Goal: Task Accomplishment & Management: Manage account settings

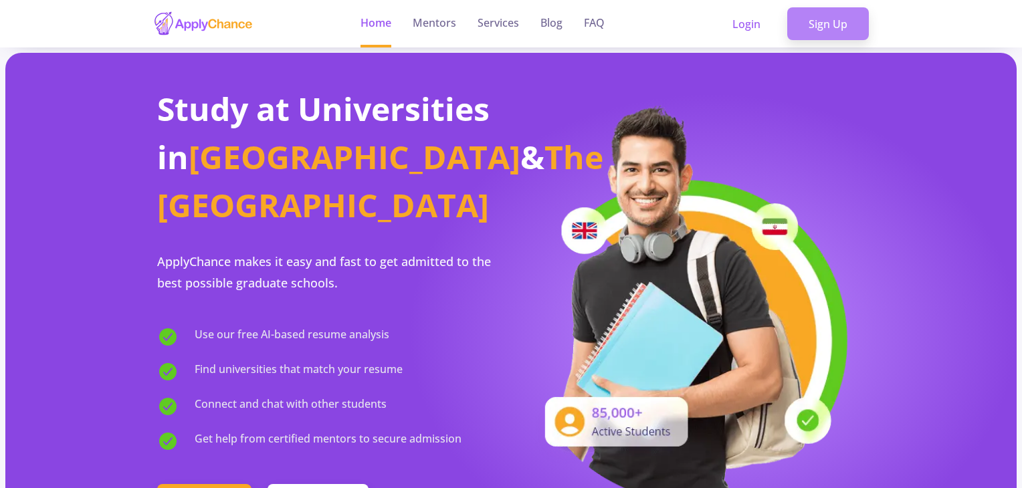
click at [511, 25] on link "Sign Up" at bounding box center [828, 23] width 82 height 33
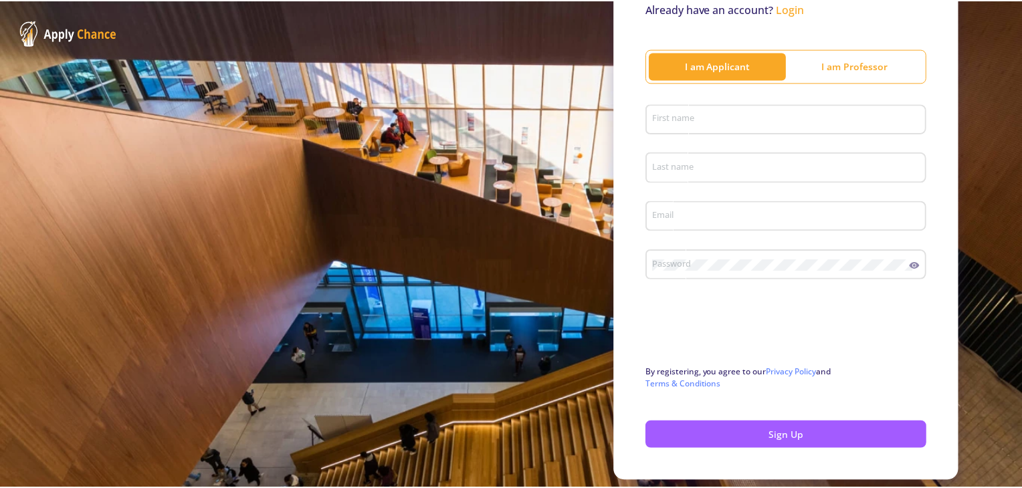
scroll to position [134, 0]
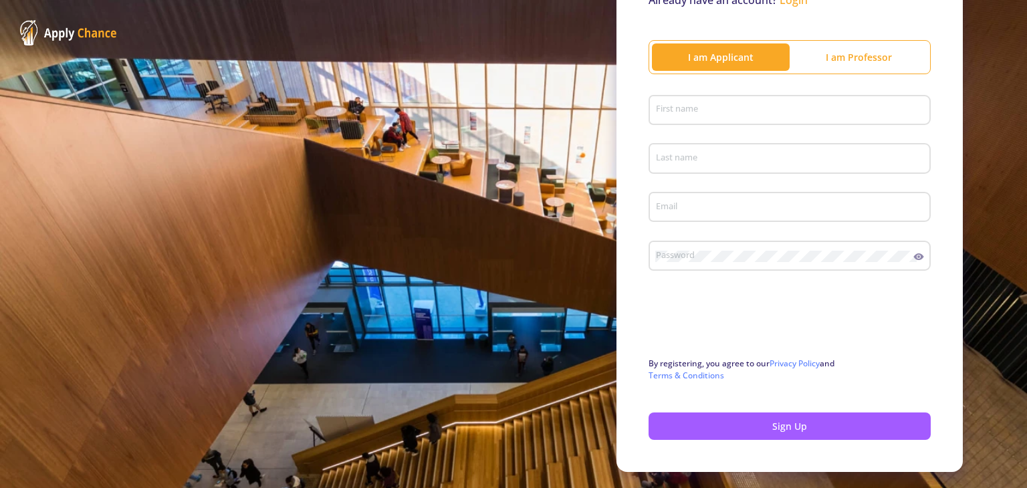
click at [511, 118] on div "First name" at bounding box center [789, 107] width 269 height 35
type input "a"
type input "Arya"
click at [511, 160] on input "Last name" at bounding box center [791, 159] width 273 height 12
type input "a"
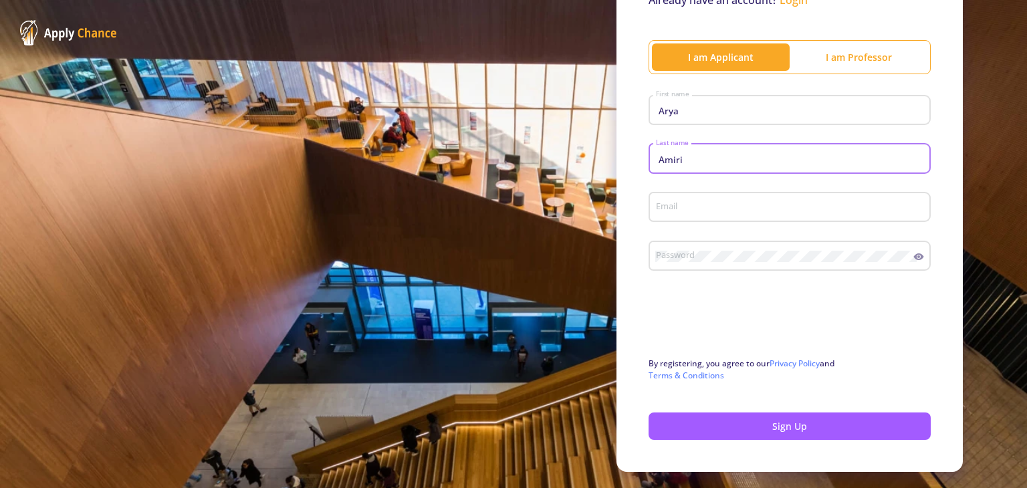
type input "Amiri"
click at [511, 198] on div "Email" at bounding box center [789, 204] width 269 height 35
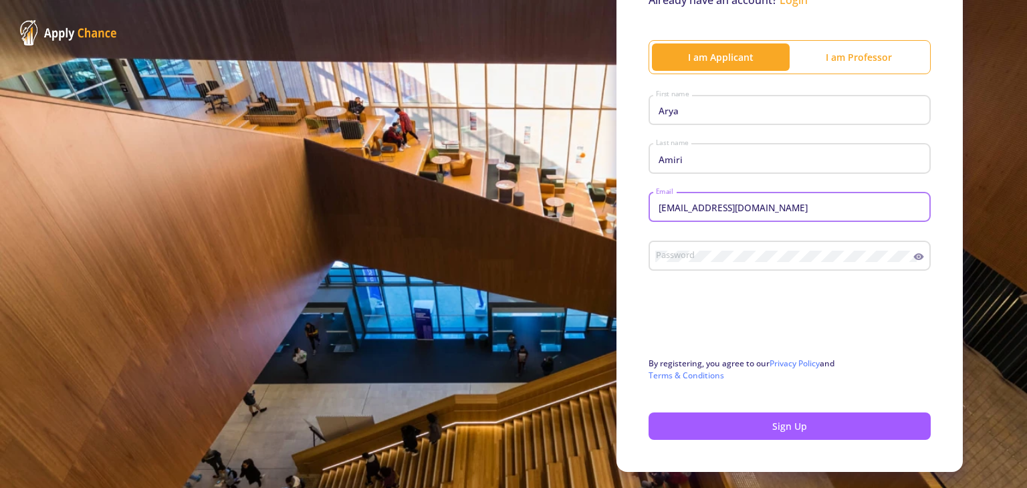
type input "arya.amiri1380@gmail.com"
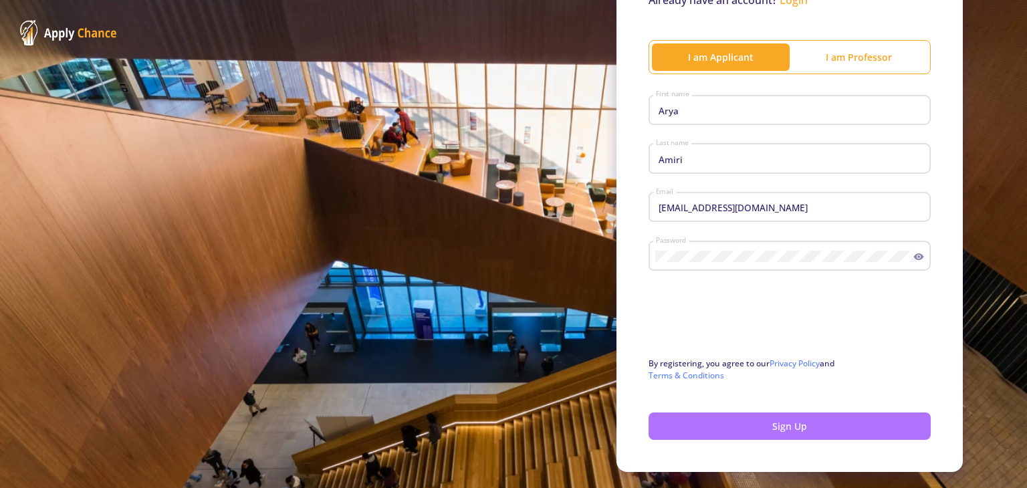
click at [511, 420] on button "Sign Up" at bounding box center [790, 426] width 282 height 27
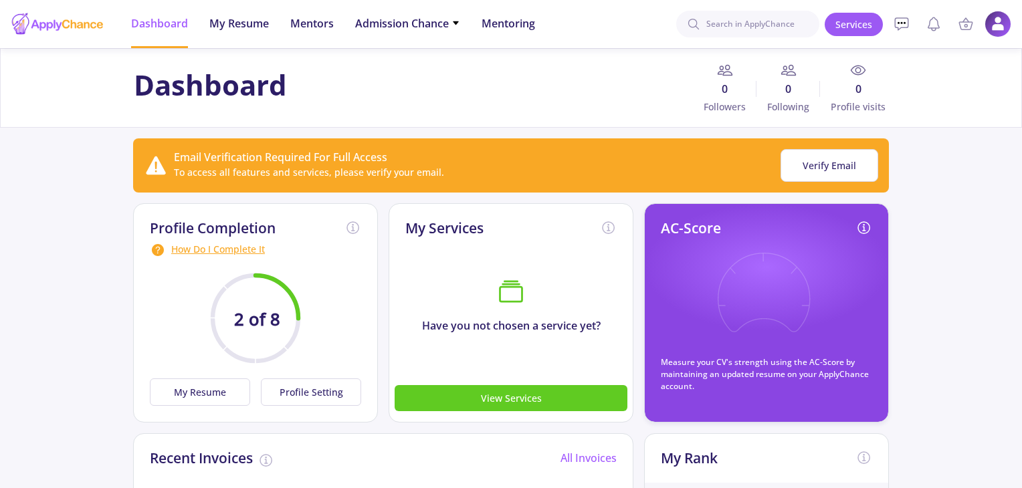
click at [511, 305] on icon at bounding box center [763, 302] width 98 height 98
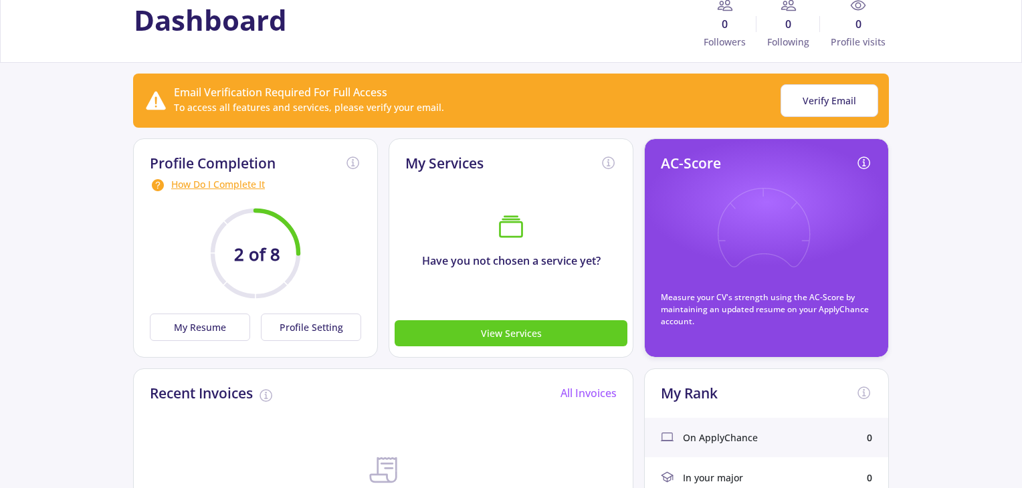
scroll to position [134, 0]
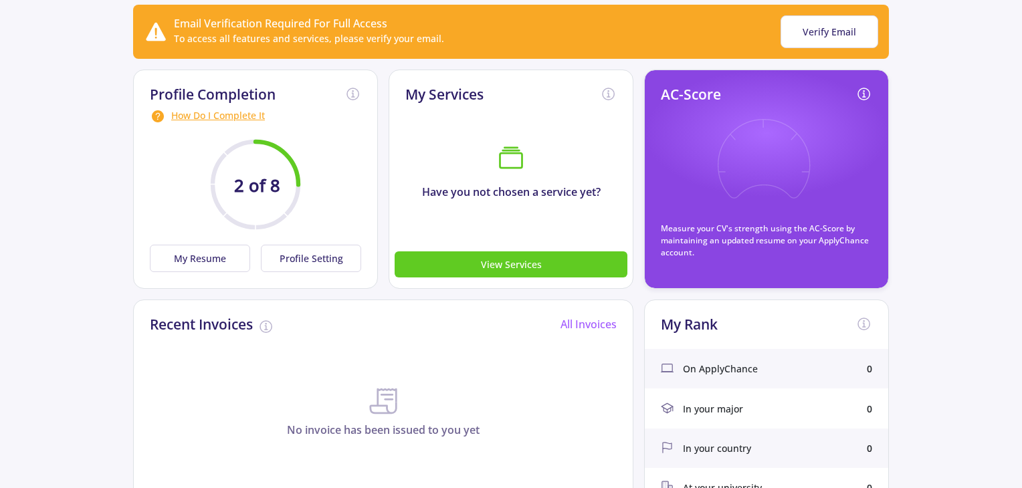
drag, startPoint x: 685, startPoint y: 214, endPoint x: 696, endPoint y: 235, distance: 23.6
click at [511, 214] on div "AC-Score Measure your CV's strength using the AC-Score by maintaining an update…" at bounding box center [766, 172] width 211 height 173
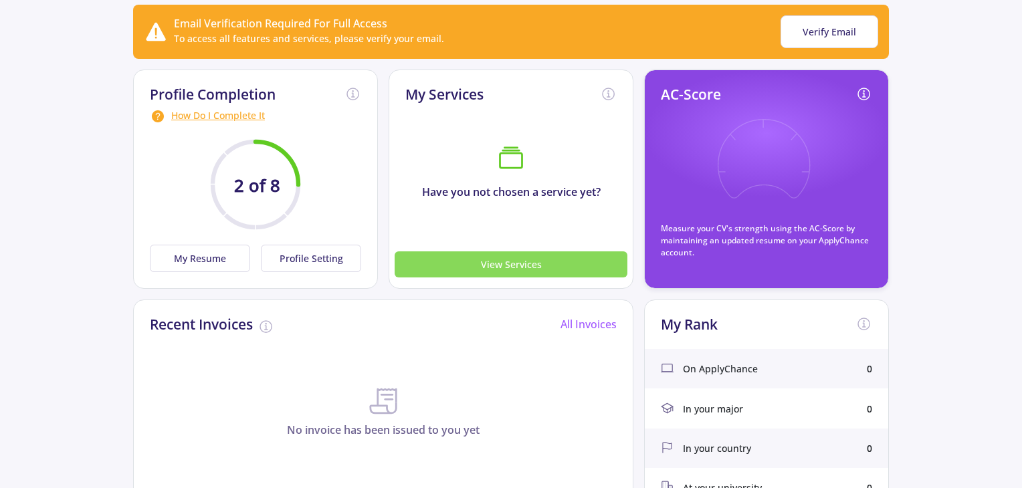
click at [511, 259] on button "View Services" at bounding box center [510, 264] width 233 height 26
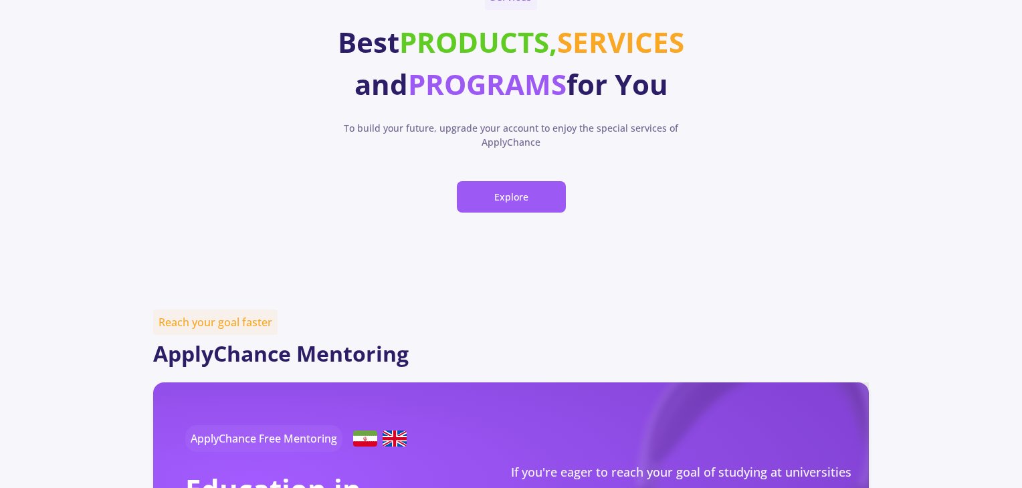
scroll to position [67, 0]
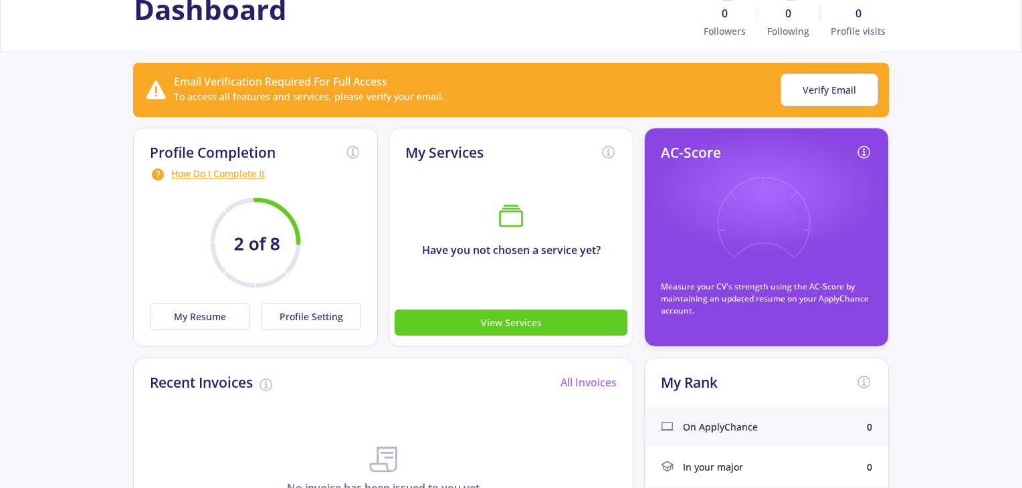
scroll to position [201, 0]
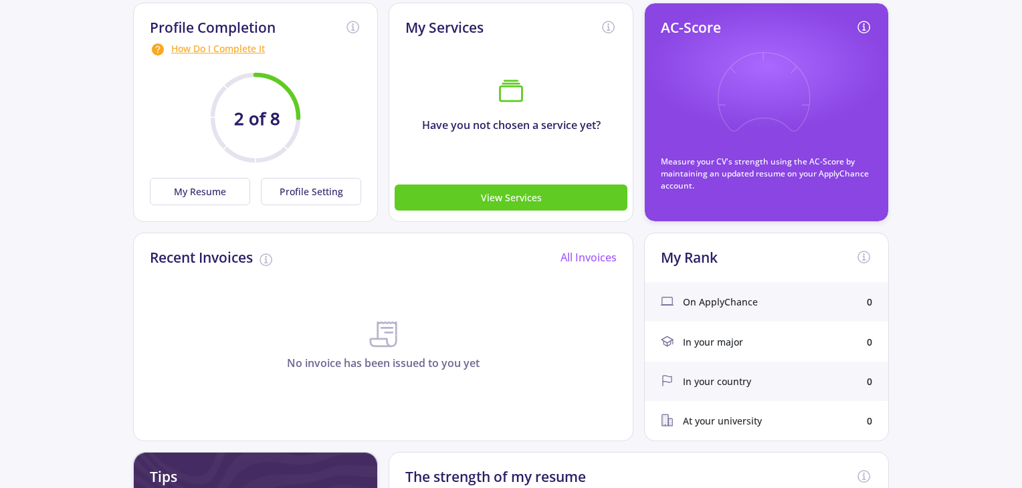
click at [511, 307] on div "On ApplyChance 0" at bounding box center [766, 301] width 243 height 39
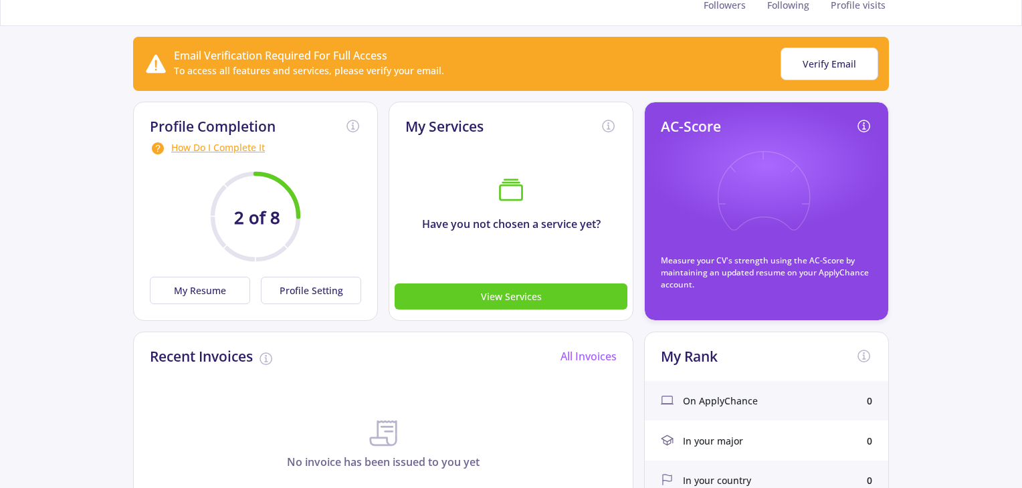
scroll to position [67, 0]
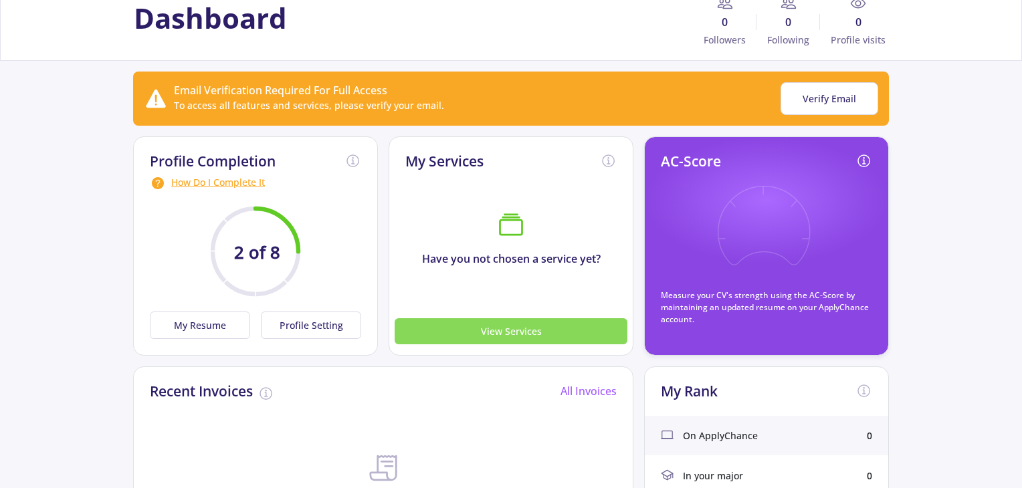
click at [449, 318] on button "View Services" at bounding box center [510, 331] width 233 height 26
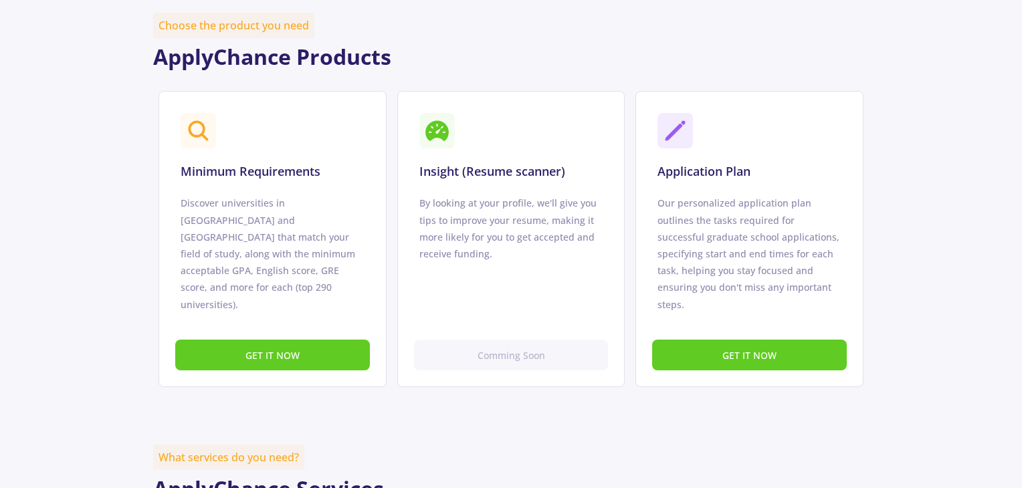
scroll to position [802, 0]
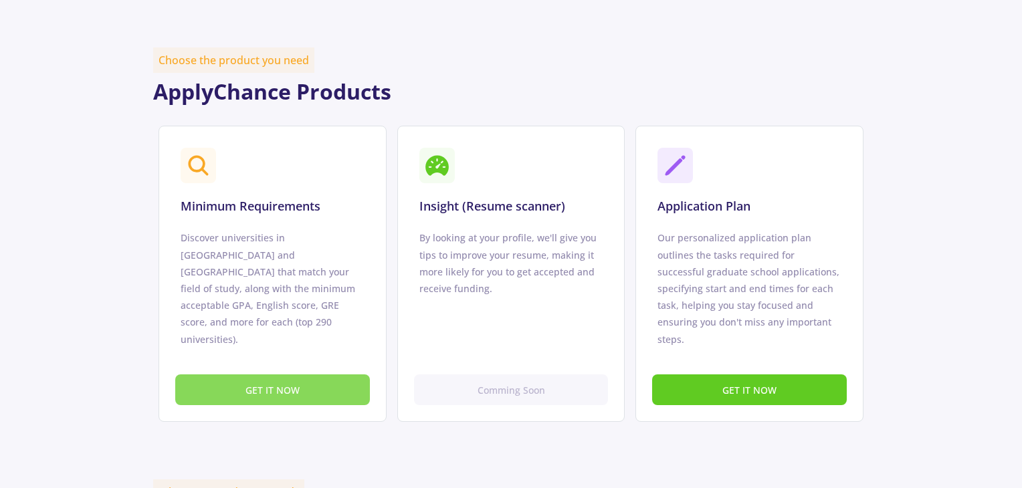
click at [307, 374] on button "GET IT NOW" at bounding box center [272, 389] width 195 height 31
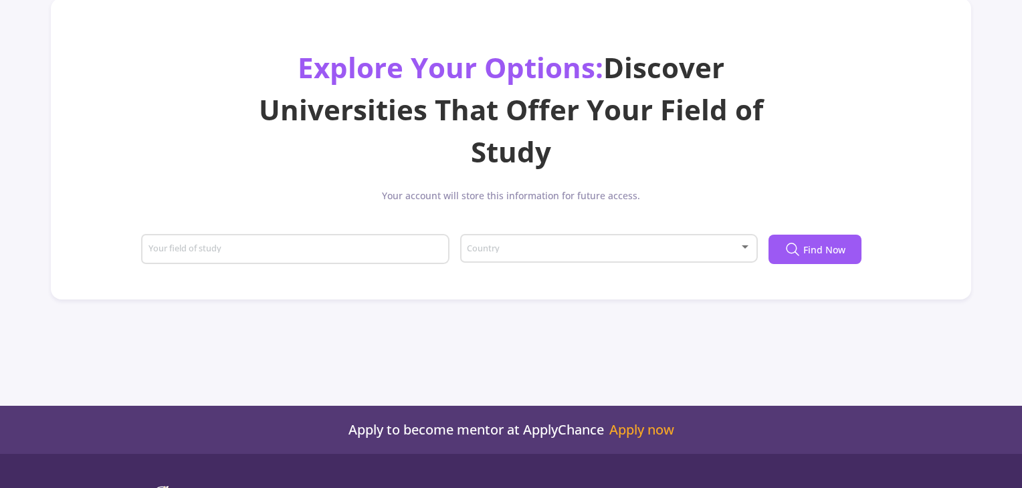
scroll to position [11, 0]
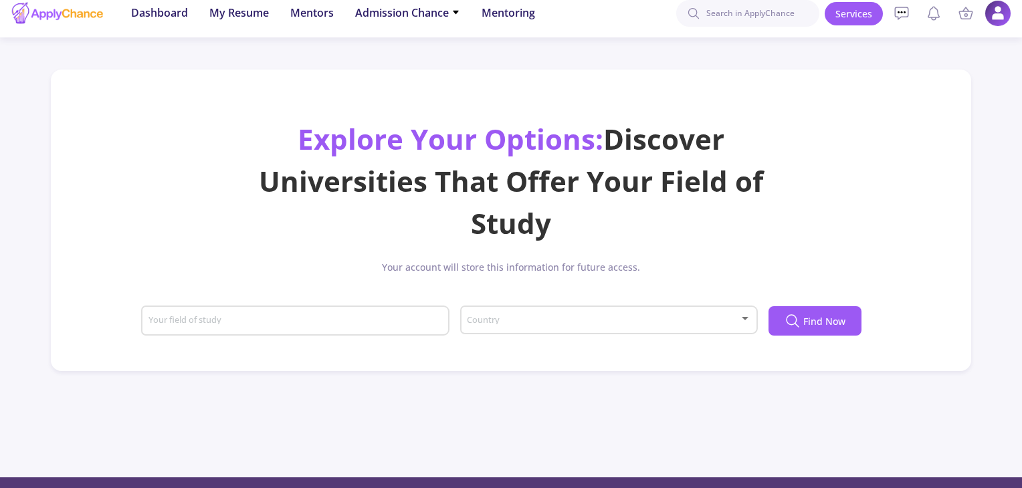
click at [445, 324] on input "Your field of study" at bounding box center [297, 322] width 299 height 12
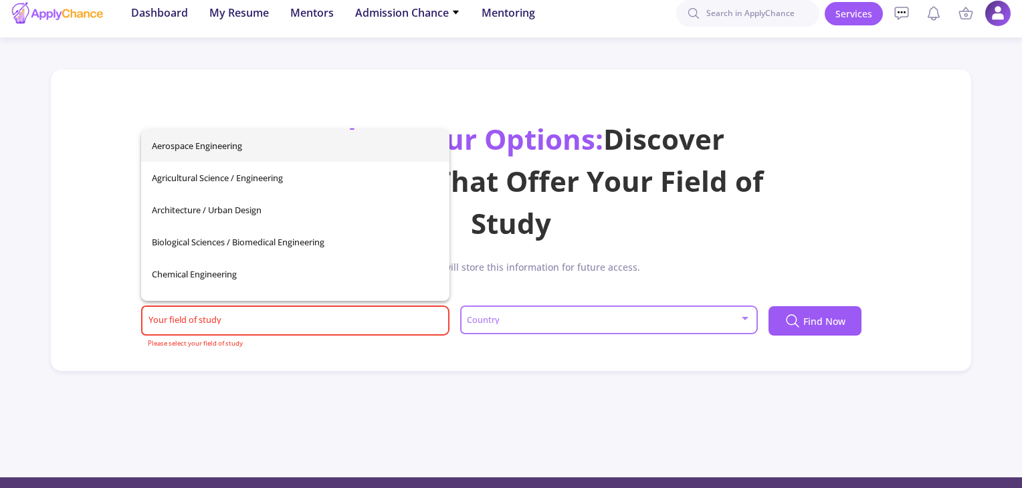
click at [488, 324] on span at bounding box center [603, 320] width 269 height 9
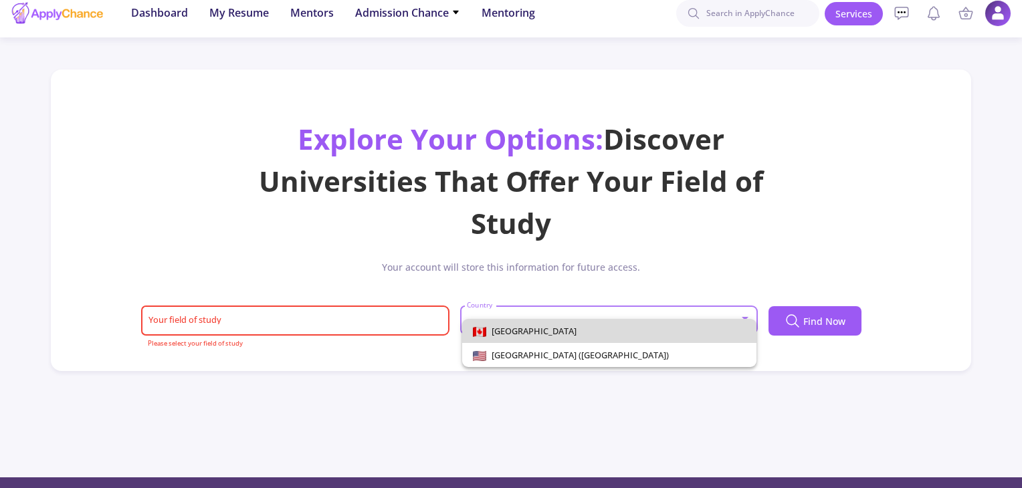
click at [489, 327] on span "[GEOGRAPHIC_DATA]" at bounding box center [531, 331] width 90 height 12
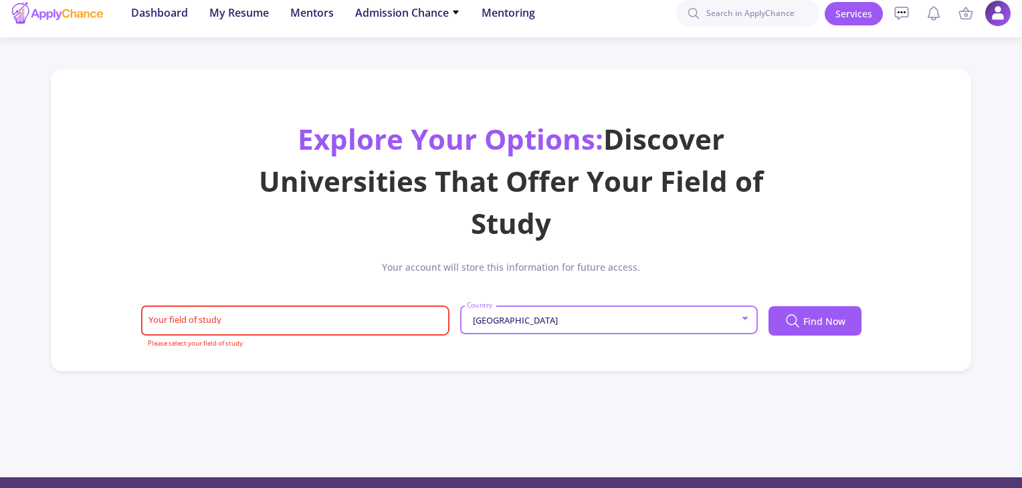
click at [397, 318] on input "Your field of study" at bounding box center [297, 322] width 299 height 12
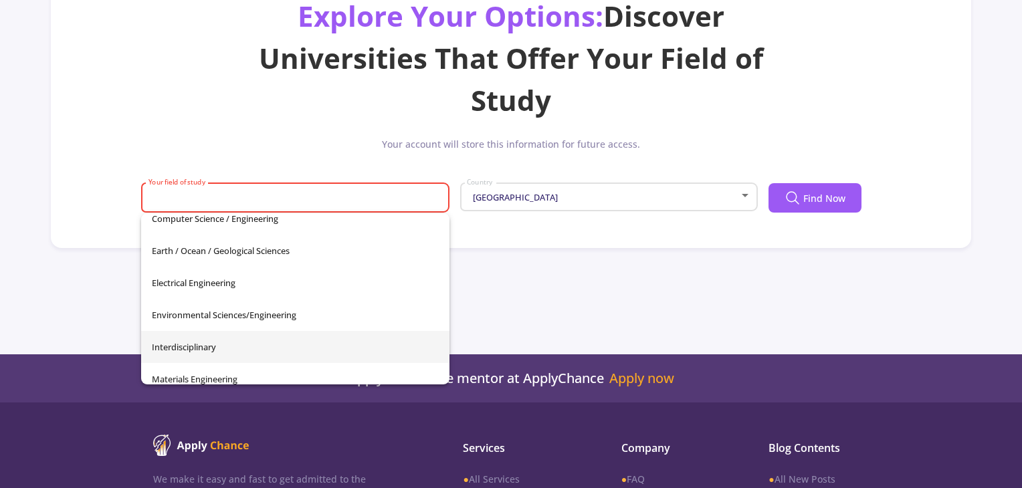
scroll to position [267, 0]
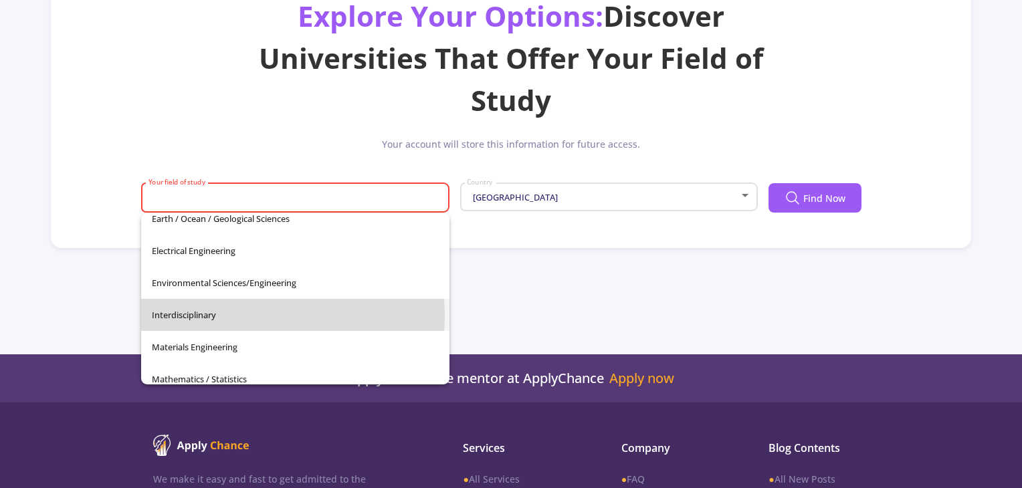
click at [243, 316] on span "Interdisciplinary" at bounding box center [295, 315] width 287 height 32
type input "Interdisciplinary"
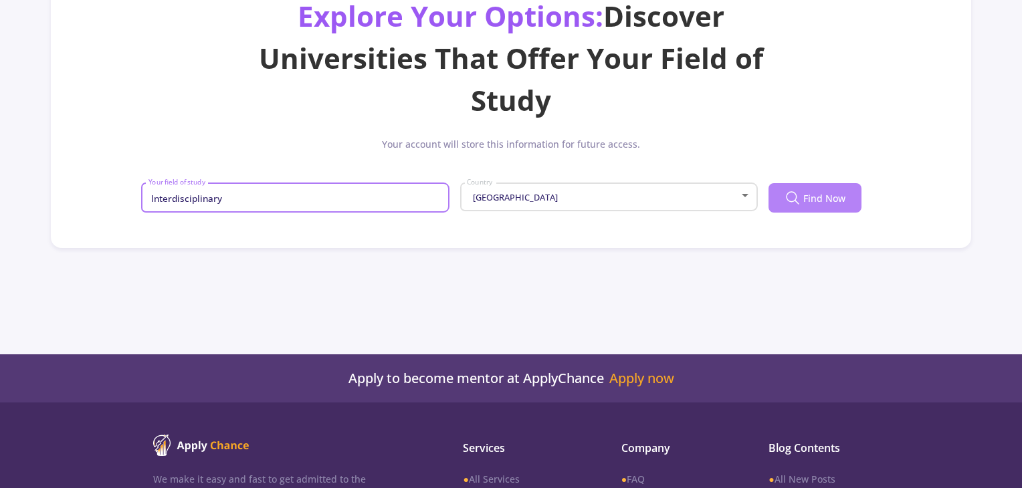
click at [511, 205] on button "Find Now" at bounding box center [814, 197] width 93 height 29
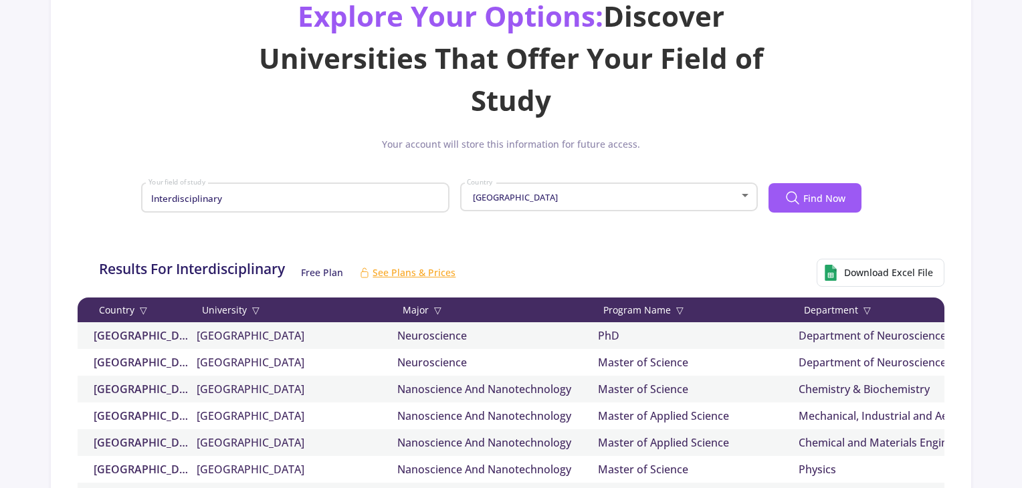
click at [407, 199] on input "Interdisciplinary" at bounding box center [297, 199] width 299 height 12
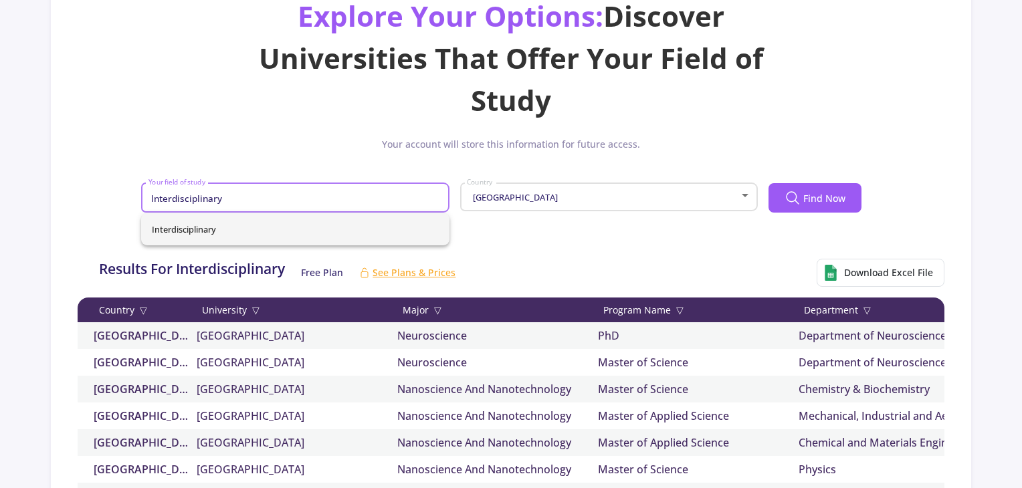
click at [511, 244] on div "Explore Your Options: Discover Universities That Offer Your Field of Study Your…" at bounding box center [510, 372] width 919 height 850
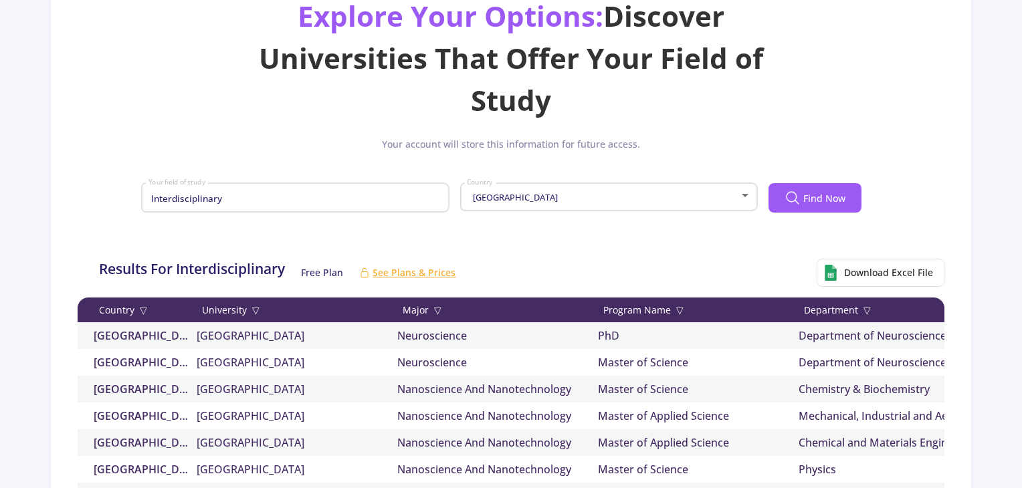
drag, startPoint x: 361, startPoint y: 211, endPoint x: 118, endPoint y: 203, distance: 243.5
click at [118, 203] on div "Explore Your Options: Discover Universities That Offer Your Field of Study Your…" at bounding box center [510, 113] width 887 height 237
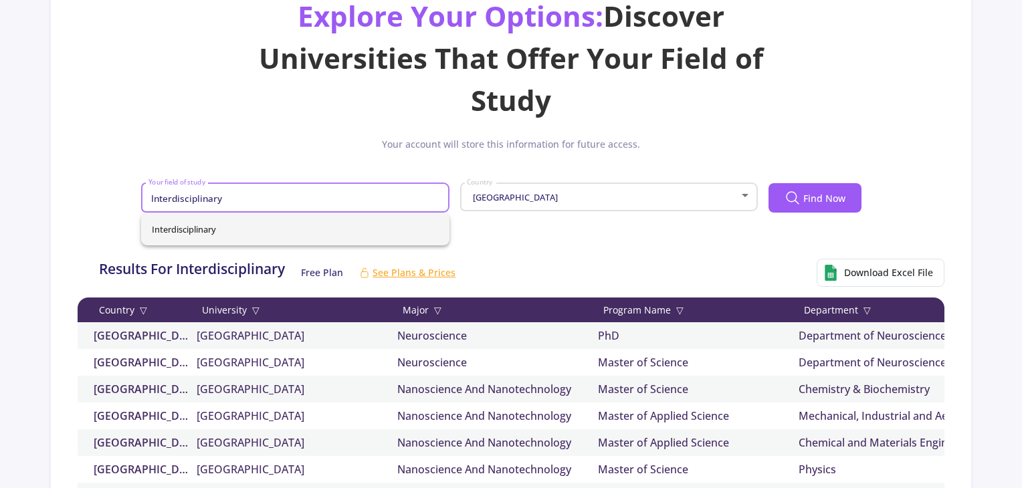
click at [283, 199] on input "Interdisciplinary" at bounding box center [297, 199] width 299 height 12
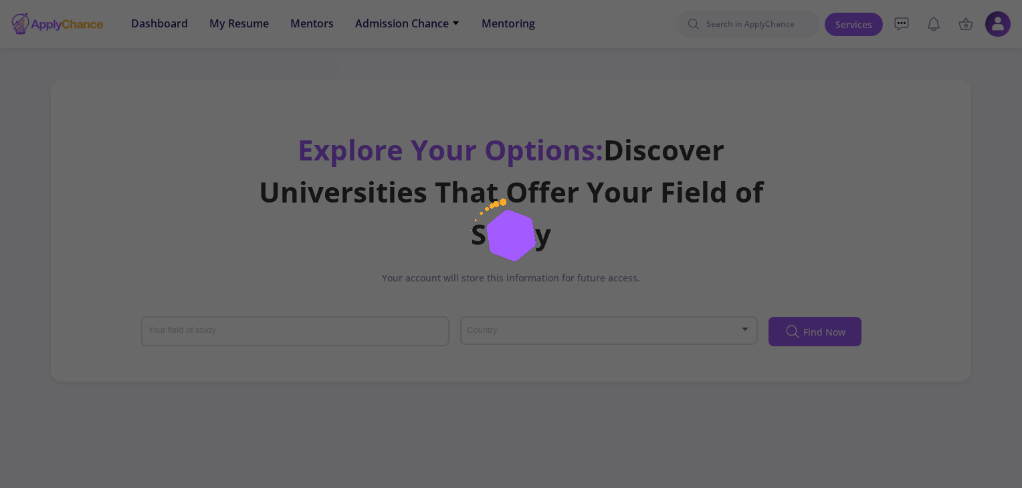
scroll to position [134, 0]
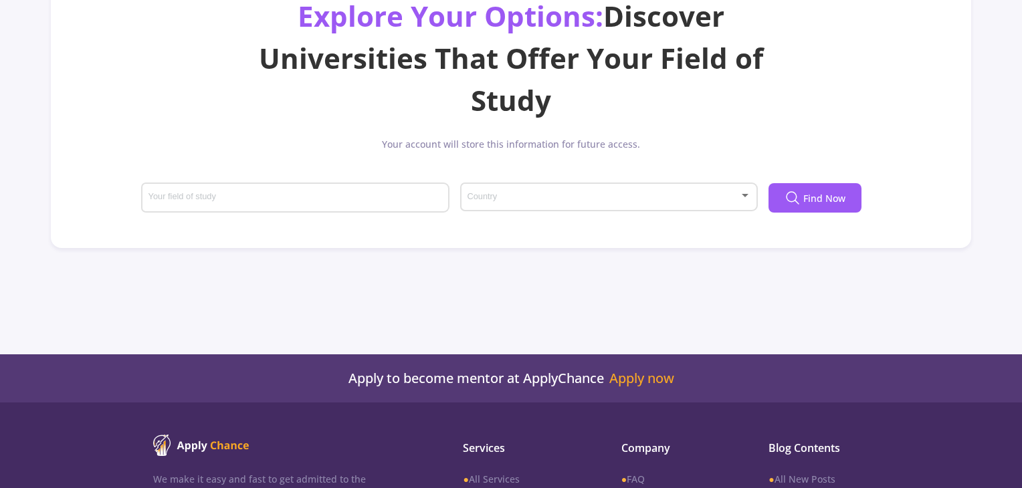
click at [499, 208] on div "Country" at bounding box center [608, 194] width 285 height 33
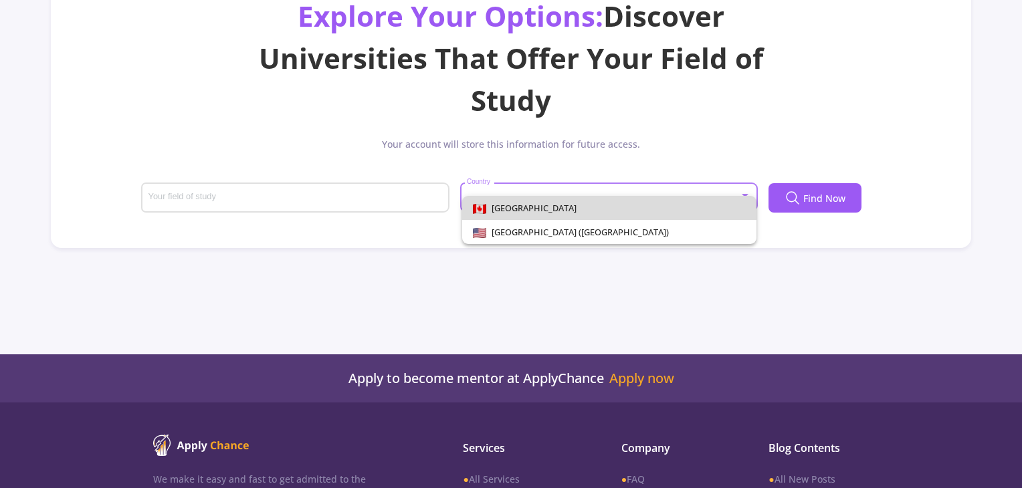
click at [519, 207] on span "[GEOGRAPHIC_DATA]" at bounding box center [531, 208] width 90 height 12
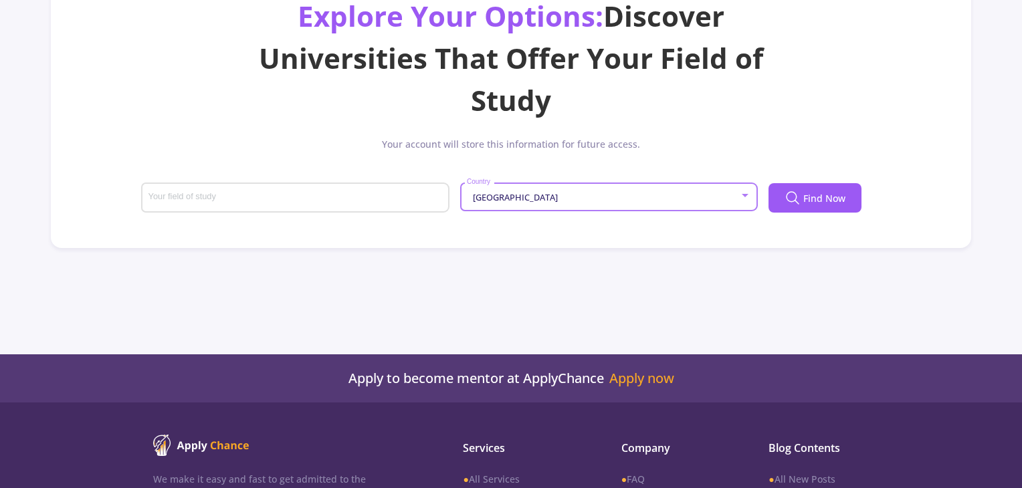
click at [401, 191] on div "Your field of study" at bounding box center [296, 195] width 296 height 35
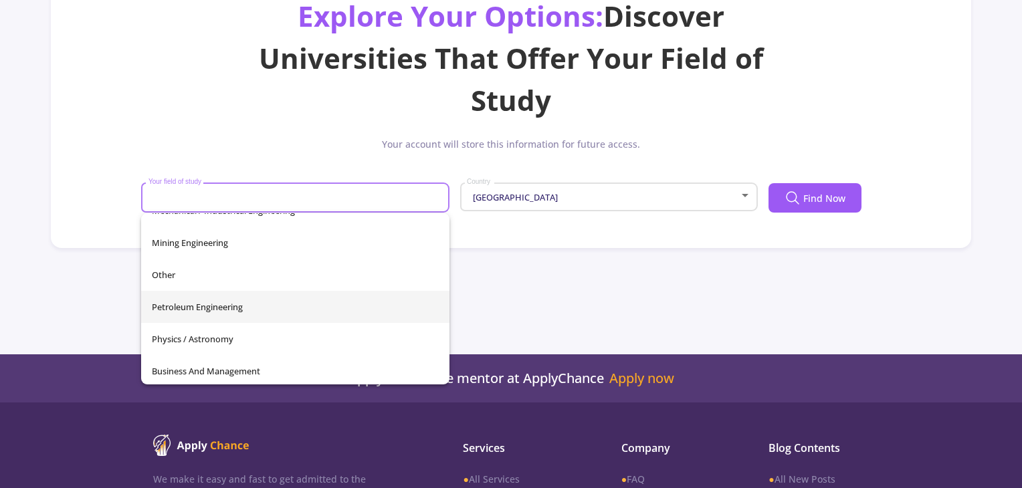
scroll to position [471, 0]
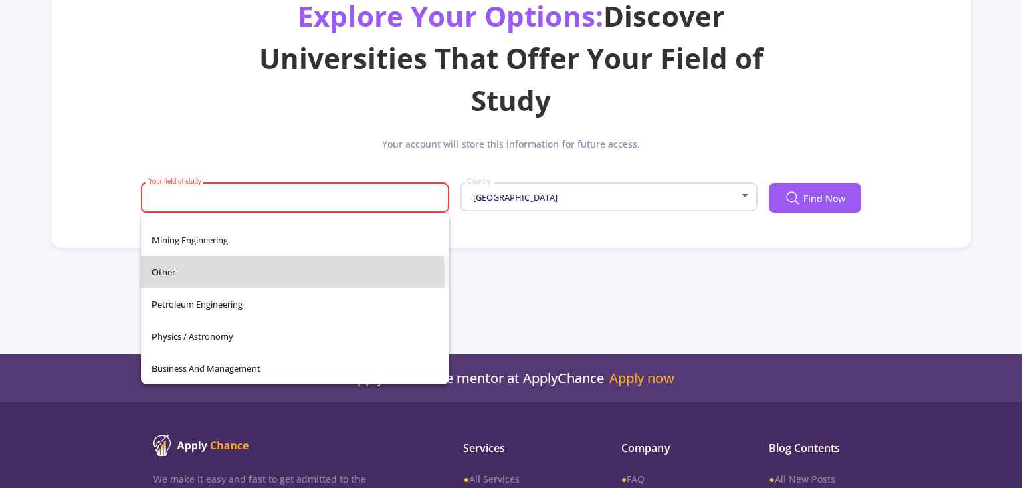
click at [219, 277] on span "Other" at bounding box center [295, 272] width 287 height 32
type input "Other"
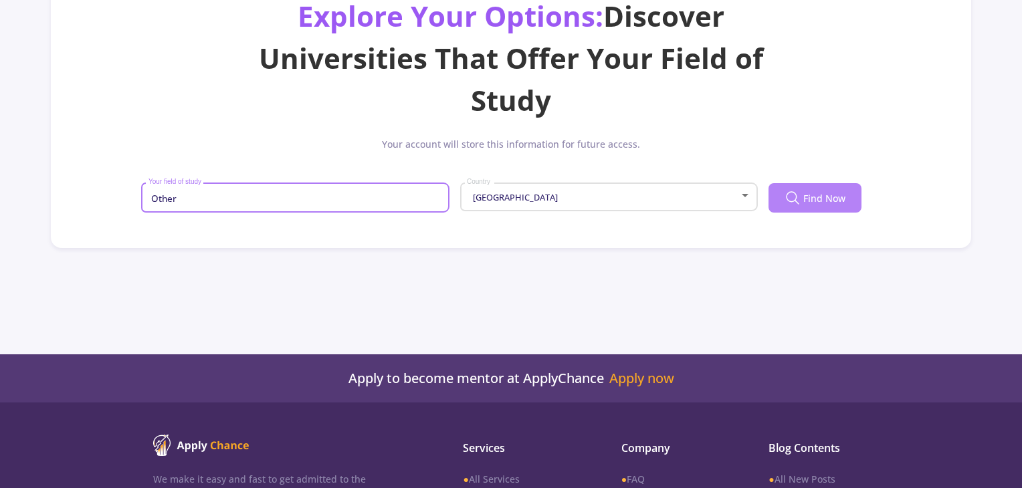
click at [803, 195] on span "Find Now" at bounding box center [824, 198] width 42 height 14
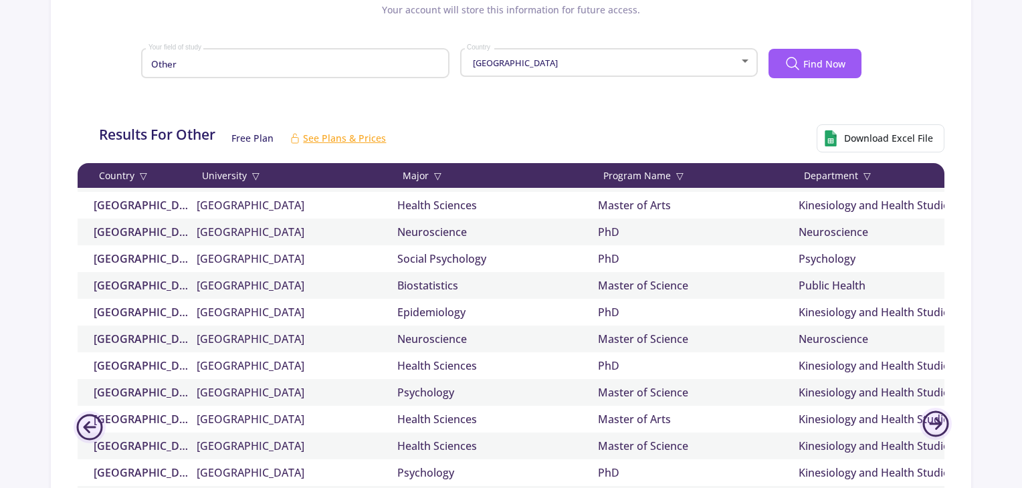
scroll to position [267, 0]
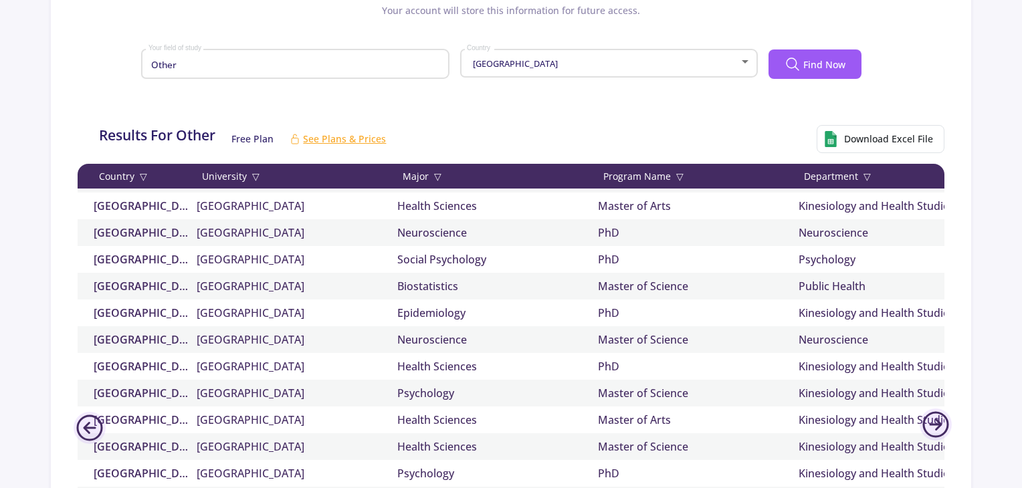
click at [362, 63] on input "Other" at bounding box center [297, 65] width 299 height 12
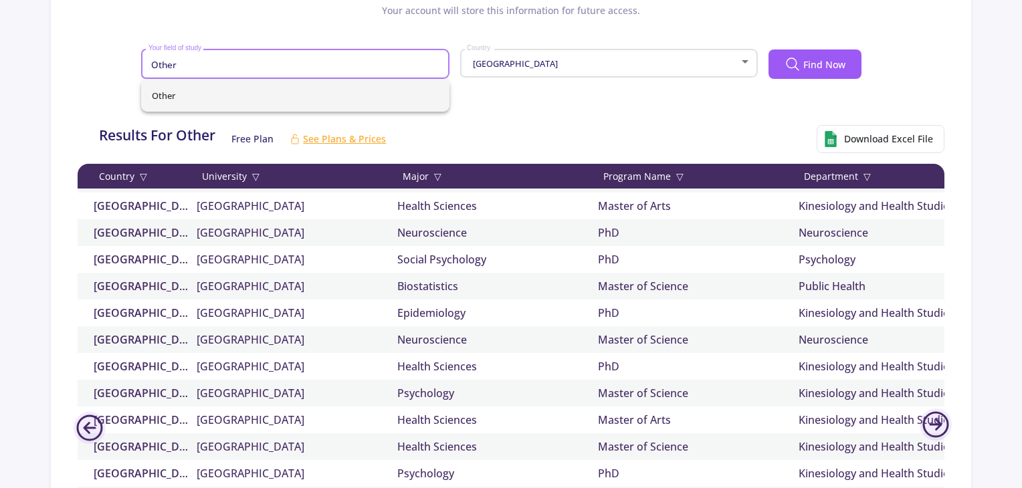
click at [364, 100] on span "Other" at bounding box center [295, 96] width 287 height 32
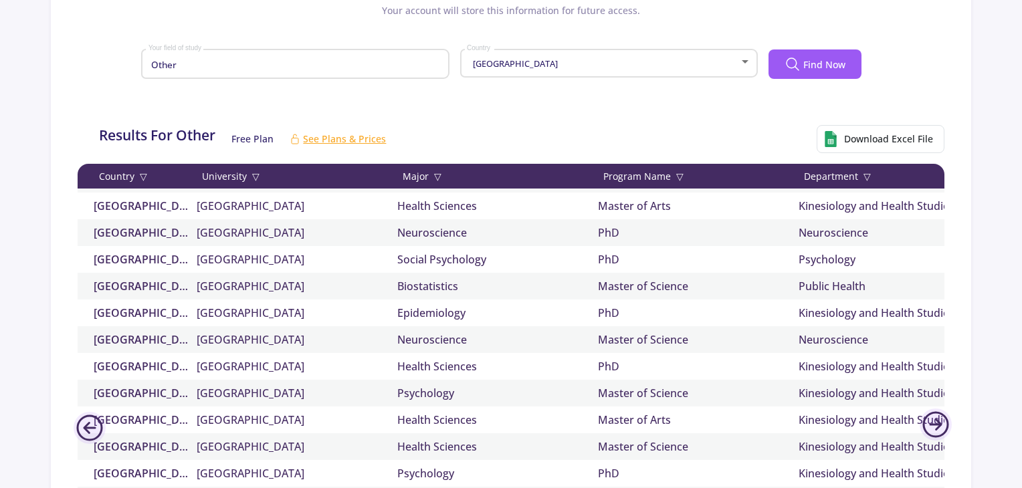
click at [366, 72] on div "Other Your field of study" at bounding box center [296, 61] width 296 height 35
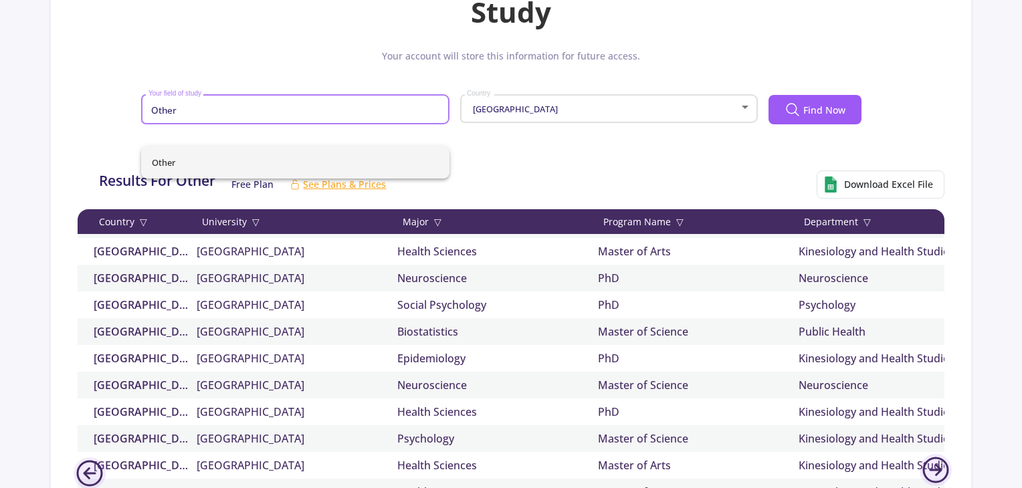
scroll to position [201, 0]
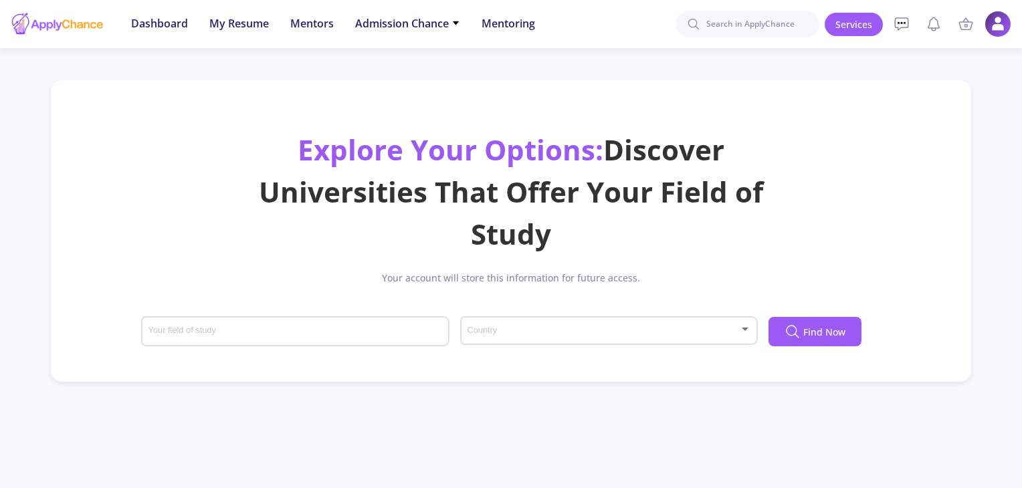
click at [431, 338] on div "Your field of study" at bounding box center [296, 329] width 296 height 35
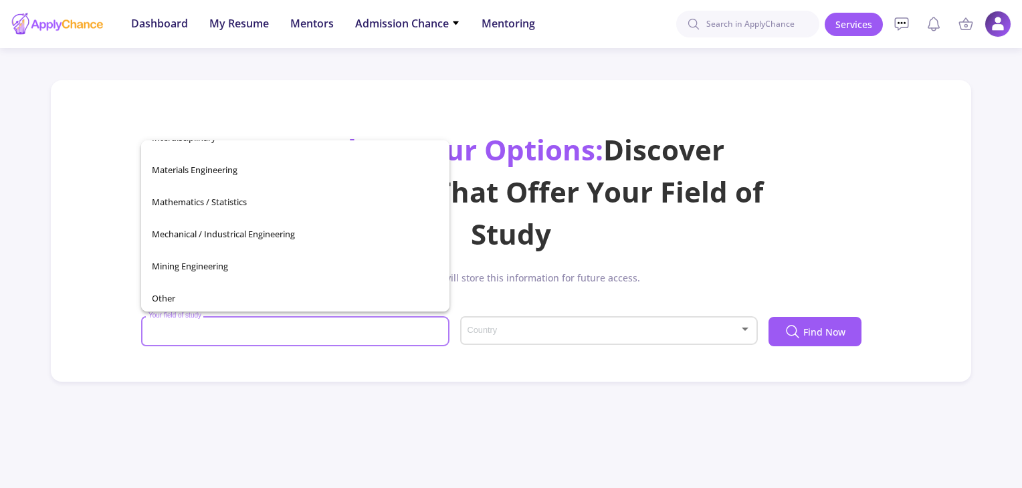
scroll to position [337, 0]
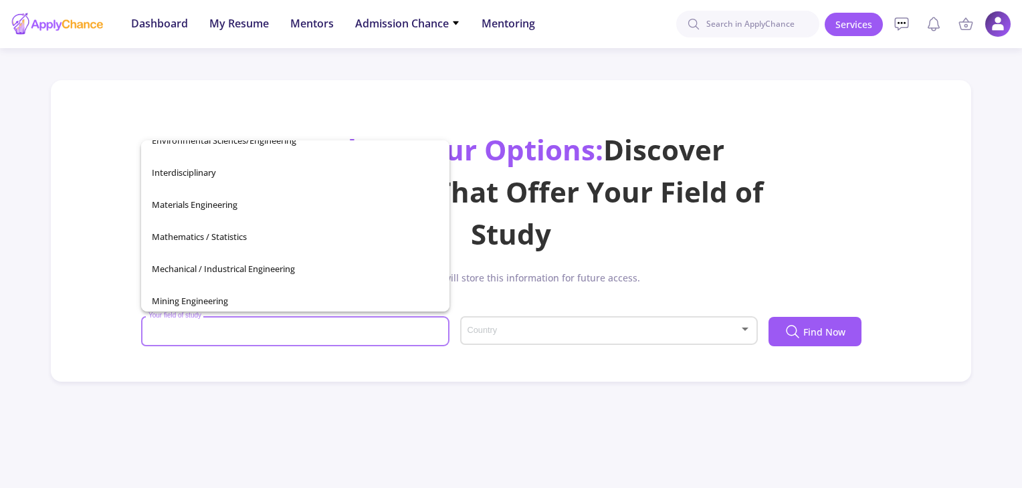
click at [602, 338] on div "Country" at bounding box center [608, 328] width 285 height 33
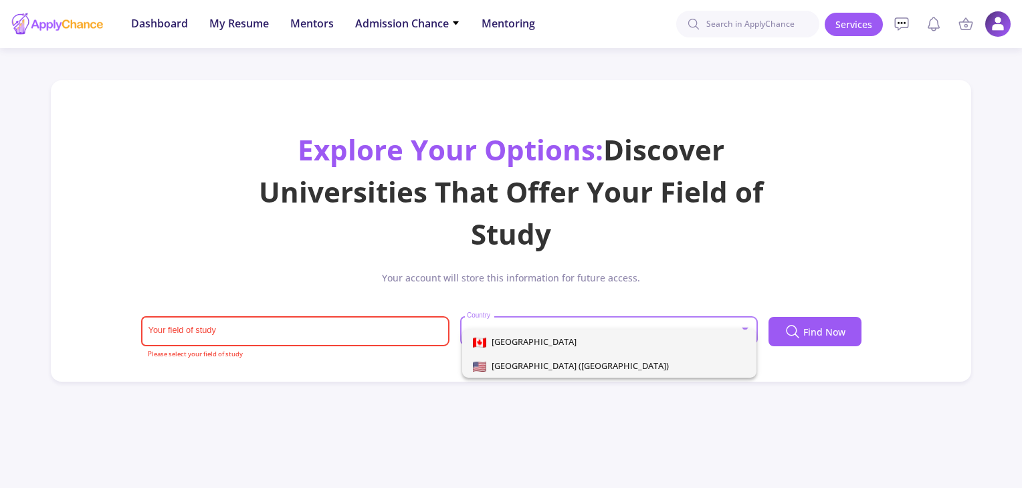
click at [595, 368] on span "[GEOGRAPHIC_DATA] ([GEOGRAPHIC_DATA])" at bounding box center [577, 366] width 183 height 12
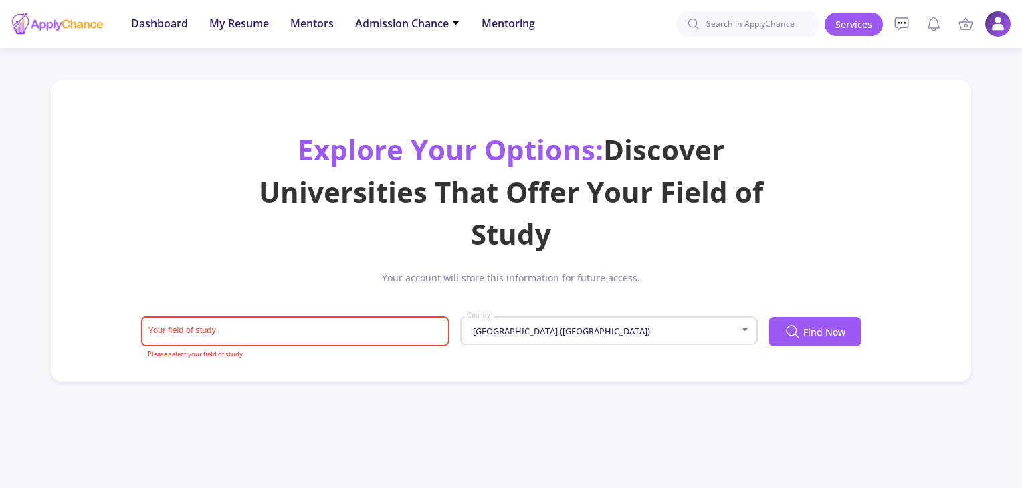
click at [289, 319] on div "Your field of study" at bounding box center [296, 329] width 296 height 35
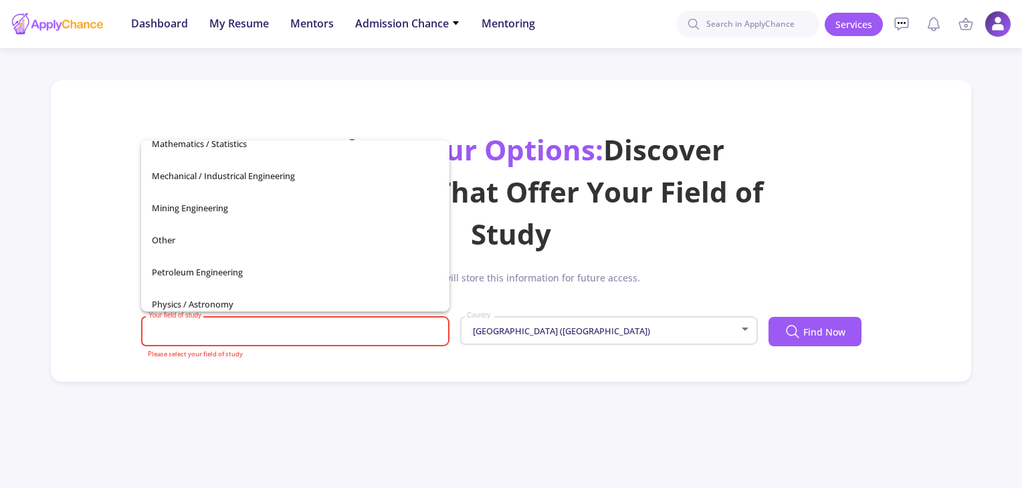
scroll to position [471, 0]
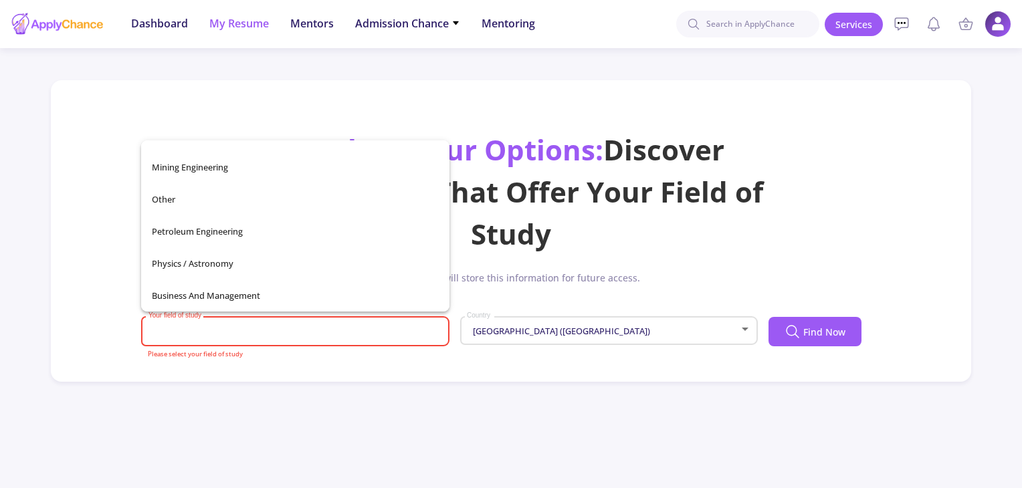
click at [265, 27] on span "My Resume" at bounding box center [239, 23] width 60 height 16
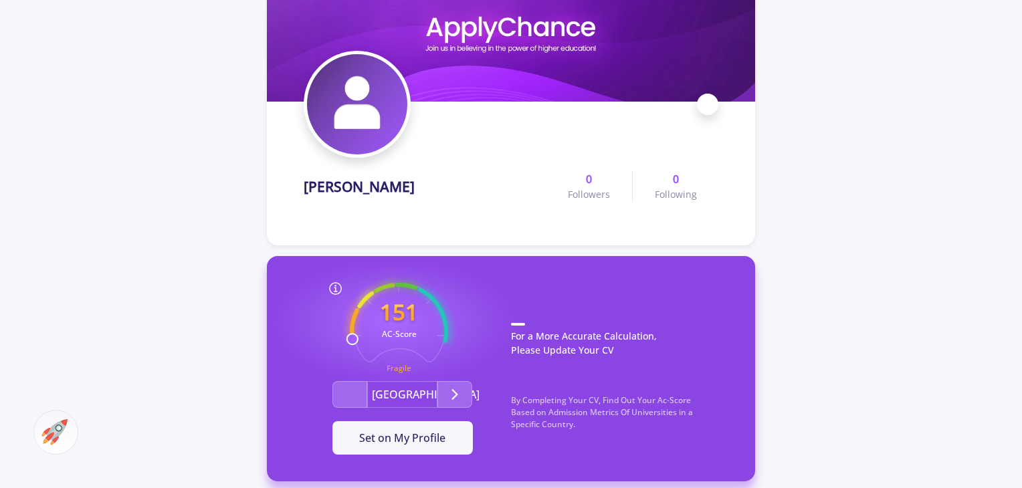
scroll to position [334, 0]
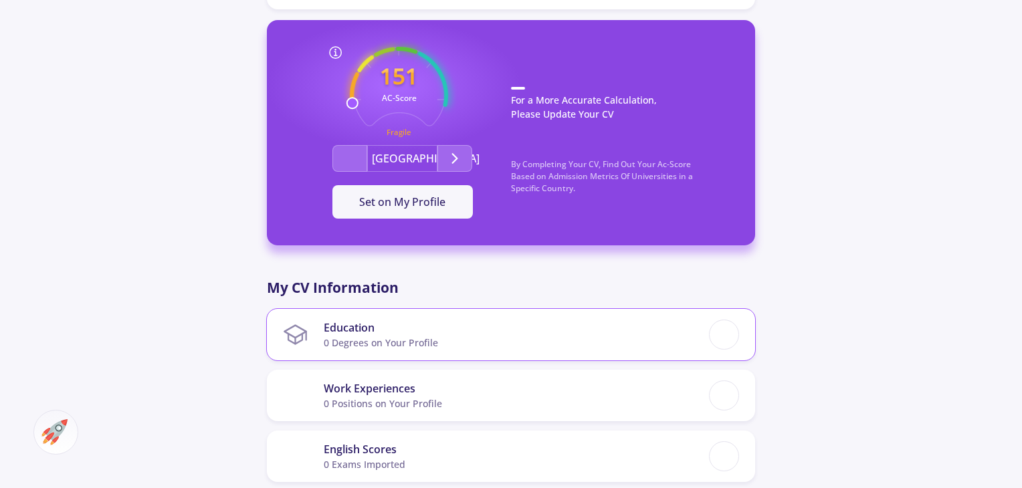
click at [437, 327] on section "Education 0 Degrees on Your Profile" at bounding box center [496, 334] width 426 height 41
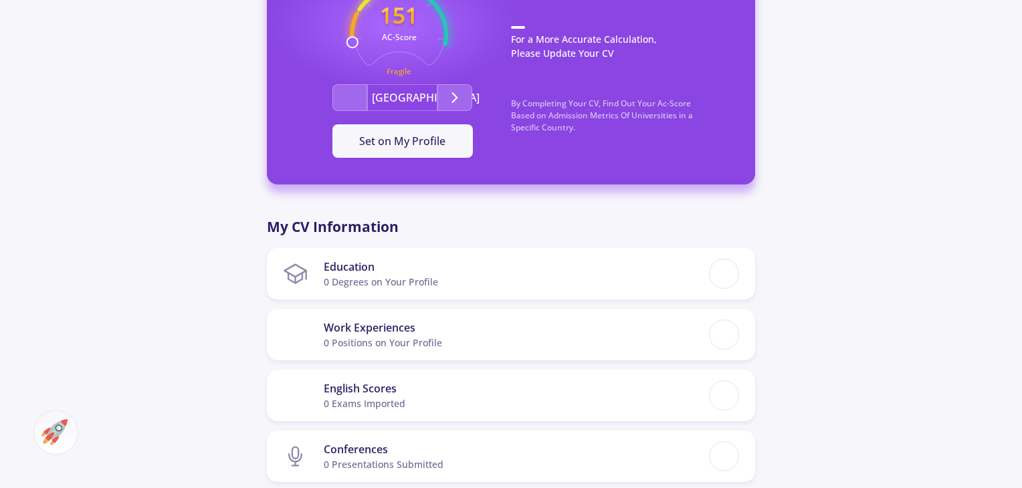
scroll to position [468, 0]
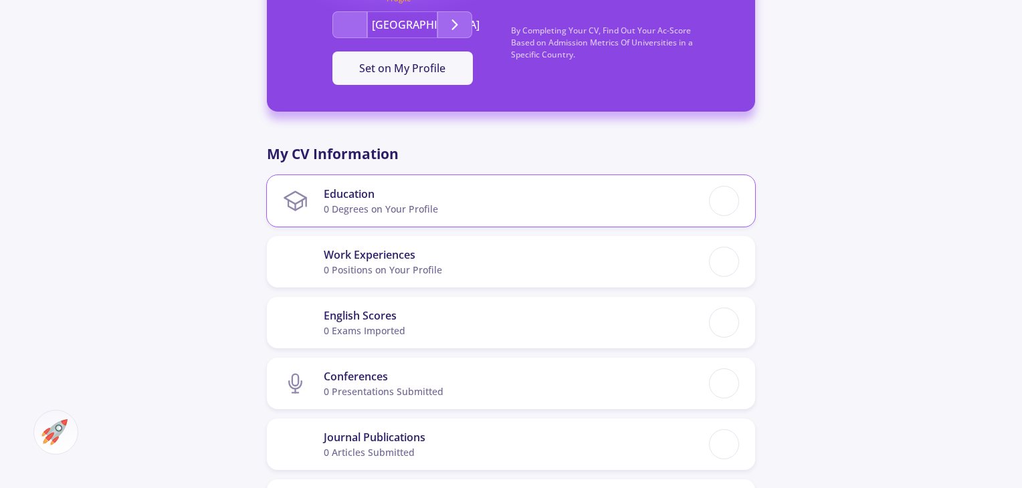
click at [403, 212] on div "0 Degrees on Your Profile" at bounding box center [381, 209] width 114 height 14
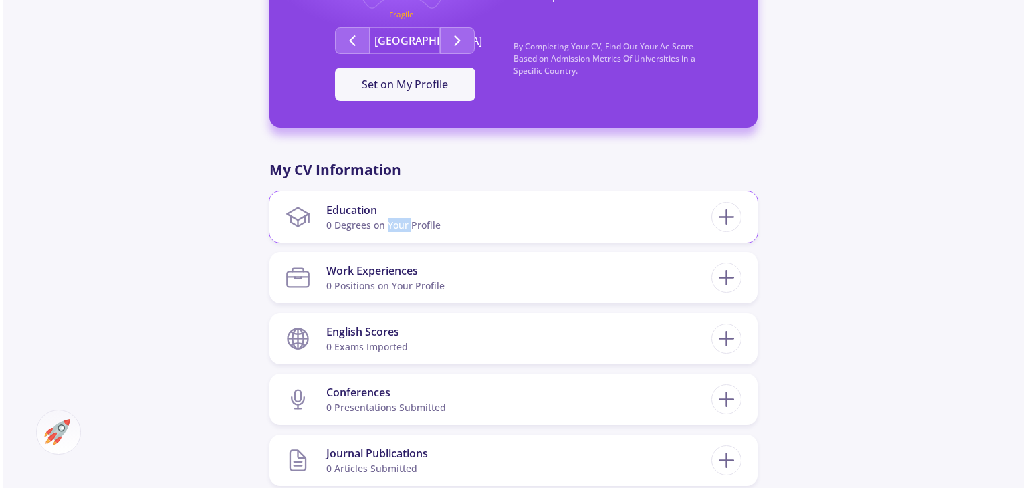
scroll to position [484, 0]
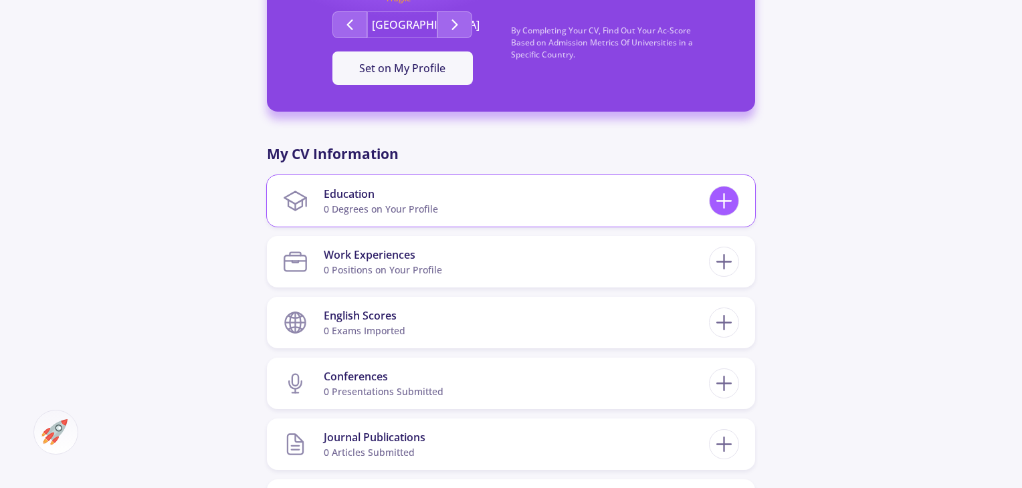
click at [719, 209] on icon at bounding box center [723, 201] width 25 height 25
checkbox input "false"
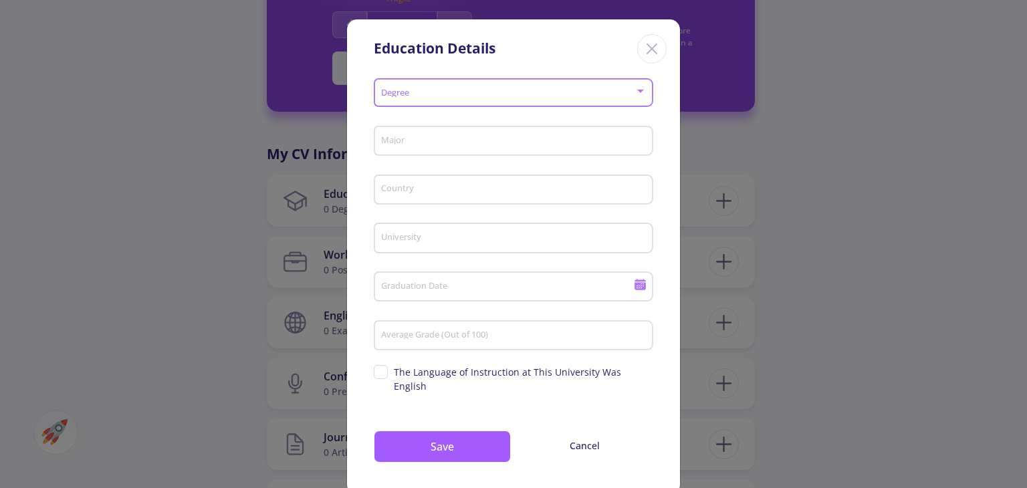
click at [516, 92] on span at bounding box center [509, 92] width 251 height 9
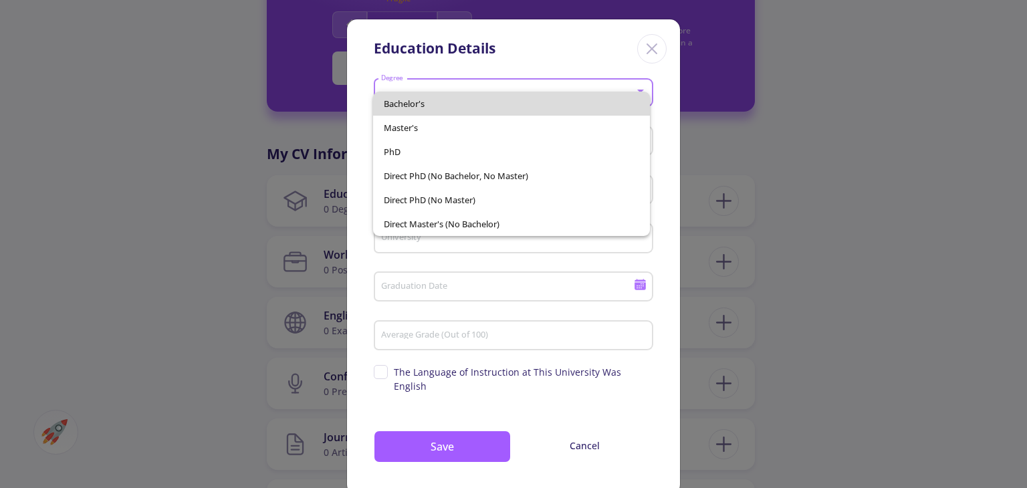
click at [516, 106] on span "Bachelor's" at bounding box center [511, 104] width 255 height 24
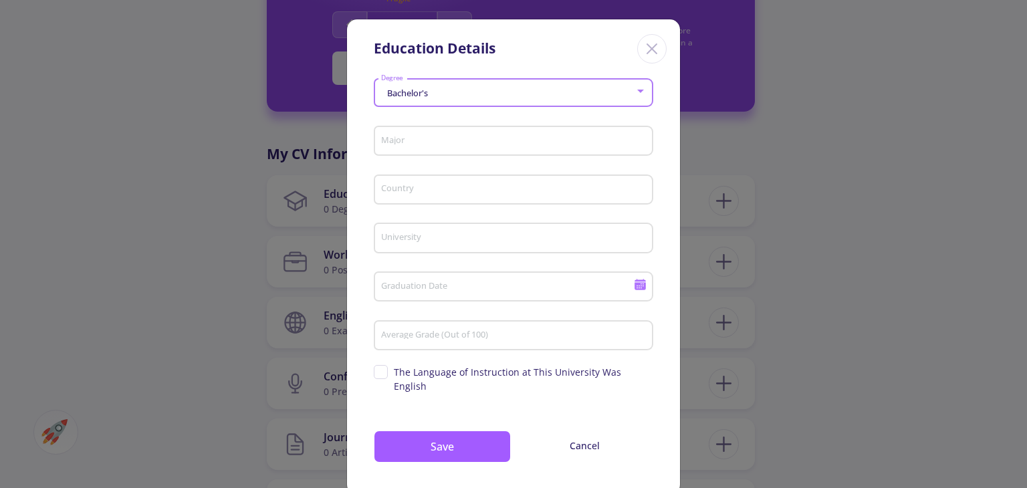
click at [570, 94] on div "Bachelor's" at bounding box center [507, 93] width 255 height 10
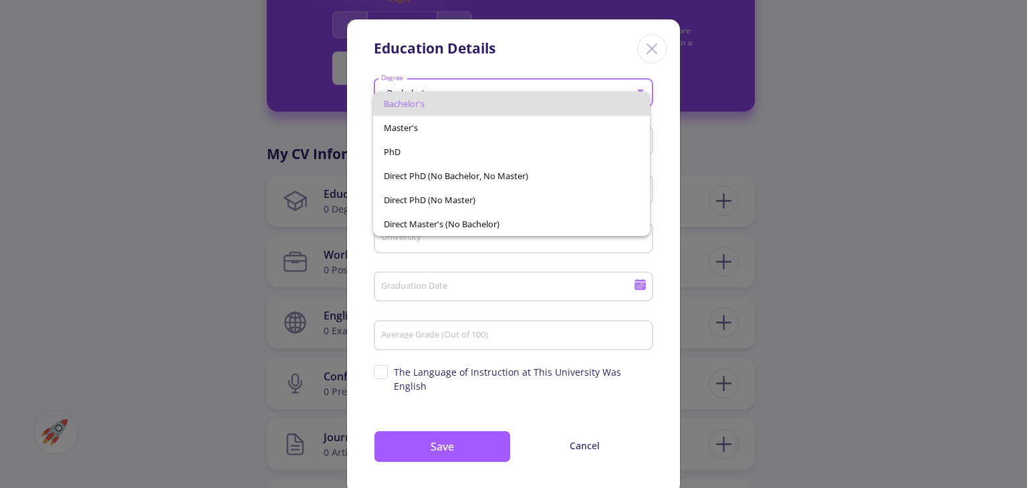
click at [733, 131] on div at bounding box center [513, 244] width 1027 height 488
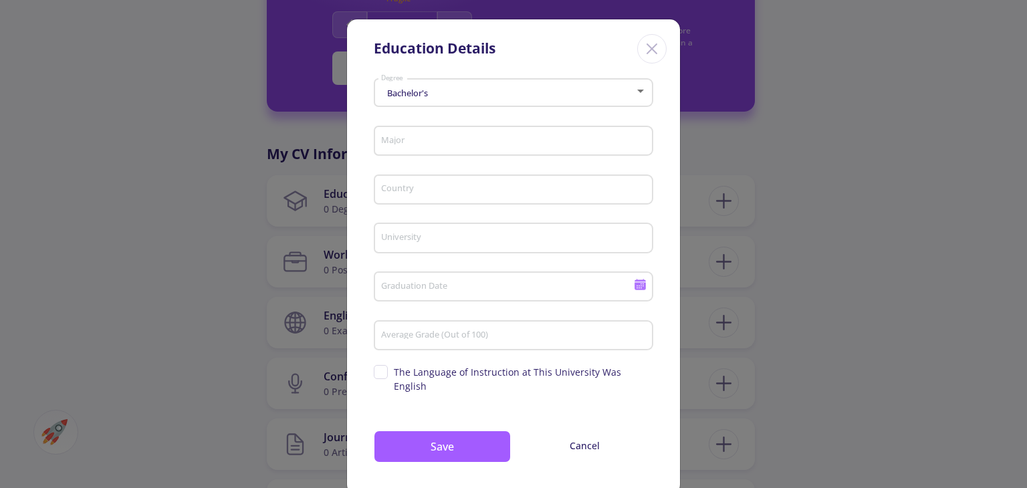
click at [618, 146] on input "Major" at bounding box center [515, 142] width 270 height 12
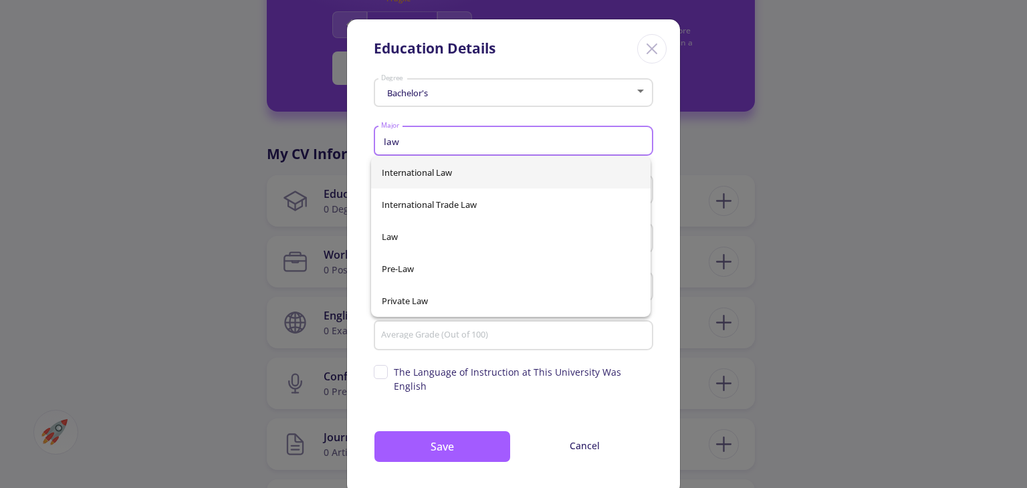
scroll to position [0, 0]
click at [497, 236] on span "Law" at bounding box center [511, 237] width 258 height 32
type input "Law"
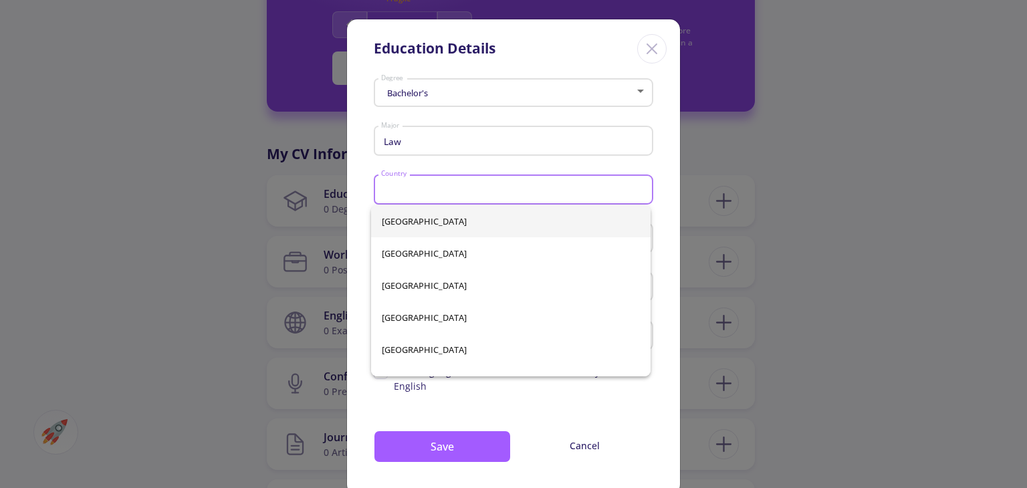
click at [508, 196] on input "Country" at bounding box center [515, 191] width 270 height 12
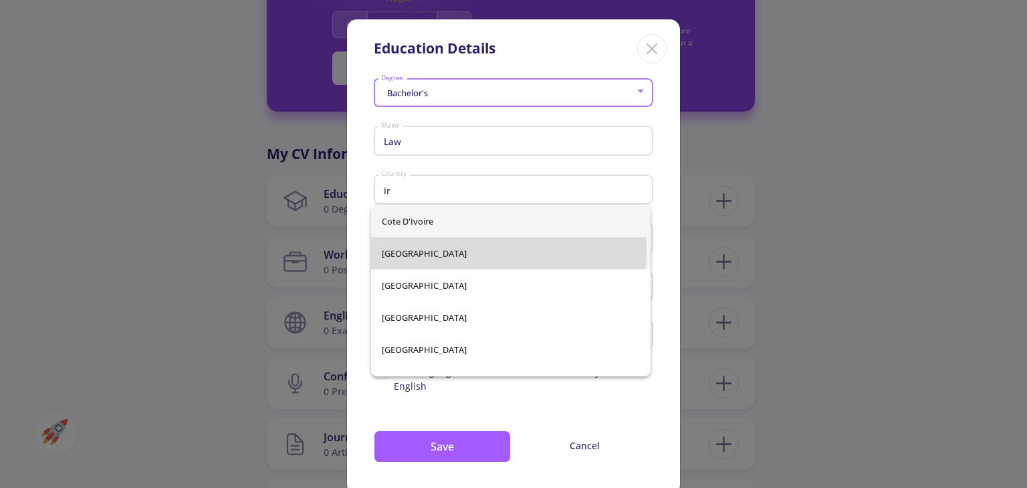
click at [493, 250] on span "[GEOGRAPHIC_DATA]" at bounding box center [511, 253] width 258 height 32
type input "[GEOGRAPHIC_DATA]"
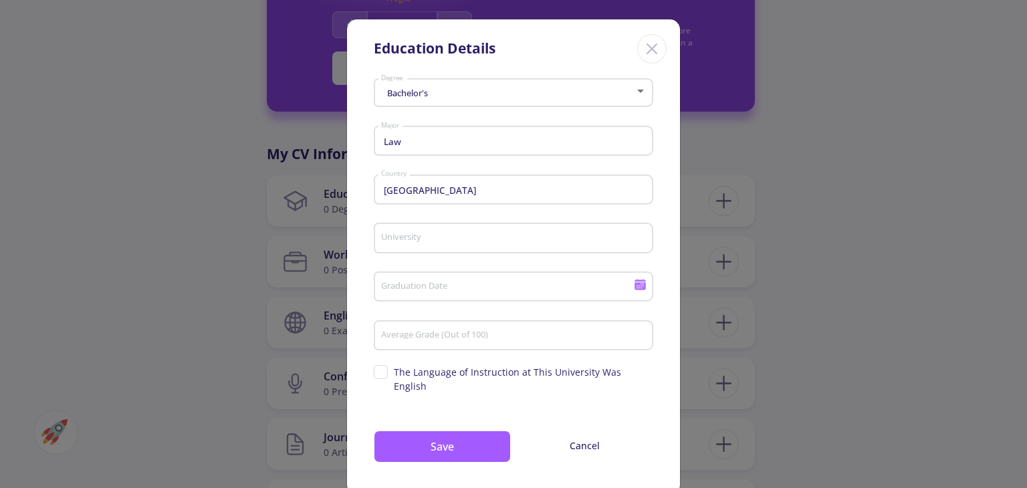
click at [493, 232] on div "University" at bounding box center [513, 235] width 267 height 35
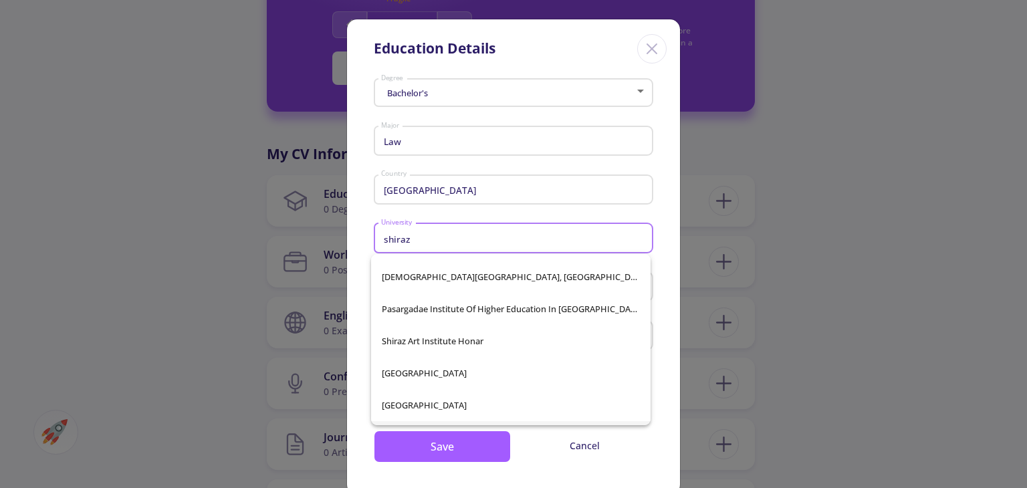
scroll to position [48, 0]
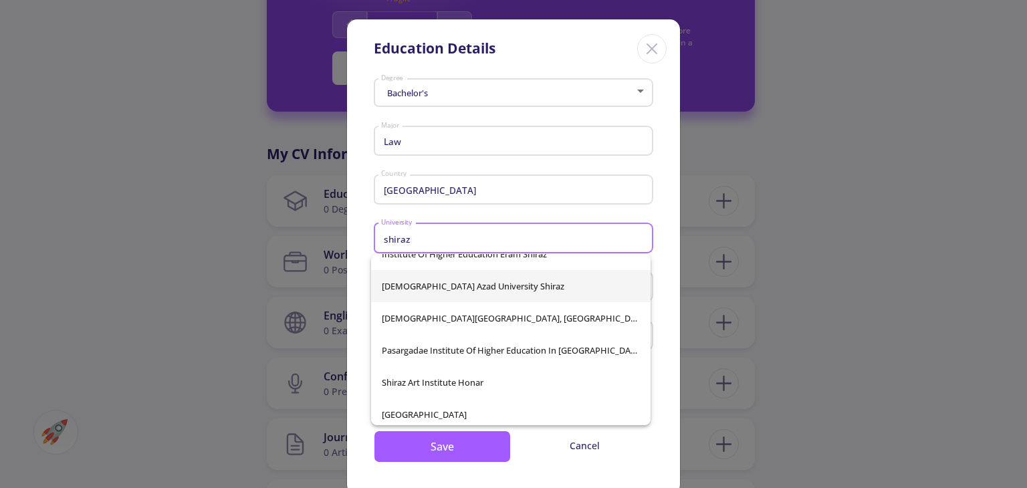
click at [534, 291] on span "[DEMOGRAPHIC_DATA] Azad University Shiraz" at bounding box center [511, 286] width 258 height 32
type input "[DEMOGRAPHIC_DATA] Azad University Shiraz"
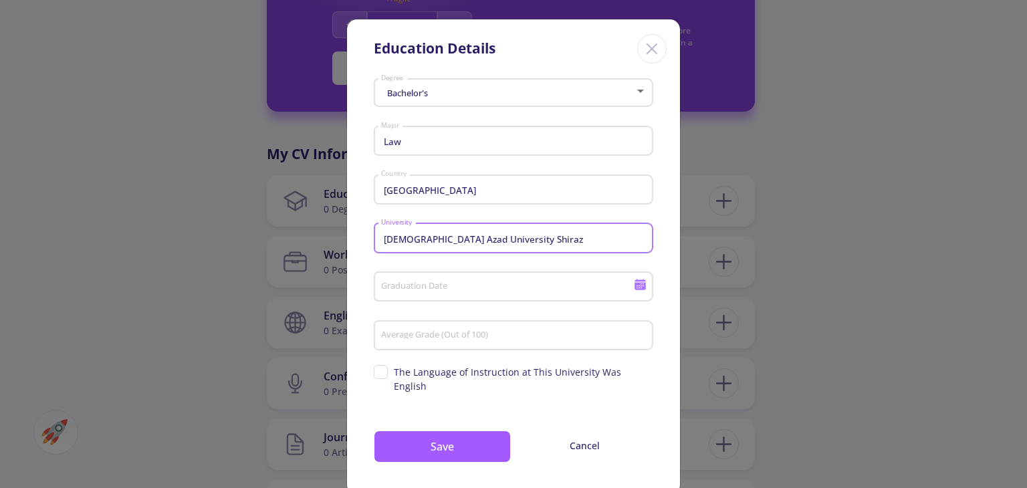
click at [536, 283] on input "Graduation Date" at bounding box center [508, 287] width 257 height 12
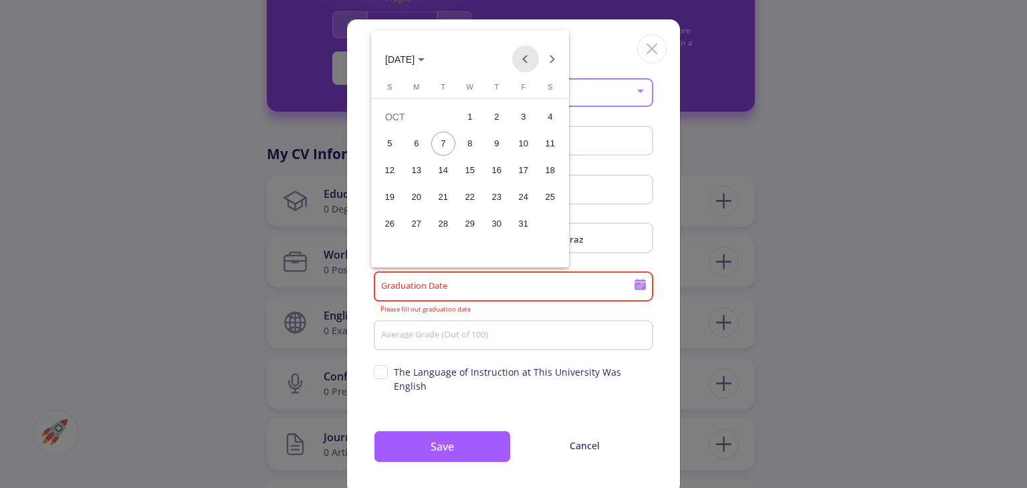
click at [522, 60] on button "Previous month" at bounding box center [525, 58] width 27 height 27
click at [449, 249] on div "30" at bounding box center [443, 251] width 24 height 24
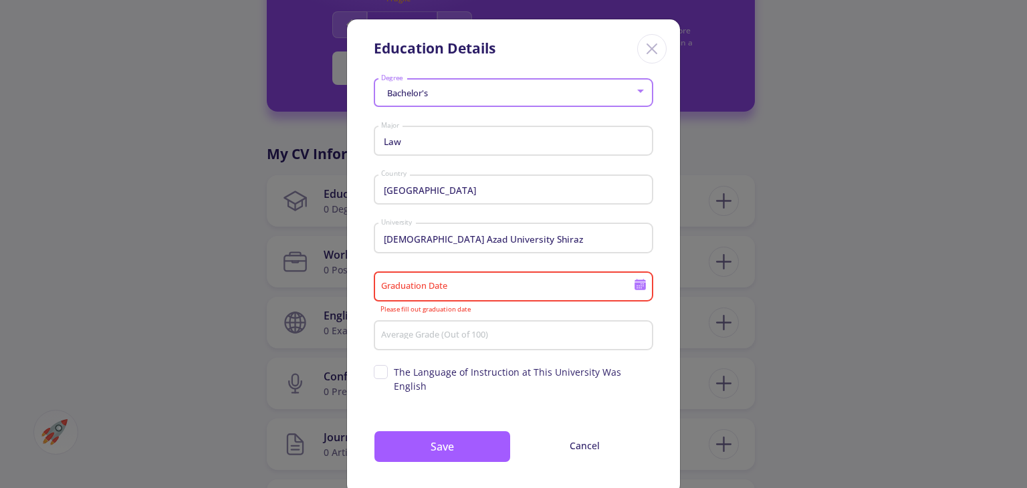
type input "[DATE]"
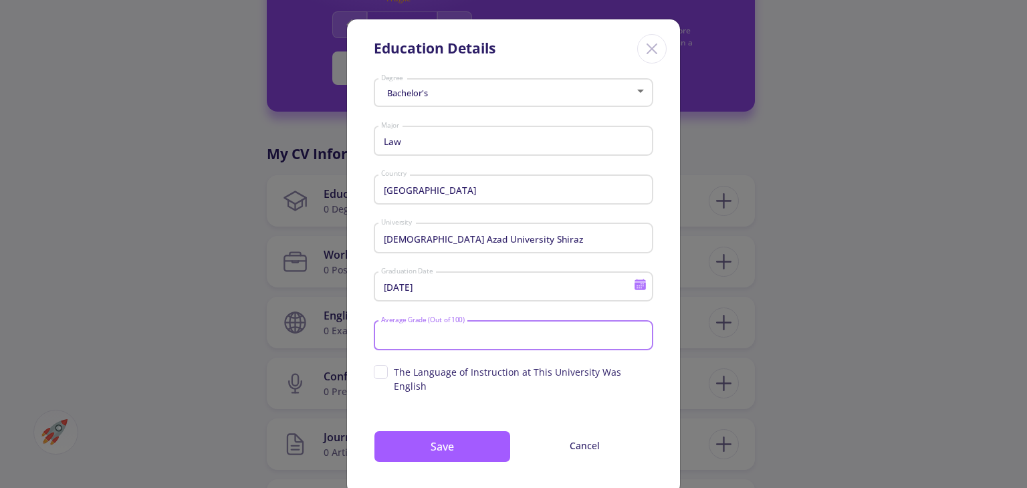
click at [493, 338] on input "Average Grade (Out of 100)" at bounding box center [515, 336] width 270 height 12
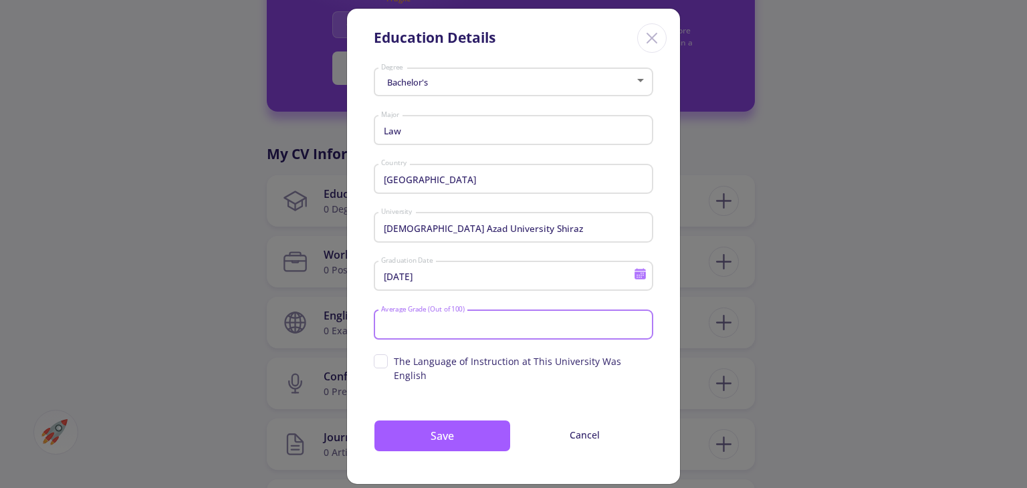
scroll to position [13, 0]
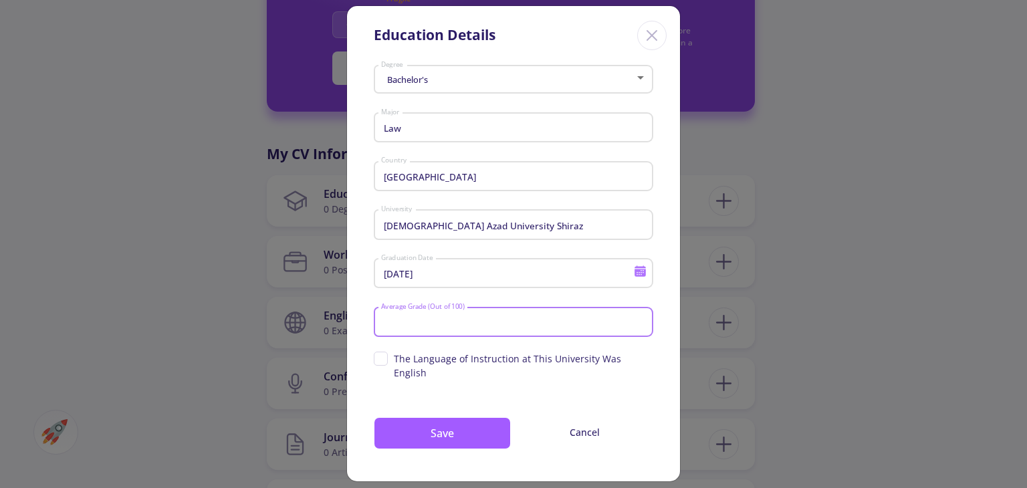
click at [544, 323] on input "Average Grade (Out of 100)" at bounding box center [515, 323] width 270 height 12
type input "80"
click at [465, 435] on button "Save" at bounding box center [442, 433] width 137 height 32
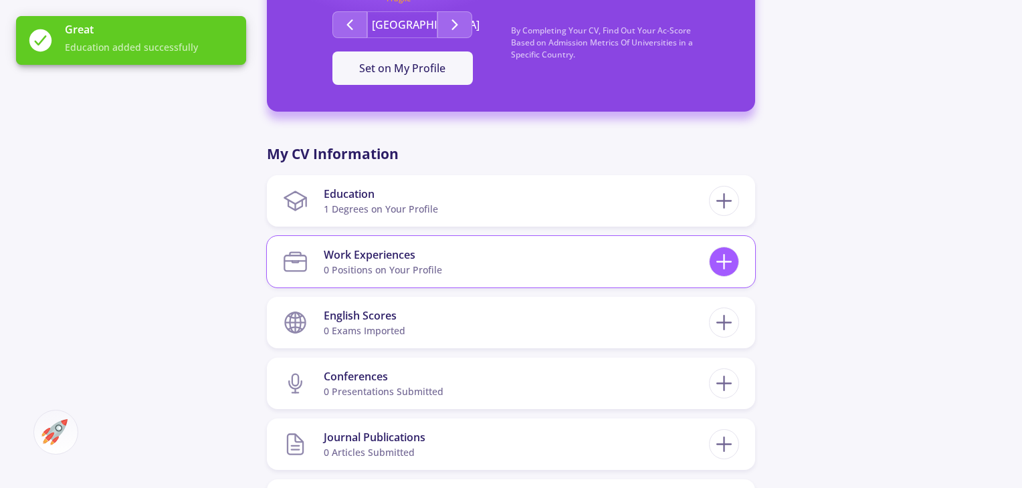
click at [730, 262] on line at bounding box center [724, 262] width 14 height 0
checkbox input "false"
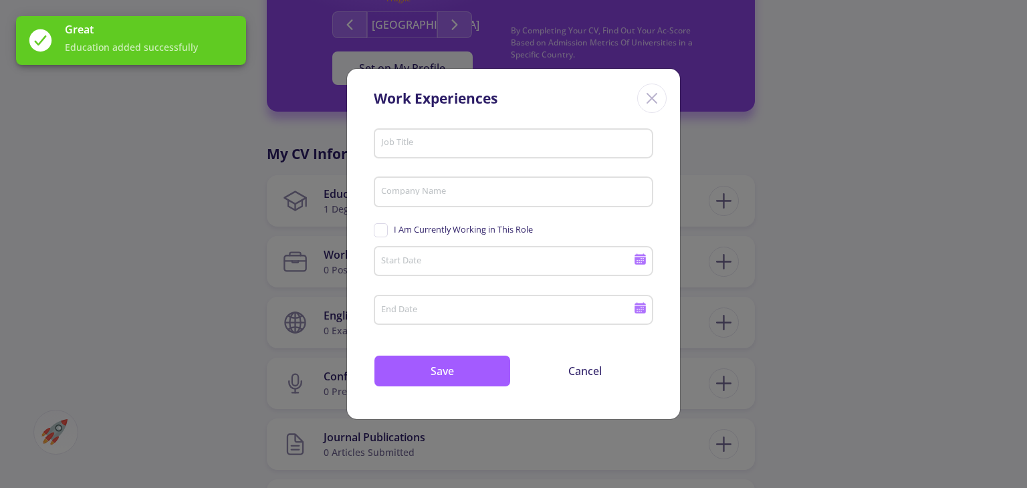
click at [528, 143] on input "Job Title" at bounding box center [515, 144] width 270 height 12
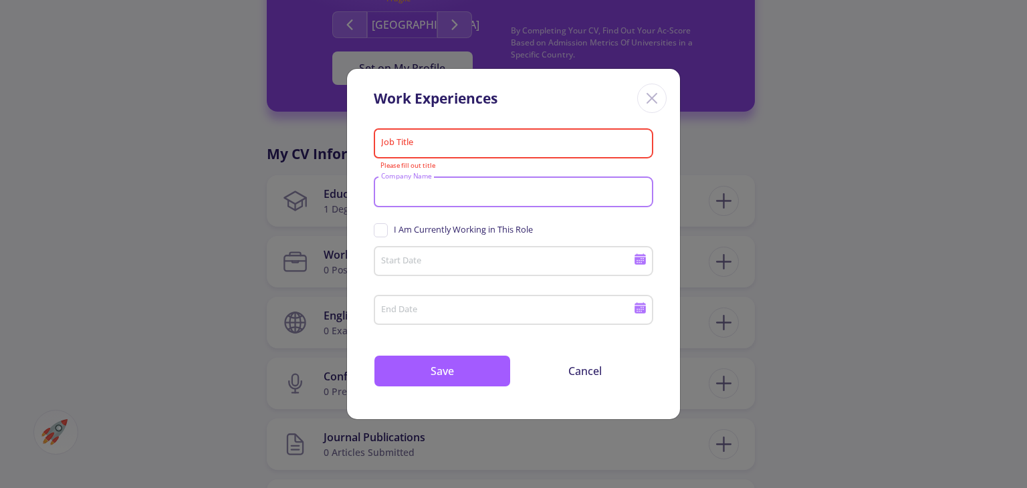
click at [607, 193] on input "Company Name" at bounding box center [515, 193] width 270 height 12
click at [901, 257] on div "Work Experiences Job Title Please fill out title Company Name I Am Currently Wo…" at bounding box center [513, 244] width 1027 height 488
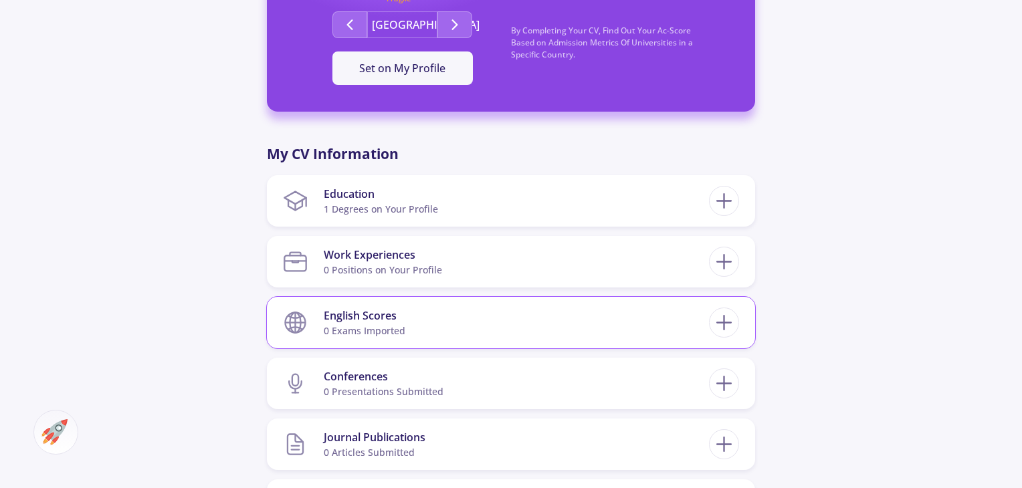
click at [711, 336] on div "English Scores 0 exams imported" at bounding box center [511, 322] width 456 height 41
click at [727, 316] on icon at bounding box center [723, 322] width 25 height 25
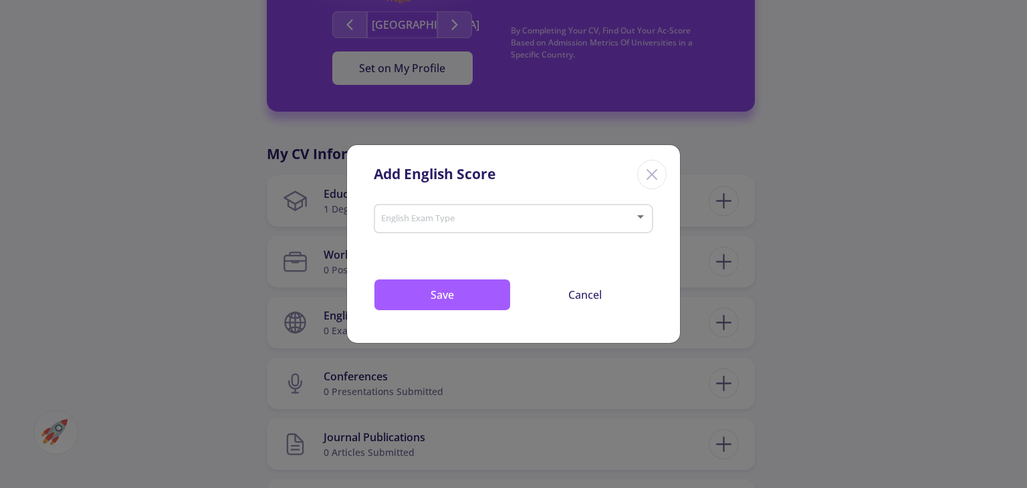
click at [607, 228] on div "English Exam Type" at bounding box center [513, 215] width 267 height 33
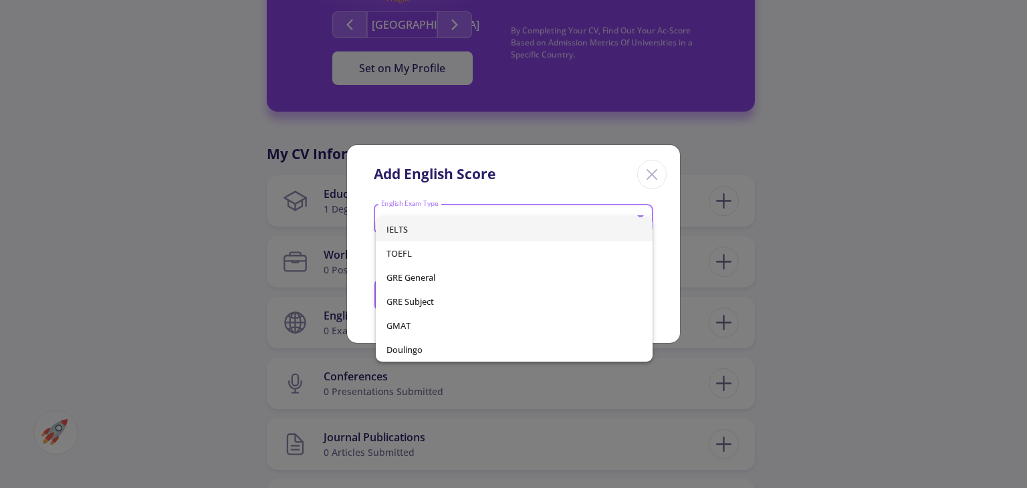
click at [544, 235] on span "IELTS" at bounding box center [513, 229] width 255 height 24
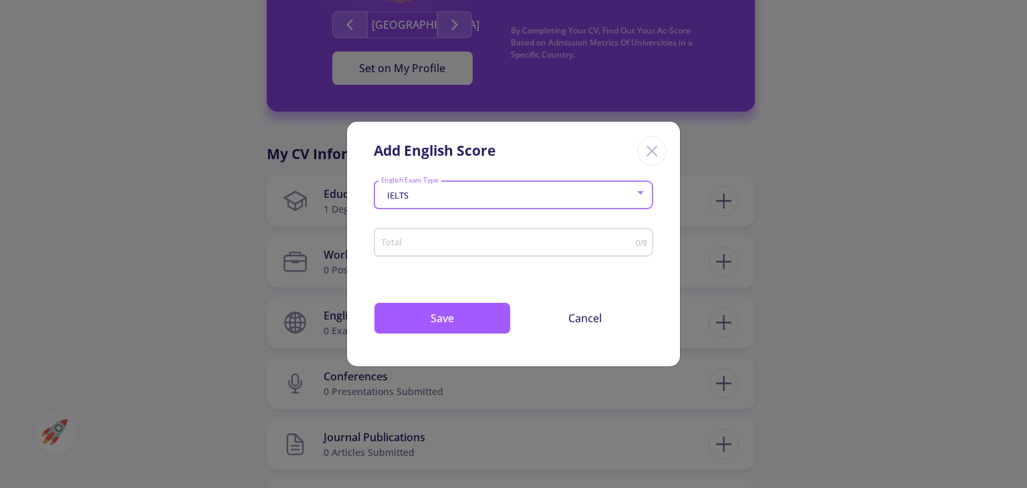
click at [554, 241] on input "Total" at bounding box center [507, 243] width 255 height 10
click at [631, 240] on input "0.5" at bounding box center [507, 243] width 255 height 10
click at [631, 240] on input "1" at bounding box center [507, 243] width 255 height 10
click at [631, 240] on input "1.5" at bounding box center [507, 243] width 255 height 10
click at [631, 240] on input "2" at bounding box center [507, 243] width 255 height 10
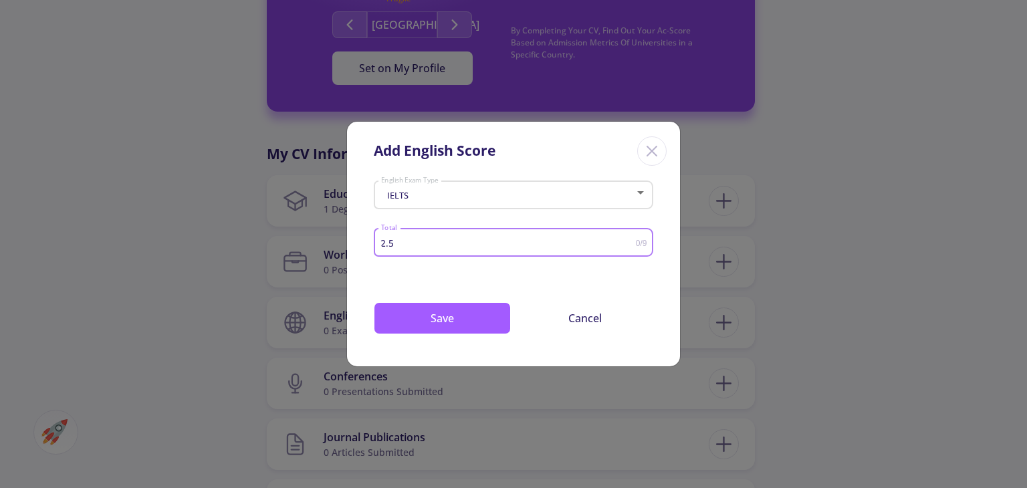
click at [631, 240] on input "2.5" at bounding box center [507, 243] width 255 height 10
click at [631, 240] on input "3" at bounding box center [507, 243] width 255 height 10
click at [631, 240] on input "3.5" at bounding box center [507, 243] width 255 height 10
click at [631, 240] on input "4" at bounding box center [507, 243] width 255 height 10
click at [631, 240] on input "4.5" at bounding box center [507, 243] width 255 height 10
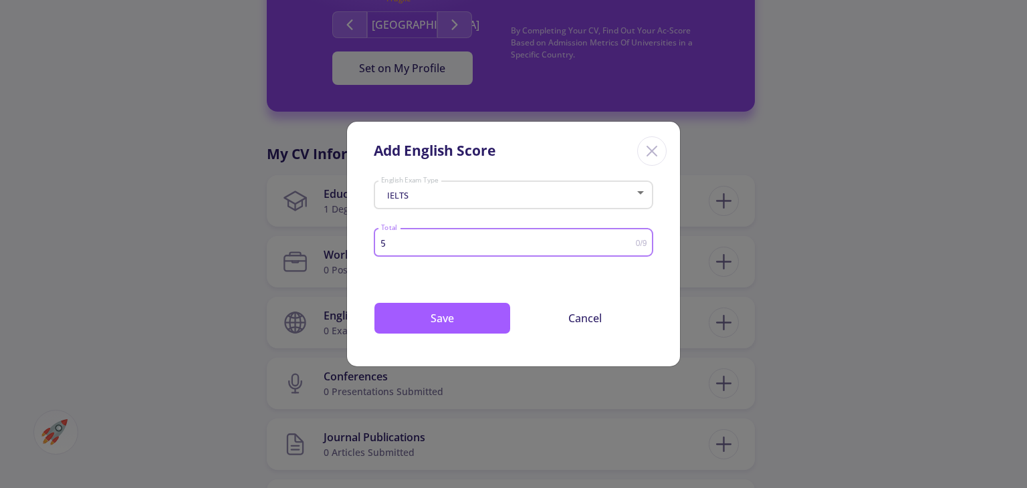
click at [631, 240] on input "5" at bounding box center [507, 243] width 255 height 10
click at [631, 240] on input "5.5" at bounding box center [507, 243] width 255 height 10
type input "6"
click at [631, 240] on input "6" at bounding box center [507, 243] width 255 height 10
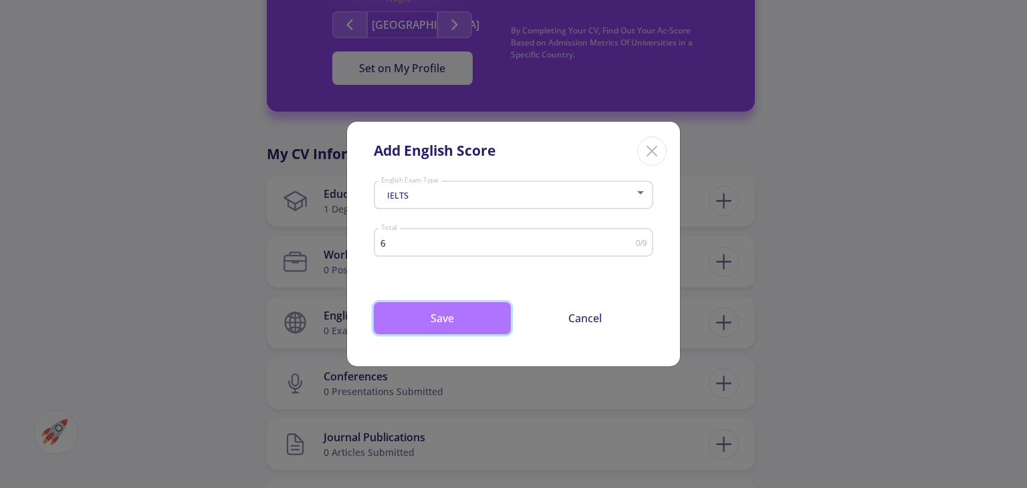
click at [460, 313] on button "Save" at bounding box center [442, 318] width 137 height 32
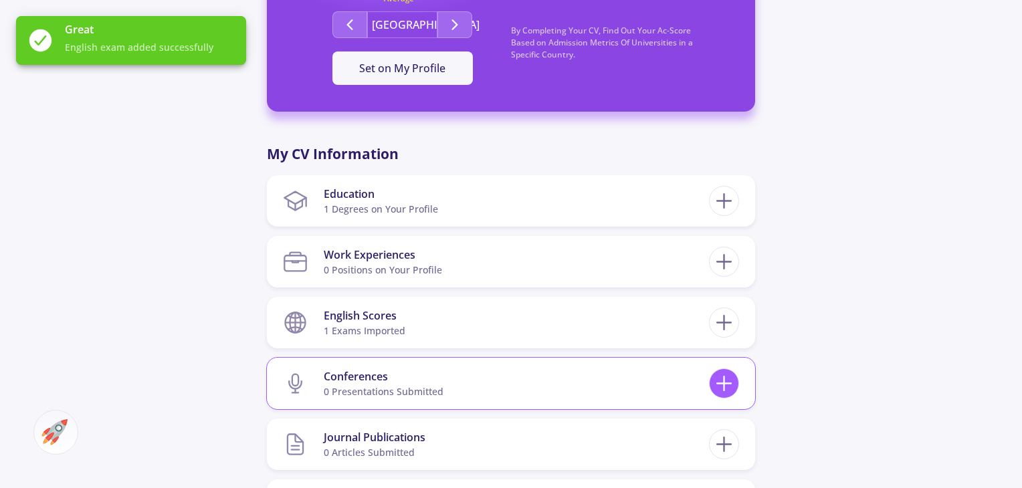
click at [730, 396] on icon at bounding box center [723, 383] width 25 height 25
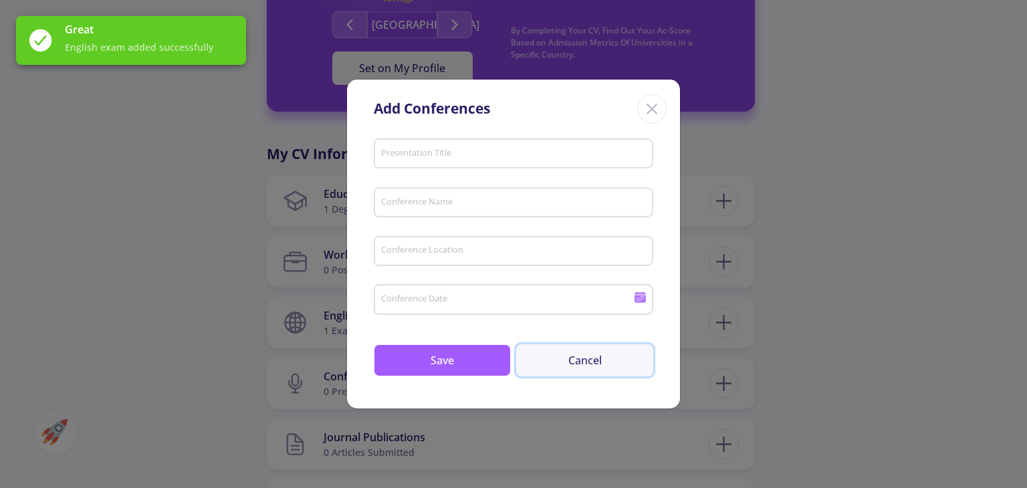
click at [577, 359] on button "Cancel" at bounding box center [584, 360] width 137 height 32
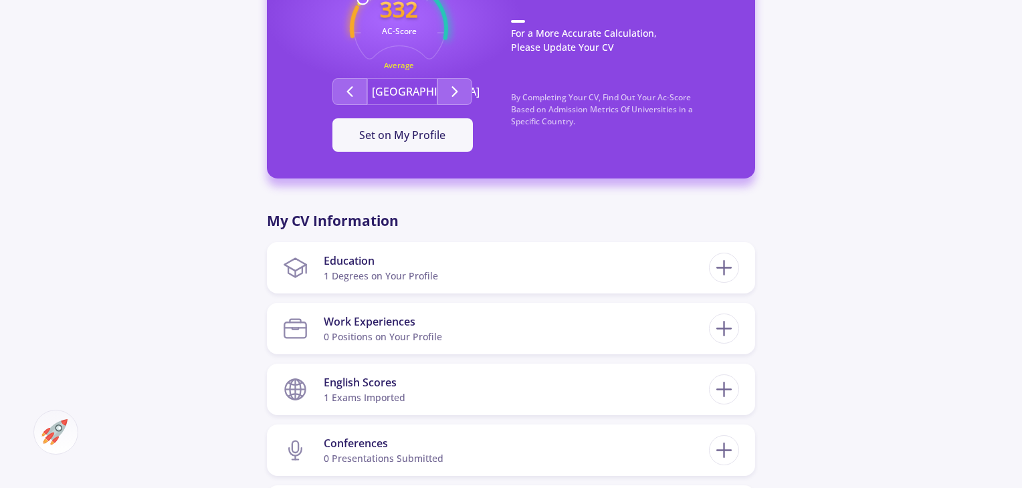
scroll to position [150, 0]
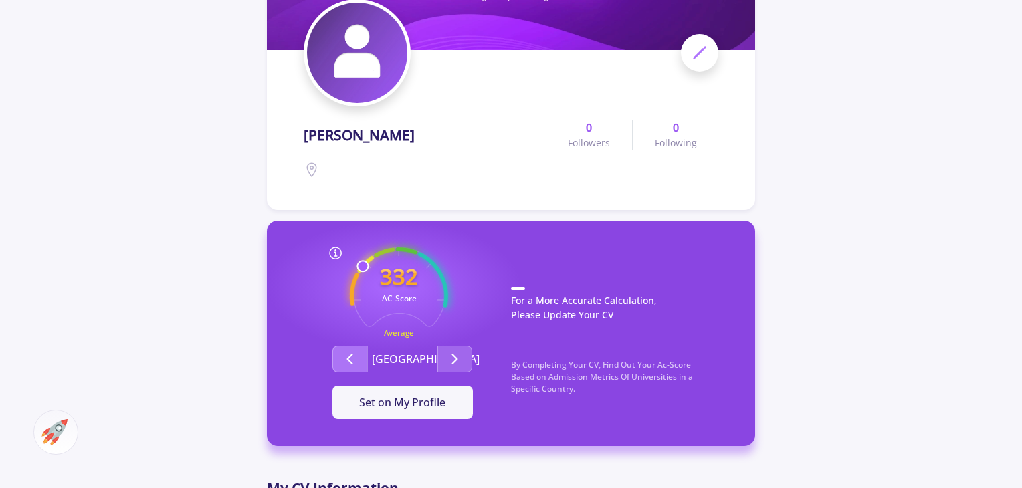
click at [350, 356] on icon "Second group" at bounding box center [350, 359] width 16 height 16
click at [444, 356] on button "Second group" at bounding box center [454, 359] width 35 height 27
click at [345, 353] on icon "Second group" at bounding box center [350, 359] width 16 height 16
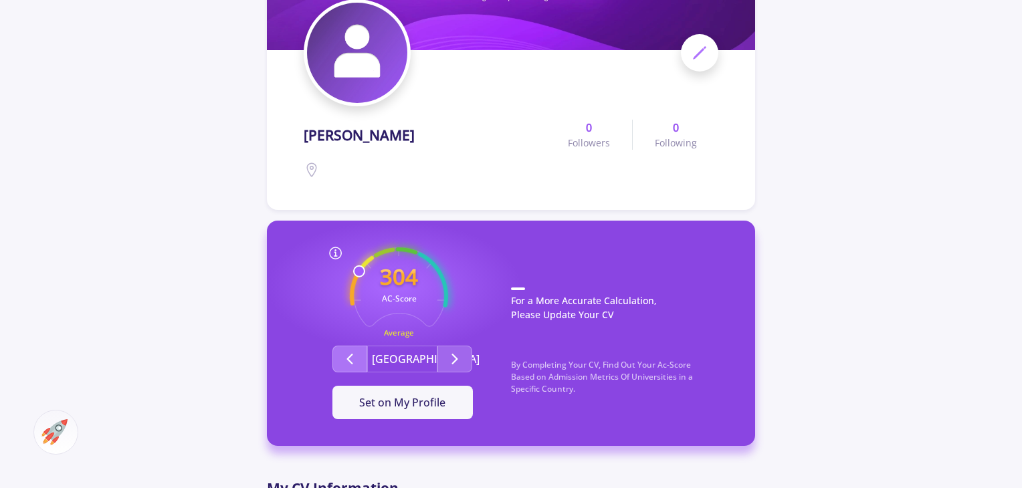
click at [345, 353] on icon "Second group" at bounding box center [350, 359] width 16 height 16
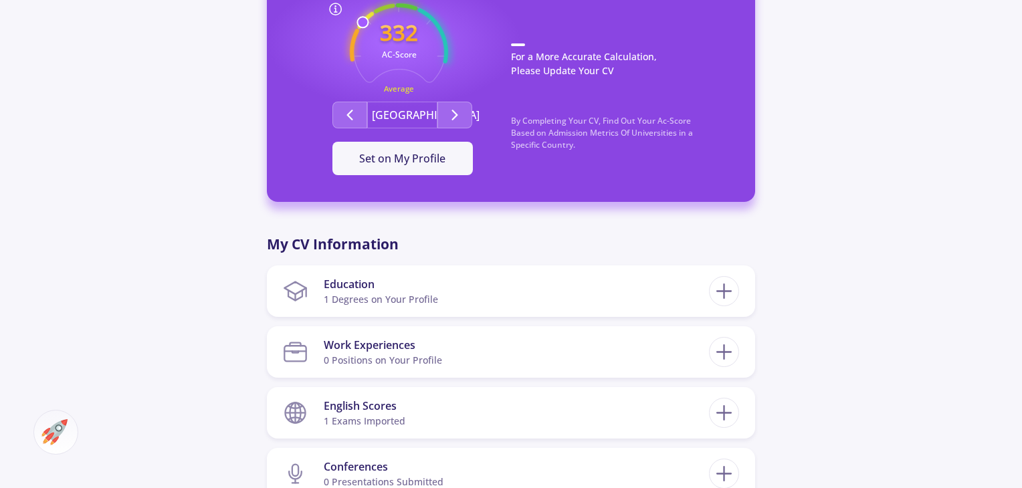
scroll to position [417, 0]
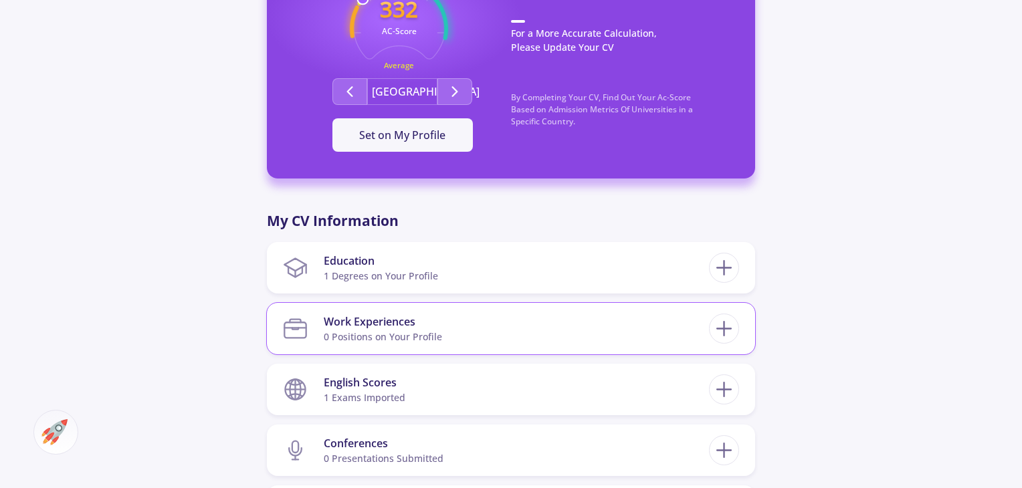
click at [562, 339] on section "Work Experiences 0 Positions on Your Profile" at bounding box center [496, 328] width 426 height 41
click at [717, 326] on icon at bounding box center [723, 328] width 25 height 25
checkbox input "false"
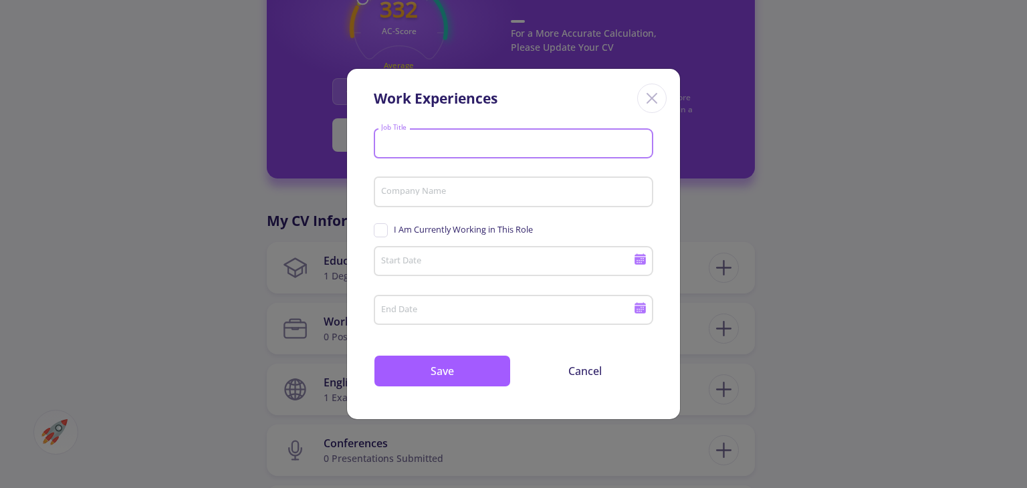
click at [550, 146] on input "Job Title" at bounding box center [515, 144] width 270 height 12
type input "software and saler"
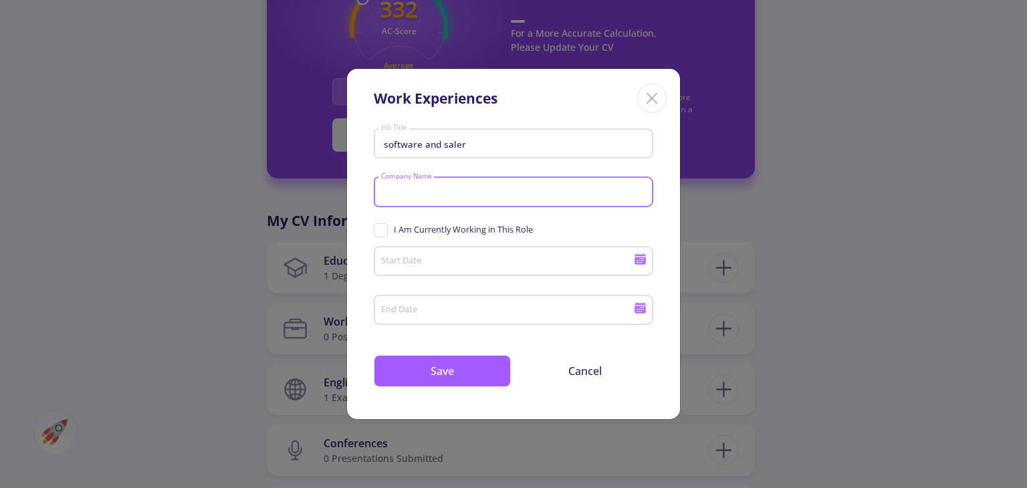
click at [543, 187] on input "Company Name" at bounding box center [515, 193] width 270 height 12
type input "apple store"
click at [637, 263] on icon at bounding box center [640, 259] width 13 height 13
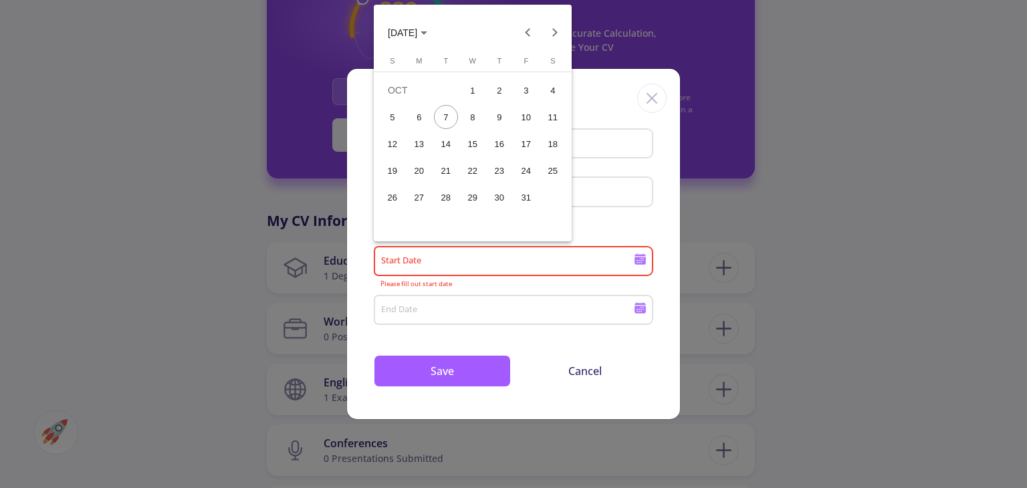
click at [641, 308] on div at bounding box center [513, 244] width 1027 height 488
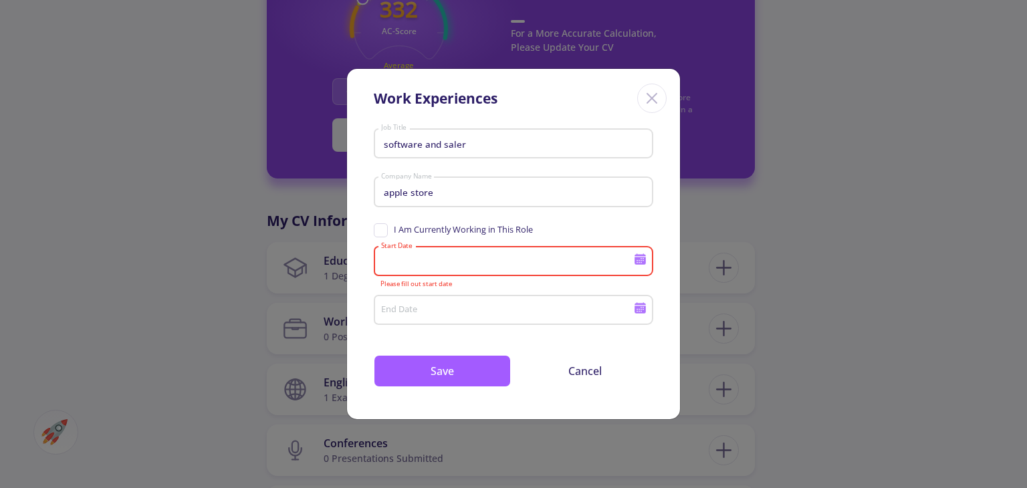
click at [641, 308] on icon at bounding box center [640, 309] width 11 height 7
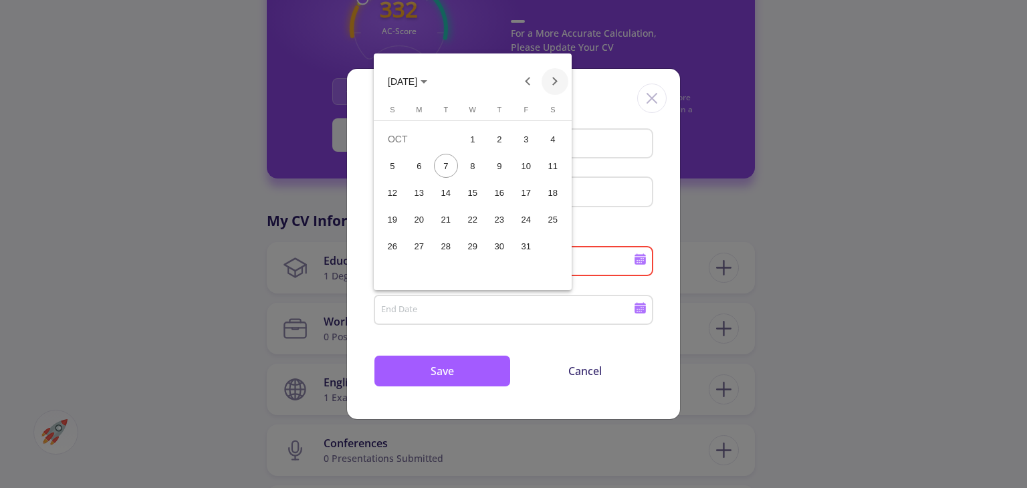
click at [557, 83] on button "Next month" at bounding box center [555, 81] width 27 height 27
click at [534, 83] on button "Previous month" at bounding box center [528, 81] width 27 height 27
click at [558, 82] on button "Next month" at bounding box center [555, 81] width 27 height 27
click at [519, 81] on button "Previous month" at bounding box center [528, 81] width 27 height 27
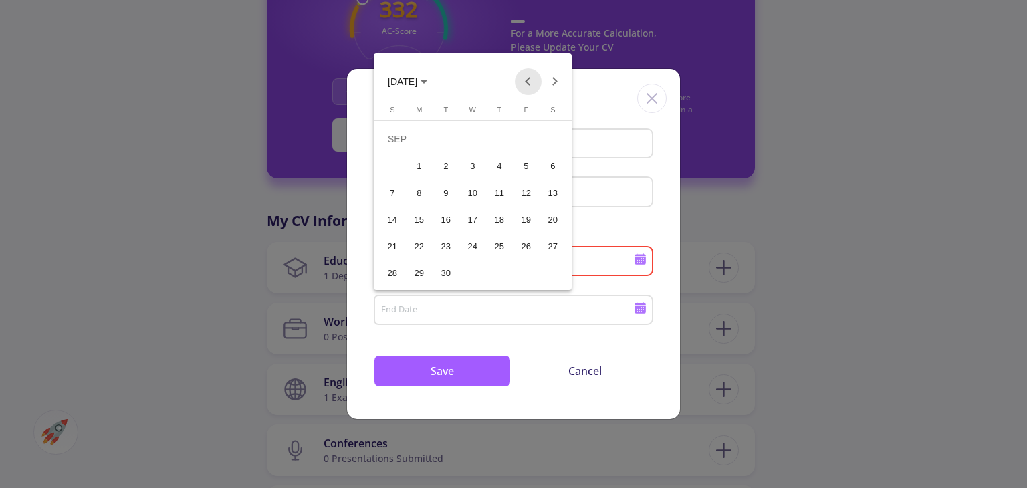
click at [519, 81] on button "Previous month" at bounding box center [528, 81] width 27 height 27
click at [550, 72] on button "Next month" at bounding box center [555, 81] width 27 height 27
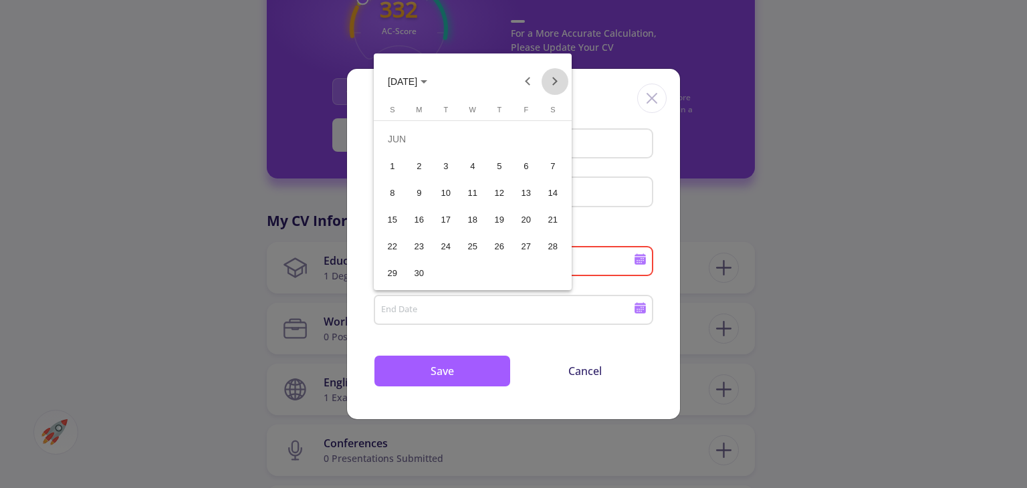
click at [550, 72] on button "Next month" at bounding box center [555, 81] width 27 height 27
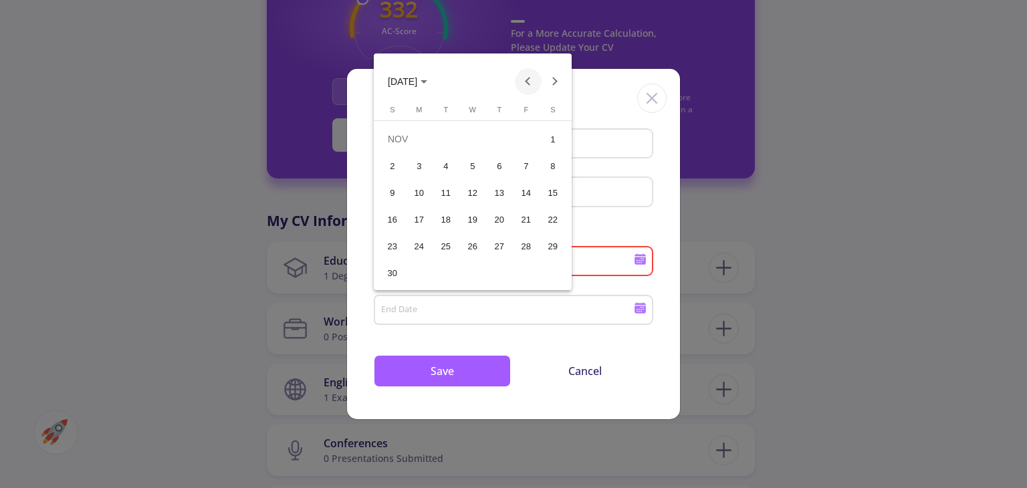
click at [532, 76] on button "Previous month" at bounding box center [528, 81] width 27 height 27
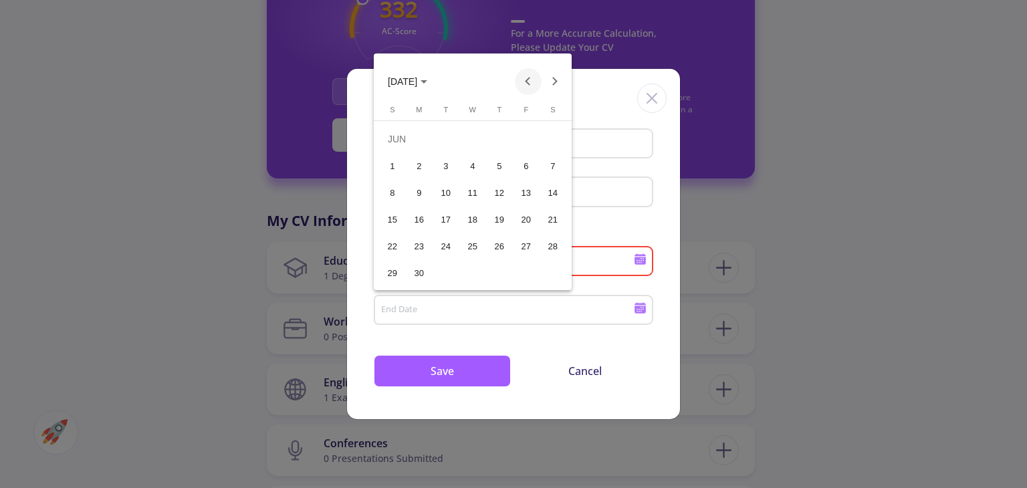
click at [532, 76] on button "Previous month" at bounding box center [528, 81] width 27 height 27
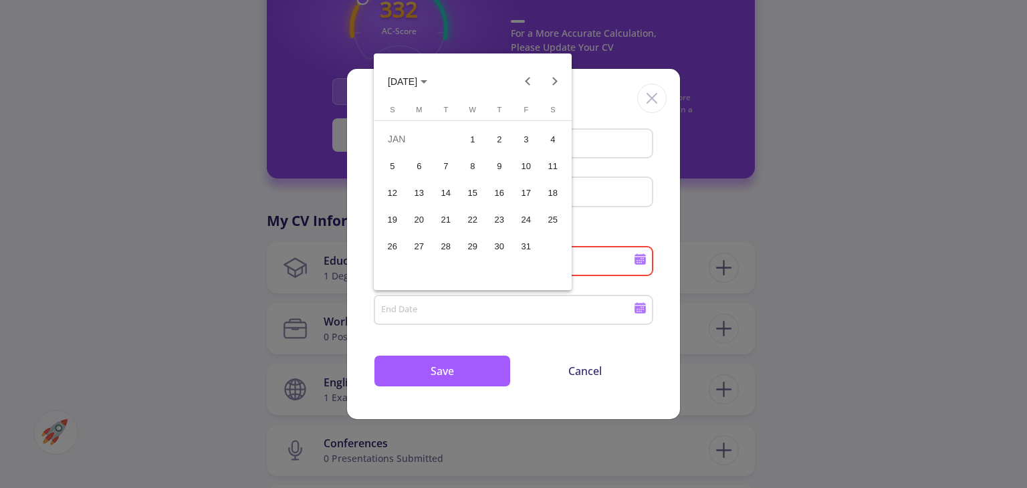
click at [521, 246] on div "31" at bounding box center [526, 246] width 24 height 24
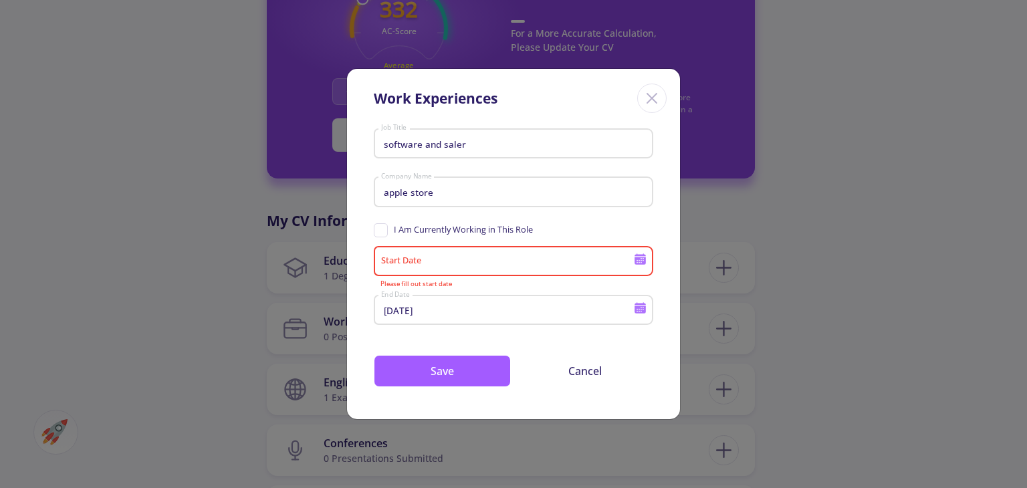
click at [639, 306] on icon at bounding box center [640, 308] width 13 height 13
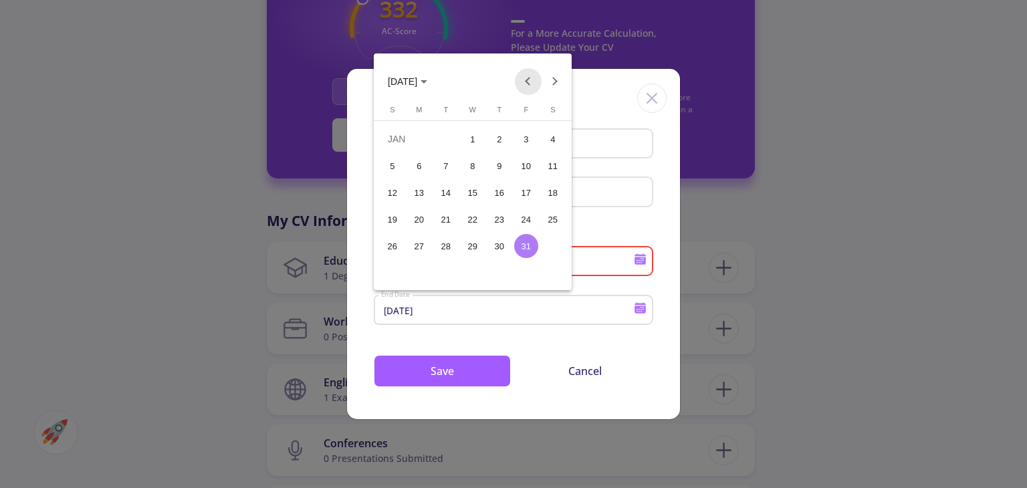
click at [530, 84] on button "Previous month" at bounding box center [528, 81] width 27 height 27
click at [447, 276] on div "31" at bounding box center [446, 273] width 24 height 24
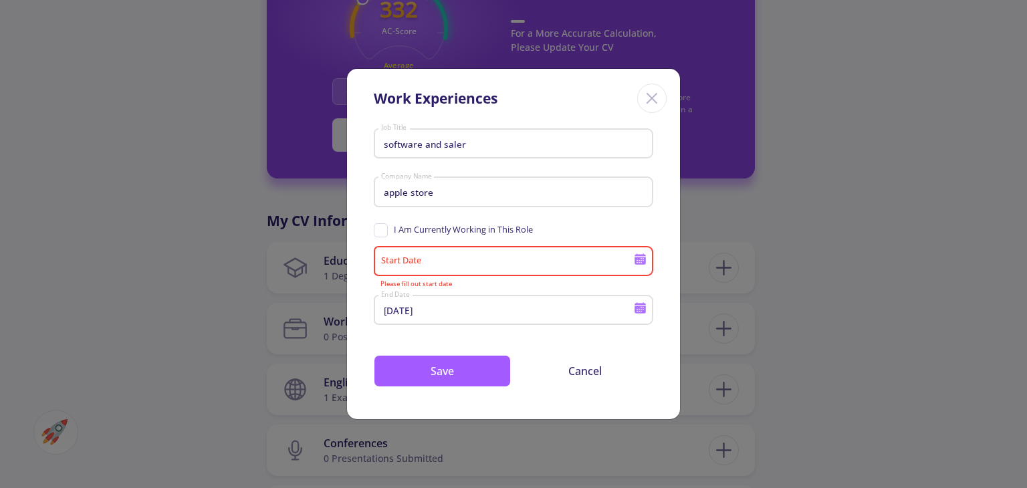
type input "[DATE]"
click at [633, 261] on input "Start Date" at bounding box center [508, 262] width 257 height 12
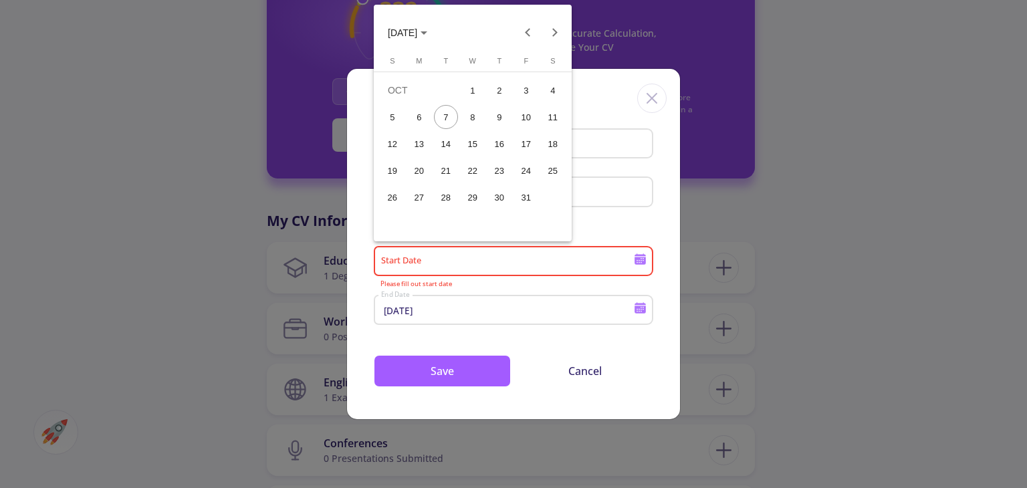
click at [427, 32] on icon "Choose month and year" at bounding box center [424, 32] width 7 height 3
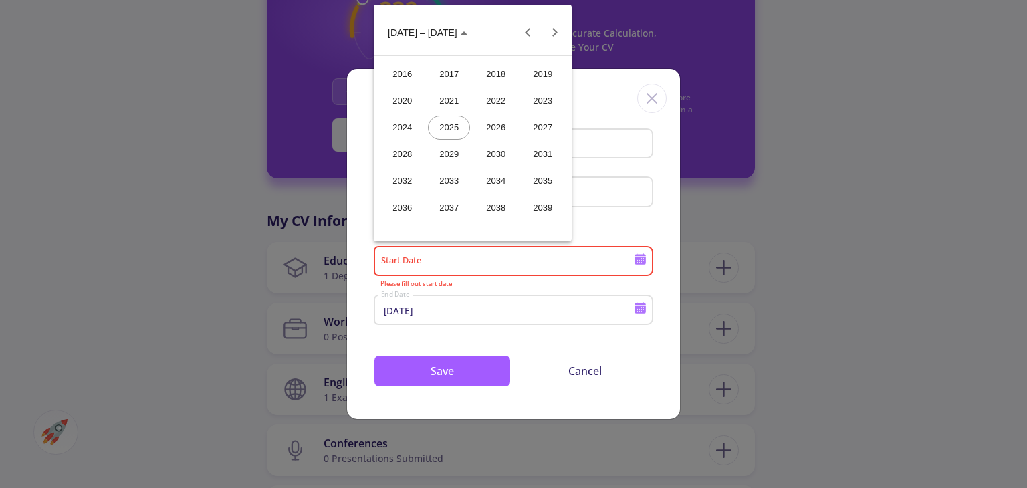
click at [415, 129] on div "2024" at bounding box center [402, 128] width 42 height 24
click at [465, 158] on div "OCT" at bounding box center [449, 154] width 42 height 24
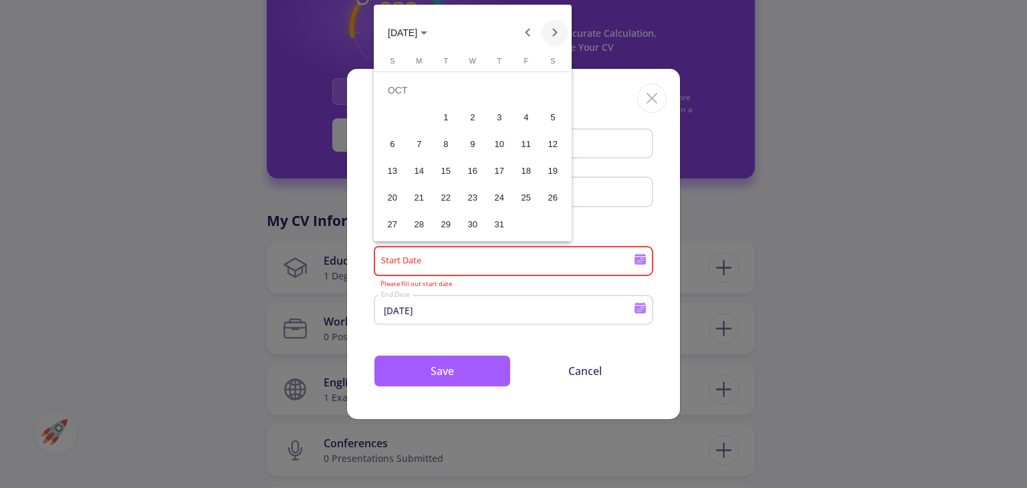
click at [559, 28] on button "Next month" at bounding box center [555, 32] width 27 height 27
click at [526, 86] on div "1" at bounding box center [526, 90] width 24 height 24
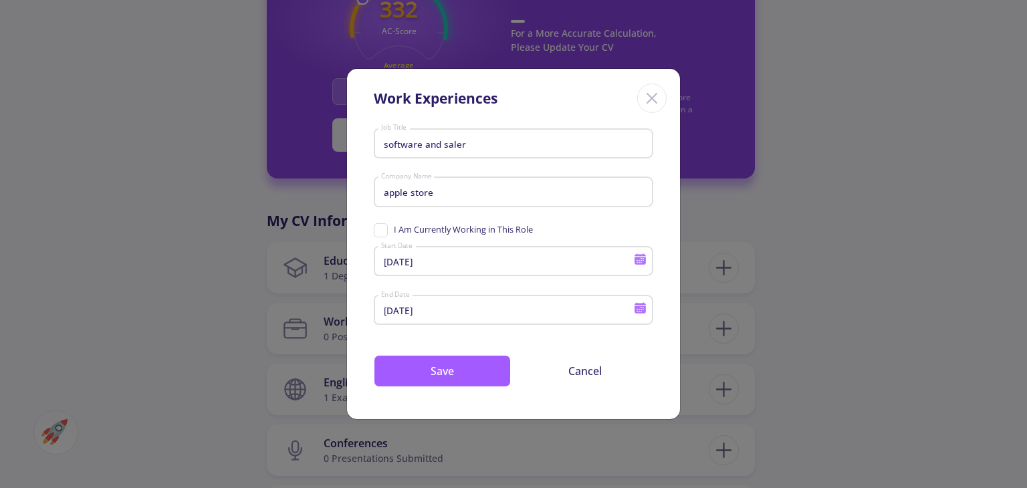
click at [641, 260] on icon at bounding box center [640, 260] width 11 height 7
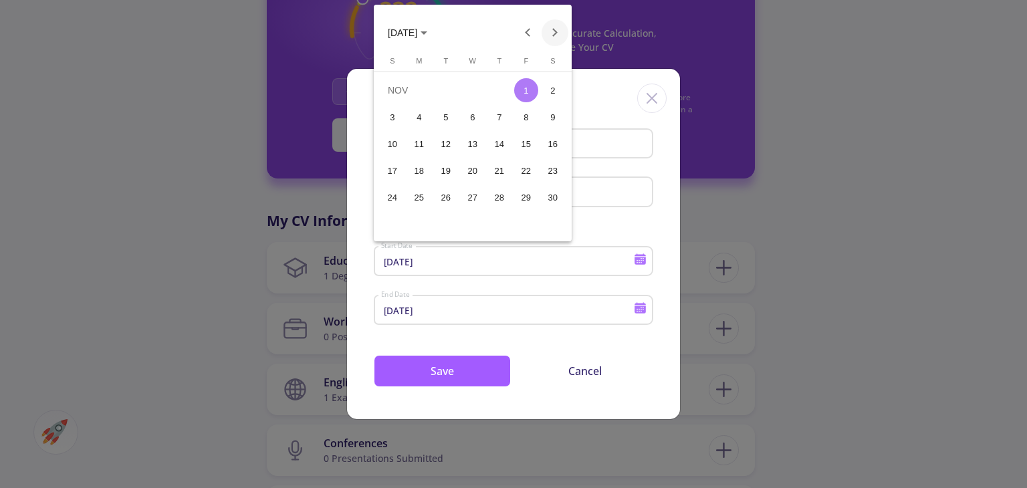
click at [546, 34] on button "Next month" at bounding box center [555, 32] width 27 height 27
click at [442, 219] on div "31" at bounding box center [446, 224] width 24 height 24
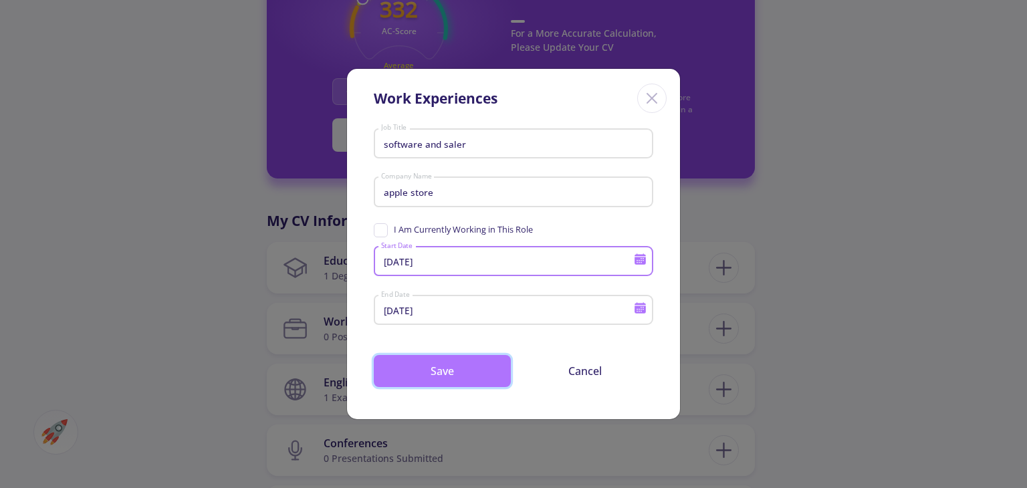
click at [455, 378] on button "Save" at bounding box center [442, 371] width 137 height 32
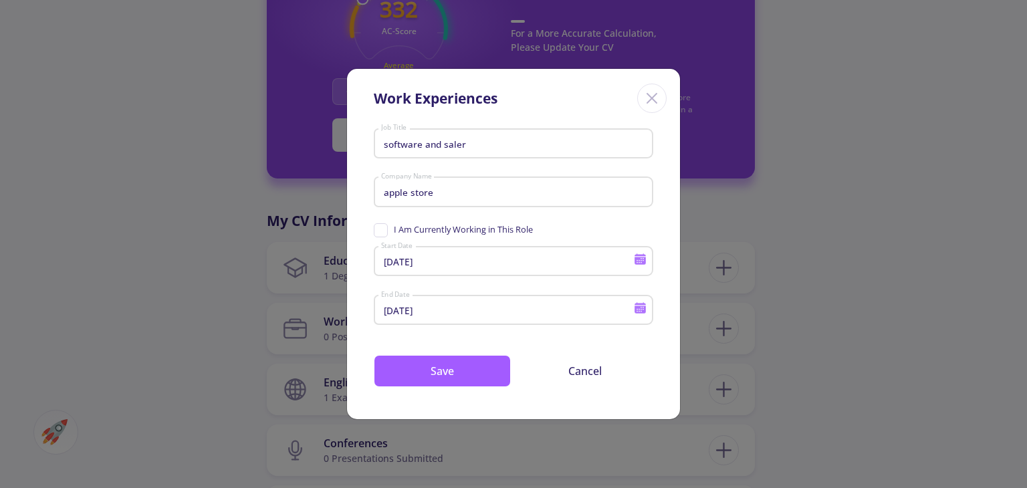
click at [640, 308] on icon at bounding box center [640, 309] width 11 height 7
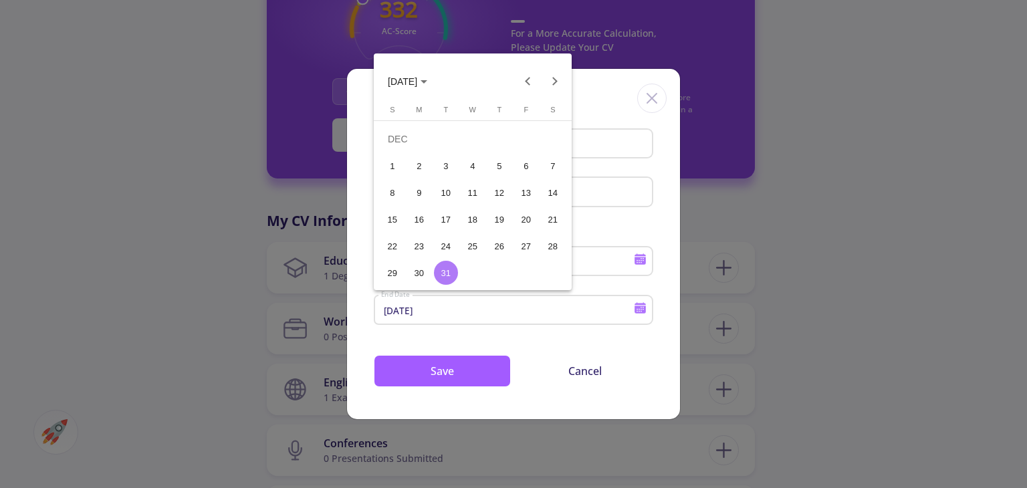
click at [639, 252] on div at bounding box center [513, 244] width 1027 height 488
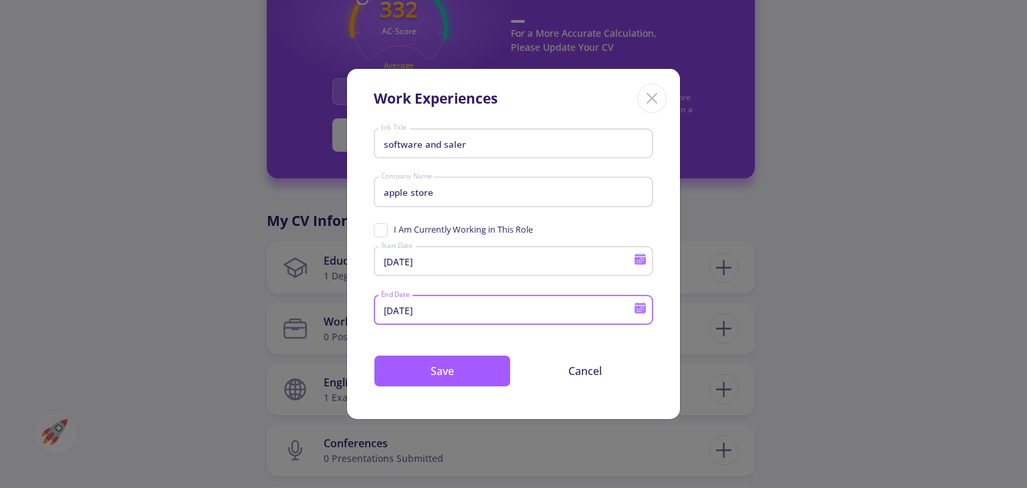
click at [639, 257] on icon at bounding box center [640, 260] width 11 height 7
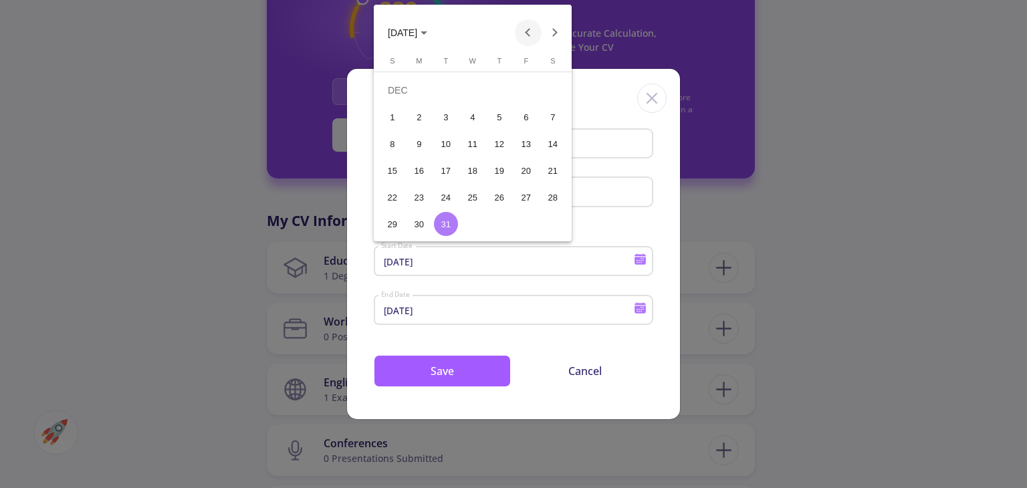
click at [522, 29] on button "Previous month" at bounding box center [528, 32] width 27 height 27
click at [438, 31] on button "[DATE]" at bounding box center [407, 32] width 61 height 27
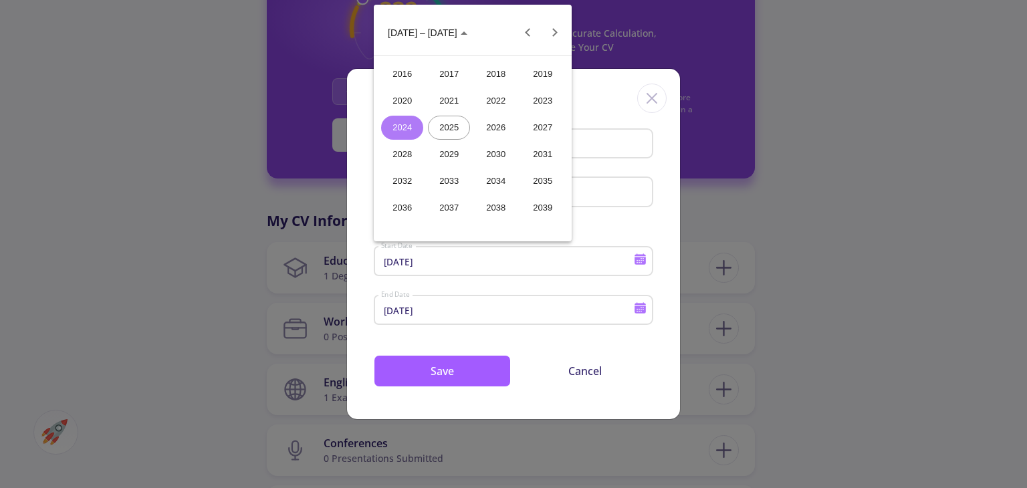
click at [540, 97] on div "2023" at bounding box center [543, 101] width 42 height 24
click at [480, 360] on div at bounding box center [513, 244] width 1027 height 488
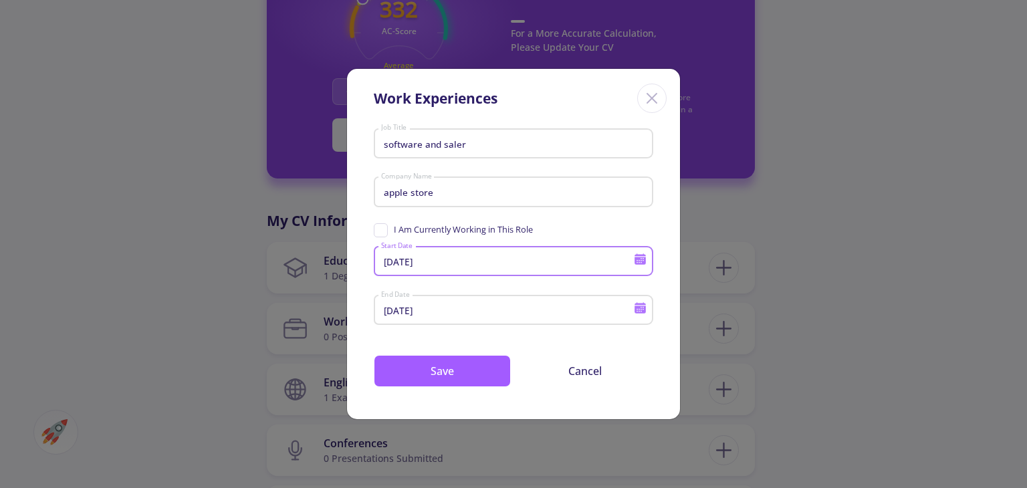
click at [639, 310] on icon at bounding box center [640, 308] width 13 height 13
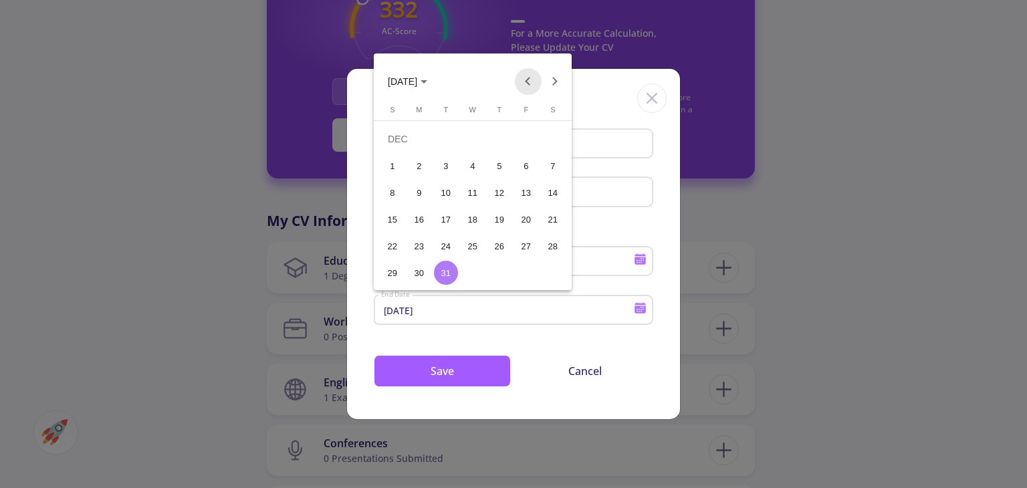
click at [530, 85] on button "Previous month" at bounding box center [528, 81] width 27 height 27
click at [557, 82] on button "Next month" at bounding box center [555, 81] width 27 height 27
click at [528, 80] on button "Previous month" at bounding box center [528, 81] width 27 height 27
click at [445, 371] on div at bounding box center [513, 244] width 1027 height 488
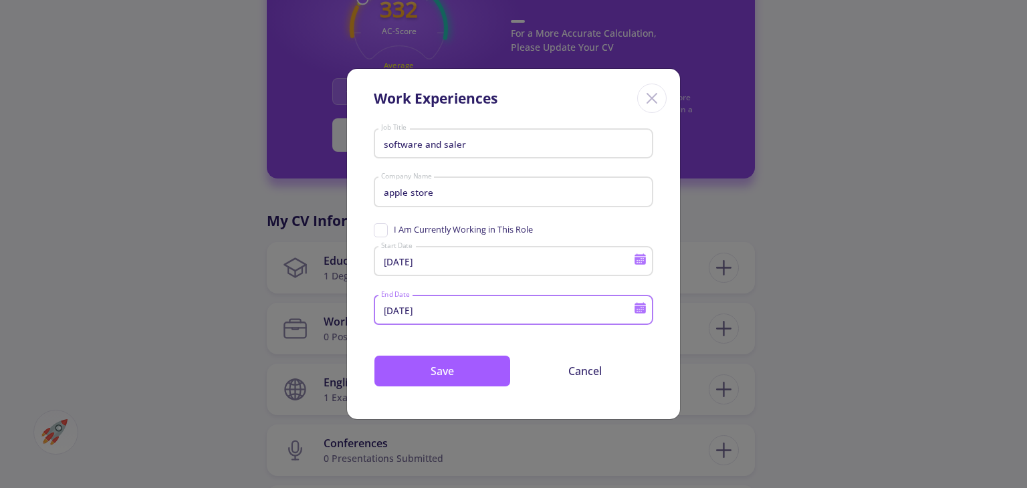
click at [641, 260] on icon at bounding box center [640, 259] width 13 height 13
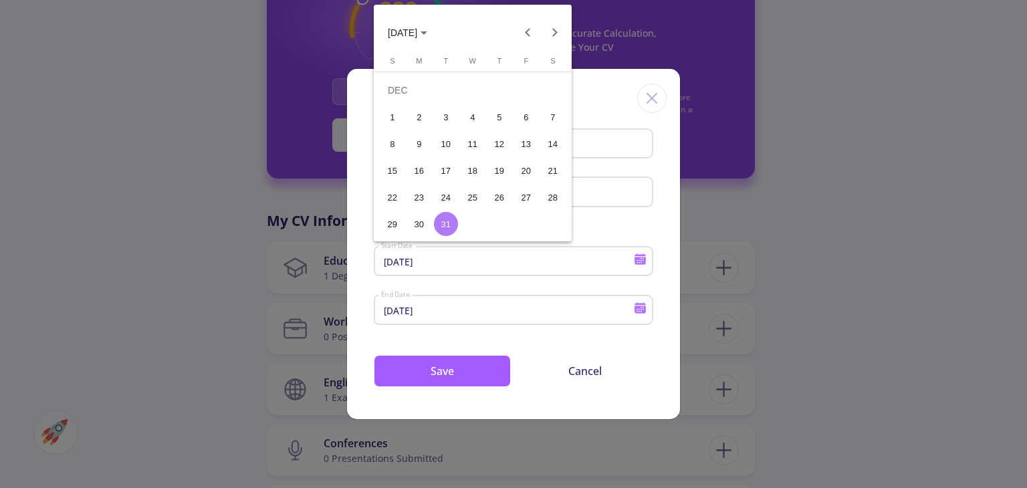
click at [427, 33] on polygon "Choose month and year" at bounding box center [424, 32] width 7 height 3
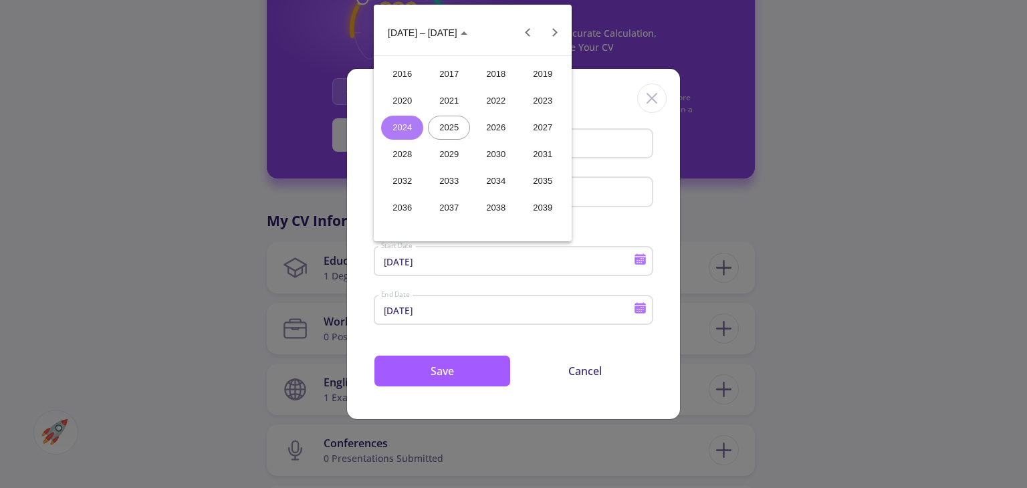
click at [540, 97] on div "2023" at bounding box center [543, 101] width 42 height 24
click at [489, 154] on div "NOV" at bounding box center [496, 154] width 42 height 24
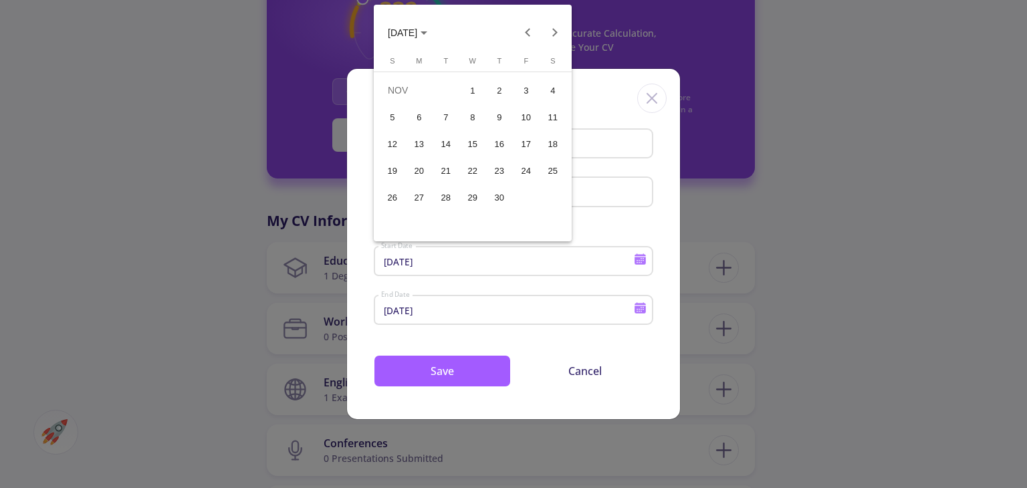
click at [505, 201] on div "30" at bounding box center [499, 197] width 24 height 24
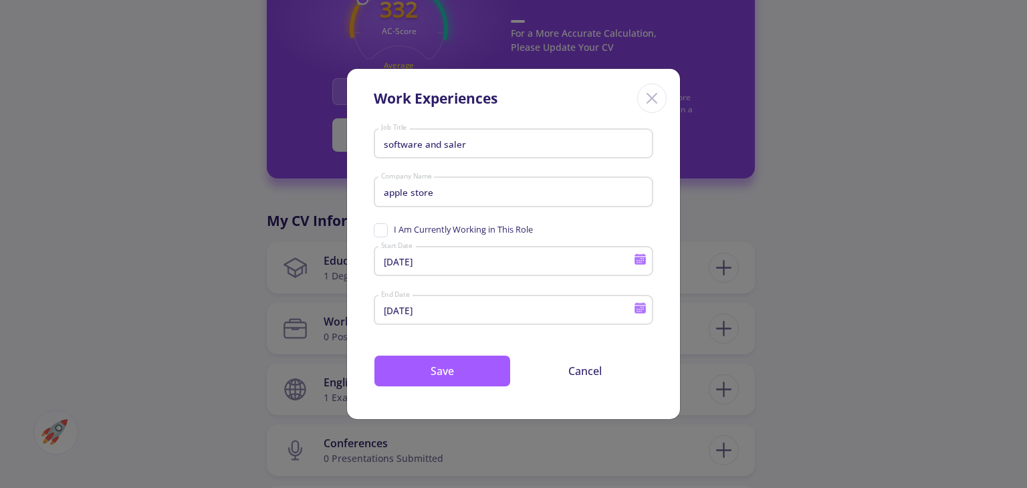
type input "[DATE]"
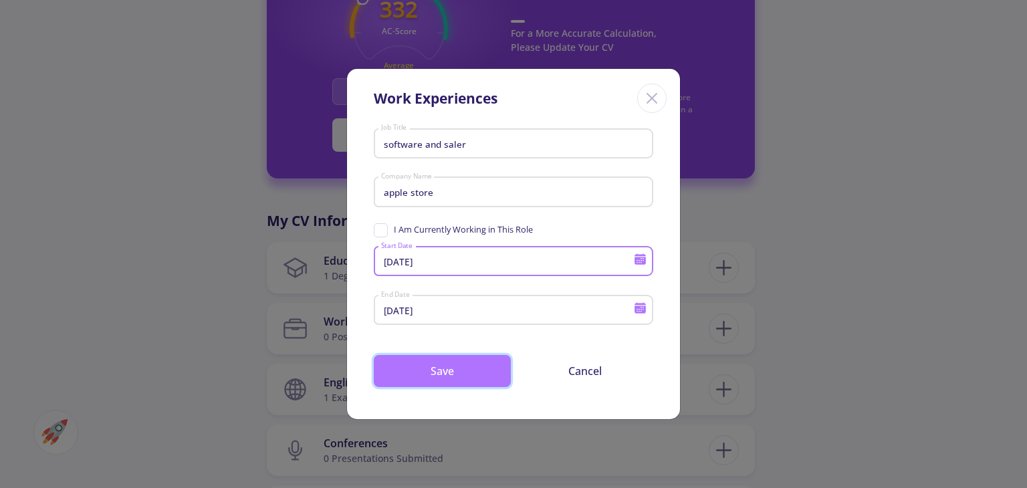
click at [475, 365] on button "Save" at bounding box center [442, 371] width 137 height 32
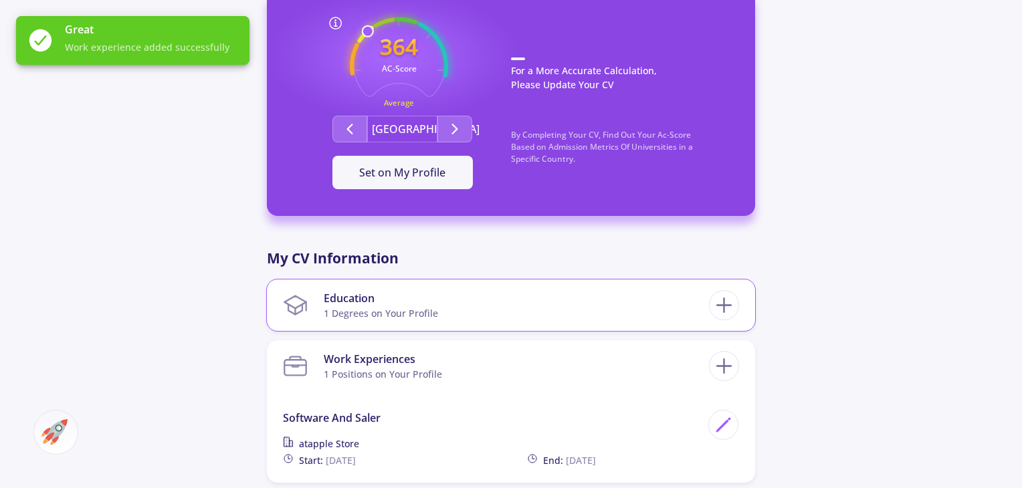
scroll to position [350, 0]
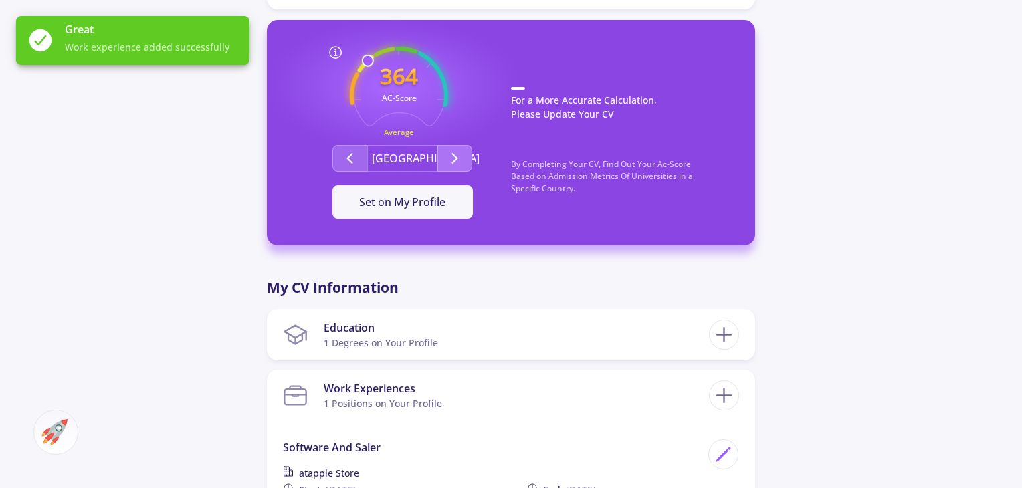
click at [451, 153] on icon "Second group" at bounding box center [455, 158] width 16 height 16
click at [355, 154] on icon "Second group" at bounding box center [350, 158] width 16 height 16
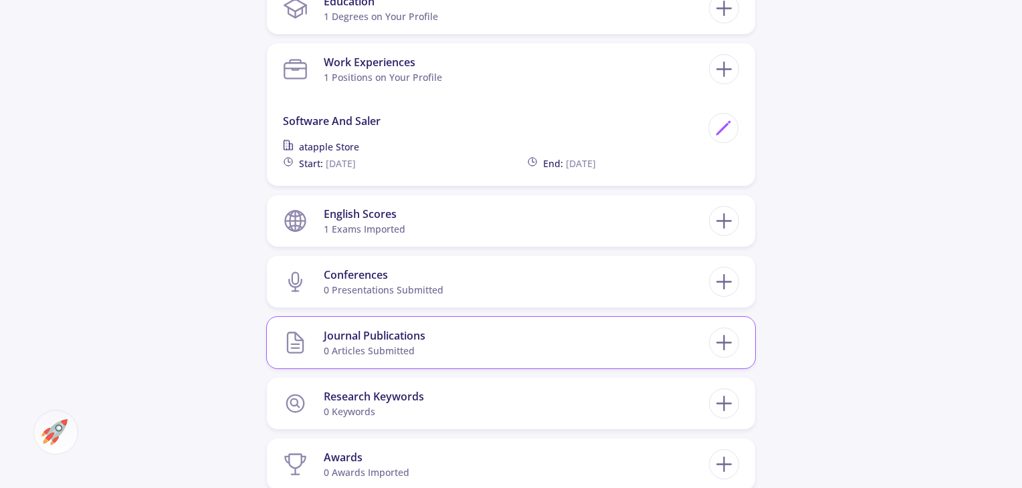
scroll to position [685, 0]
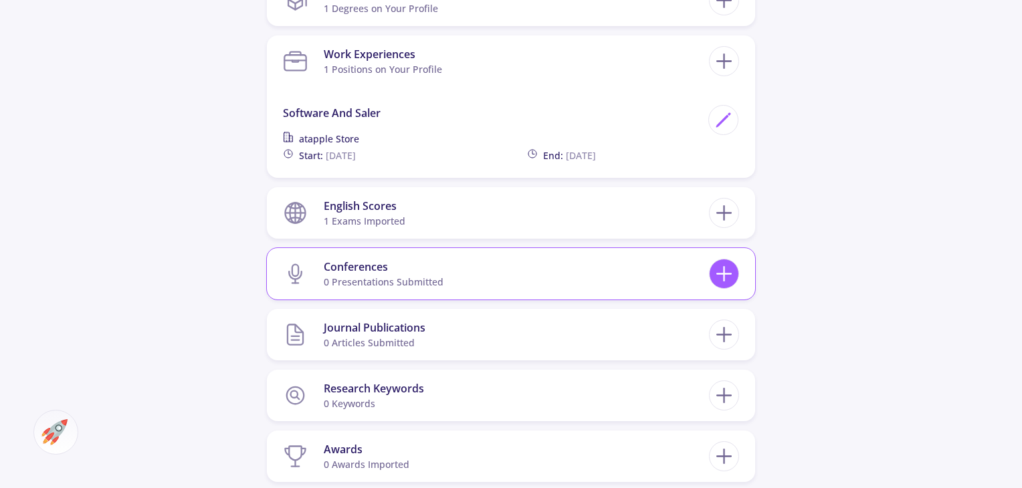
click at [731, 279] on icon at bounding box center [723, 273] width 25 height 25
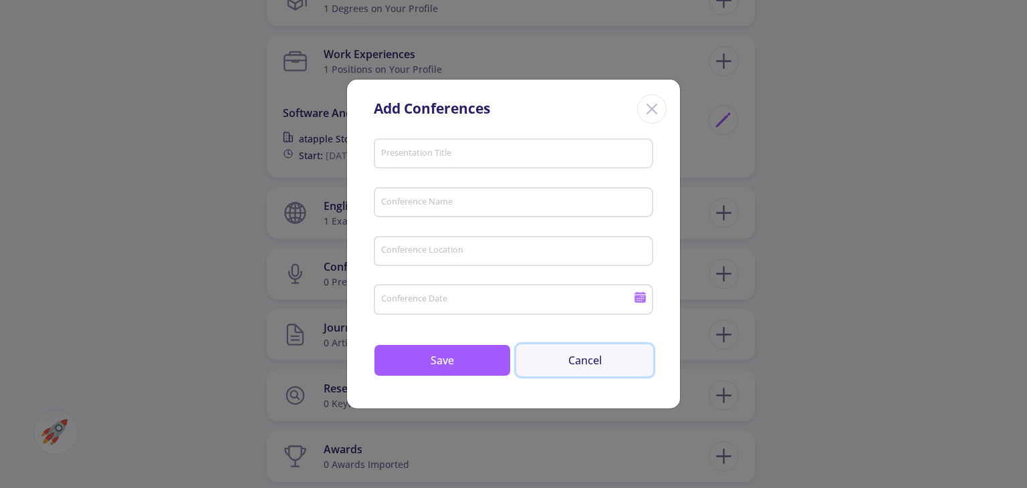
click at [570, 360] on button "Cancel" at bounding box center [584, 360] width 137 height 32
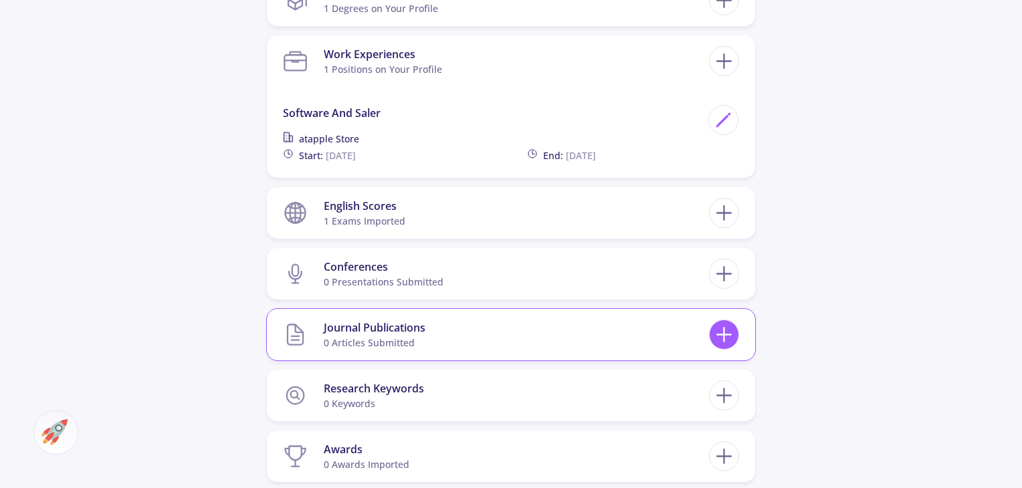
click at [732, 331] on icon at bounding box center [723, 334] width 25 height 25
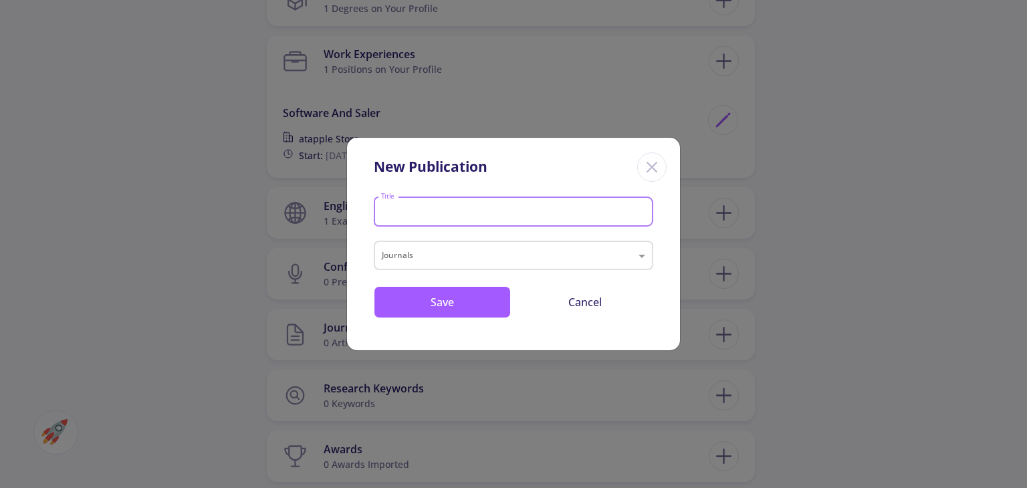
click at [592, 214] on input "Title" at bounding box center [515, 213] width 270 height 12
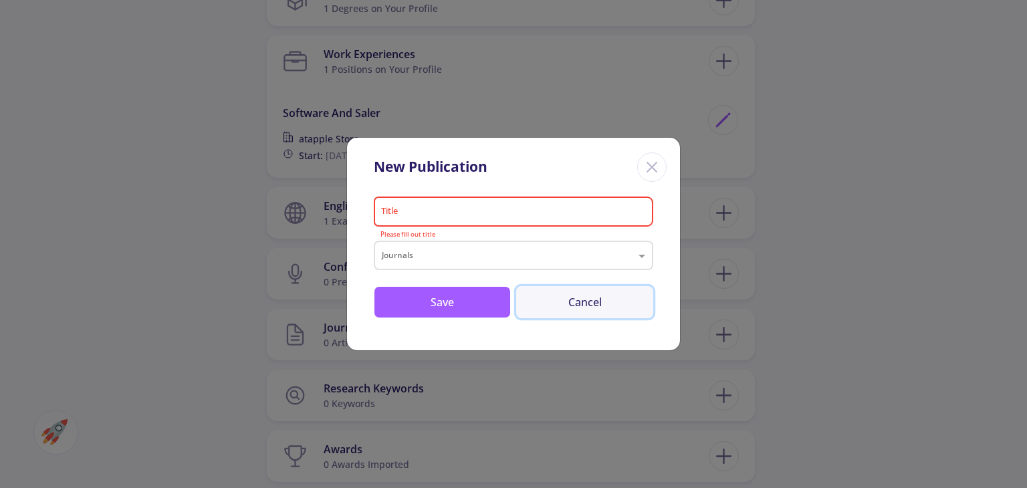
click at [616, 308] on button "Cancel" at bounding box center [584, 302] width 137 height 32
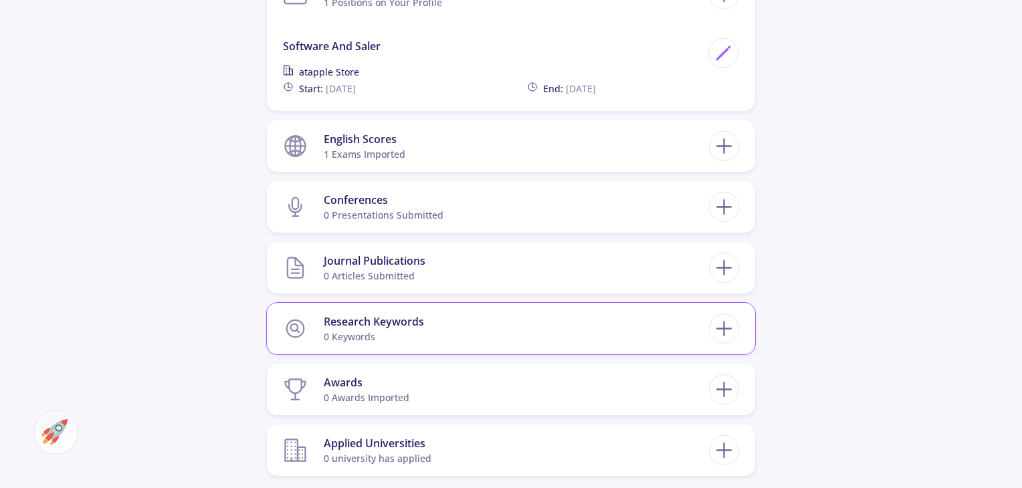
scroll to position [818, 0]
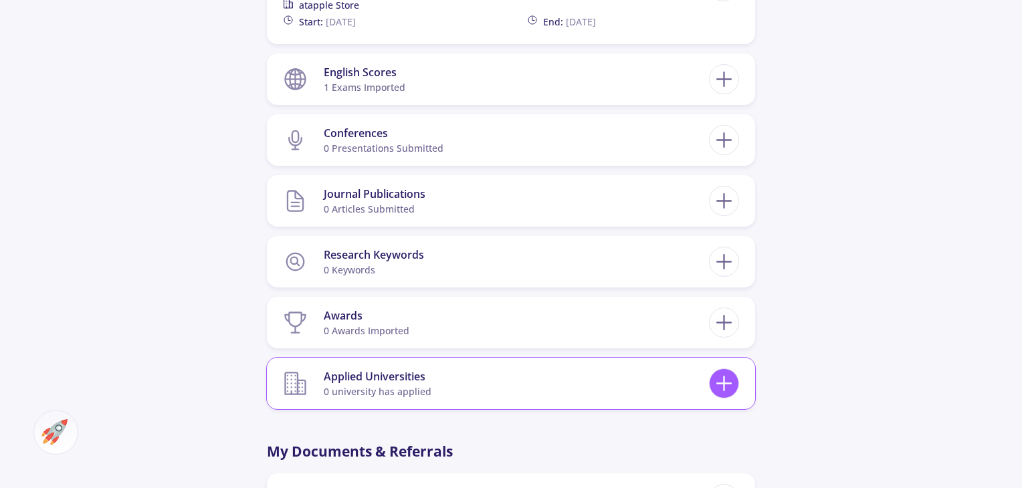
click at [729, 376] on icon at bounding box center [723, 383] width 25 height 25
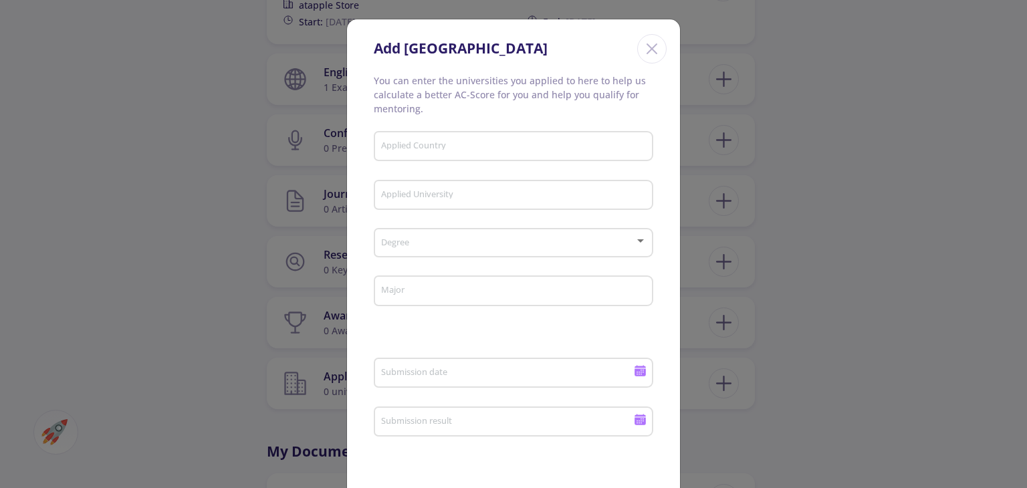
click at [788, 364] on div "Add [GEOGRAPHIC_DATA] You can enter the universities you applied to here to hel…" at bounding box center [513, 244] width 1027 height 488
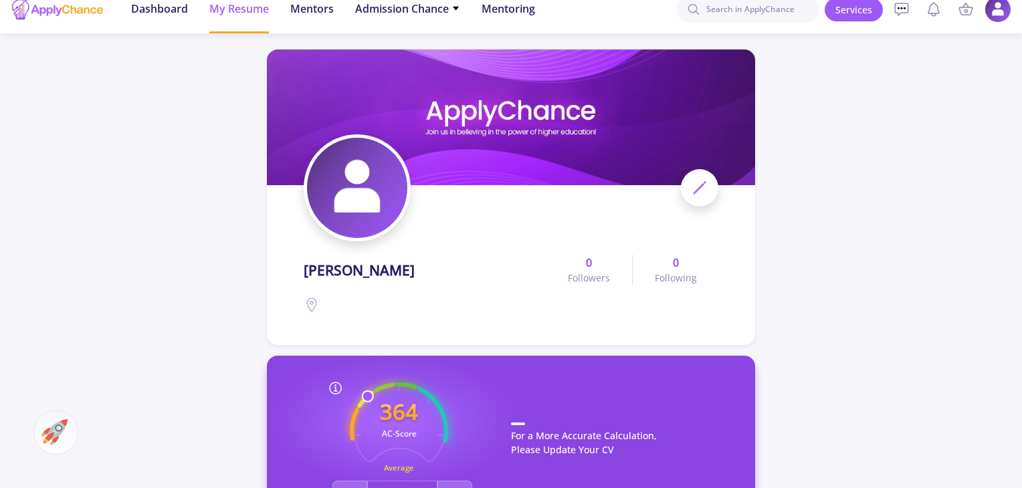
scroll to position [0, 0]
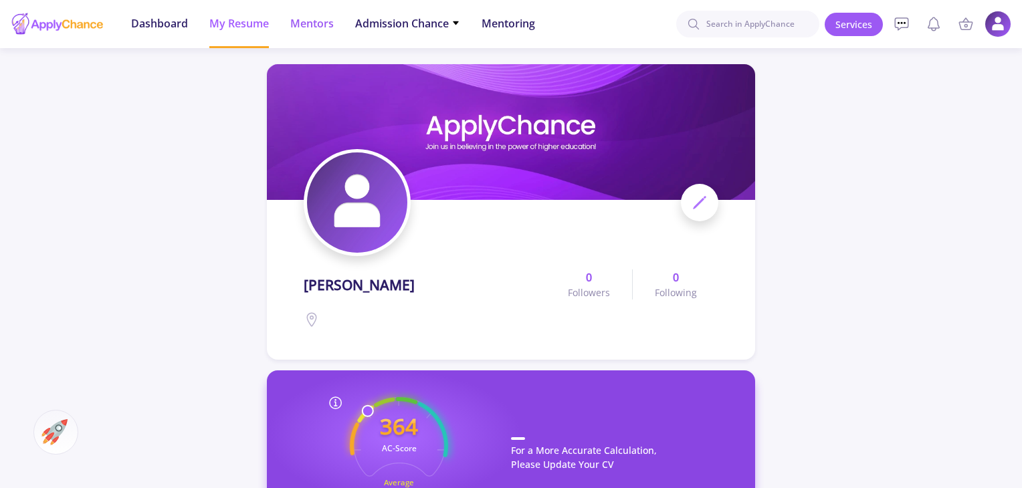
click at [306, 33] on li "Mentors" at bounding box center [311, 24] width 43 height 48
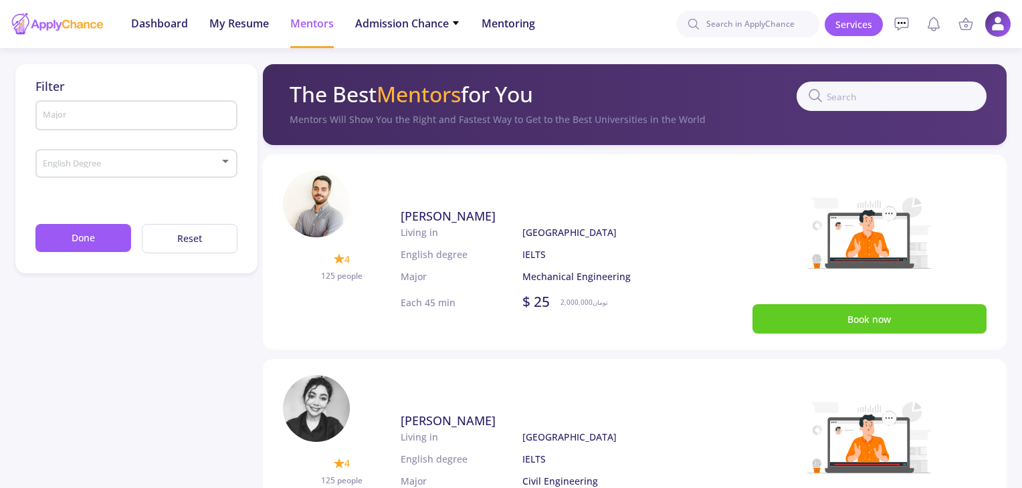
click at [181, 159] on span at bounding box center [132, 163] width 174 height 9
click at [181, 159] on div "IELTS TOEFL GRE General" at bounding box center [125, 193] width 189 height 82
click at [138, 321] on div at bounding box center [511, 244] width 1022 height 488
